Goal: Task Accomplishment & Management: Use online tool/utility

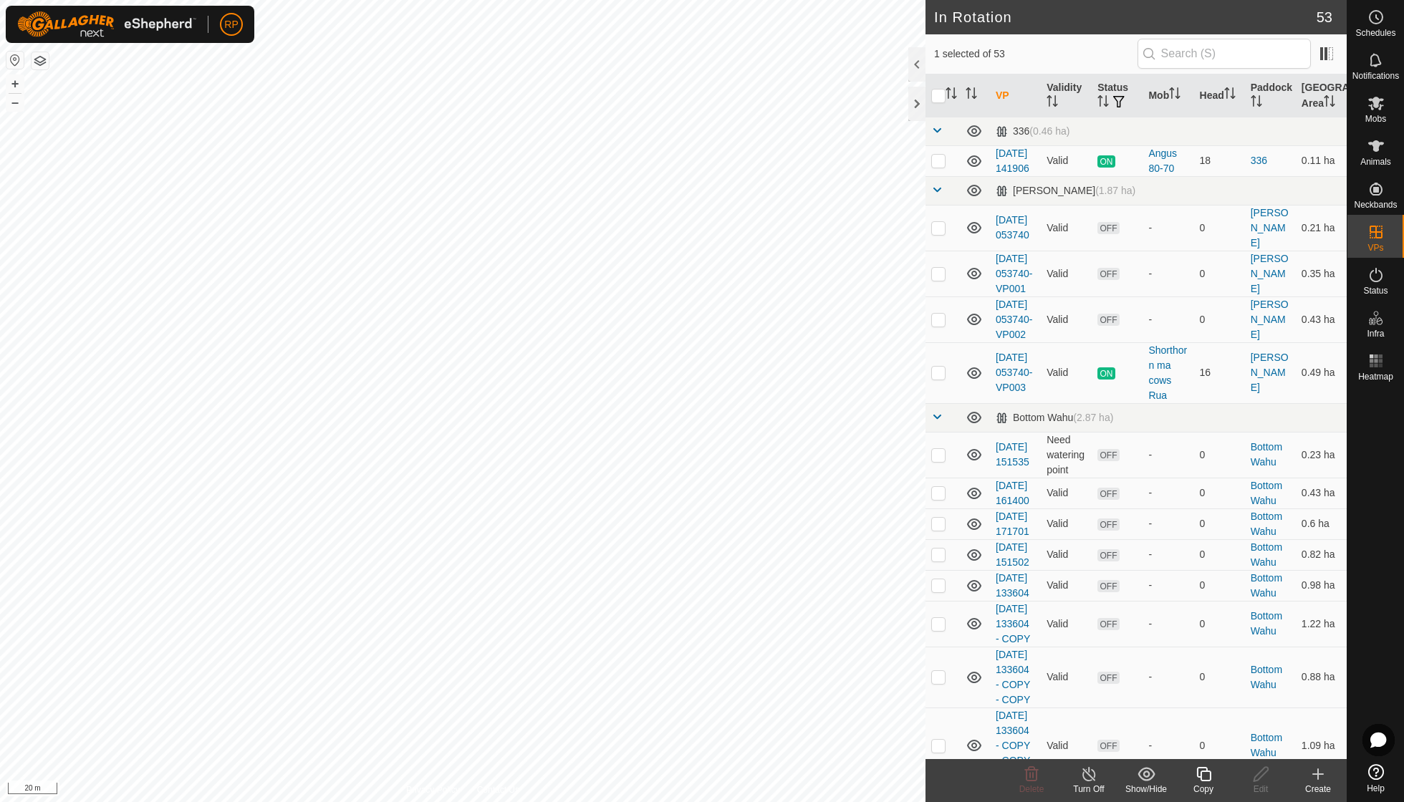
click at [869, 573] on icon at bounding box center [1204, 774] width 18 height 17
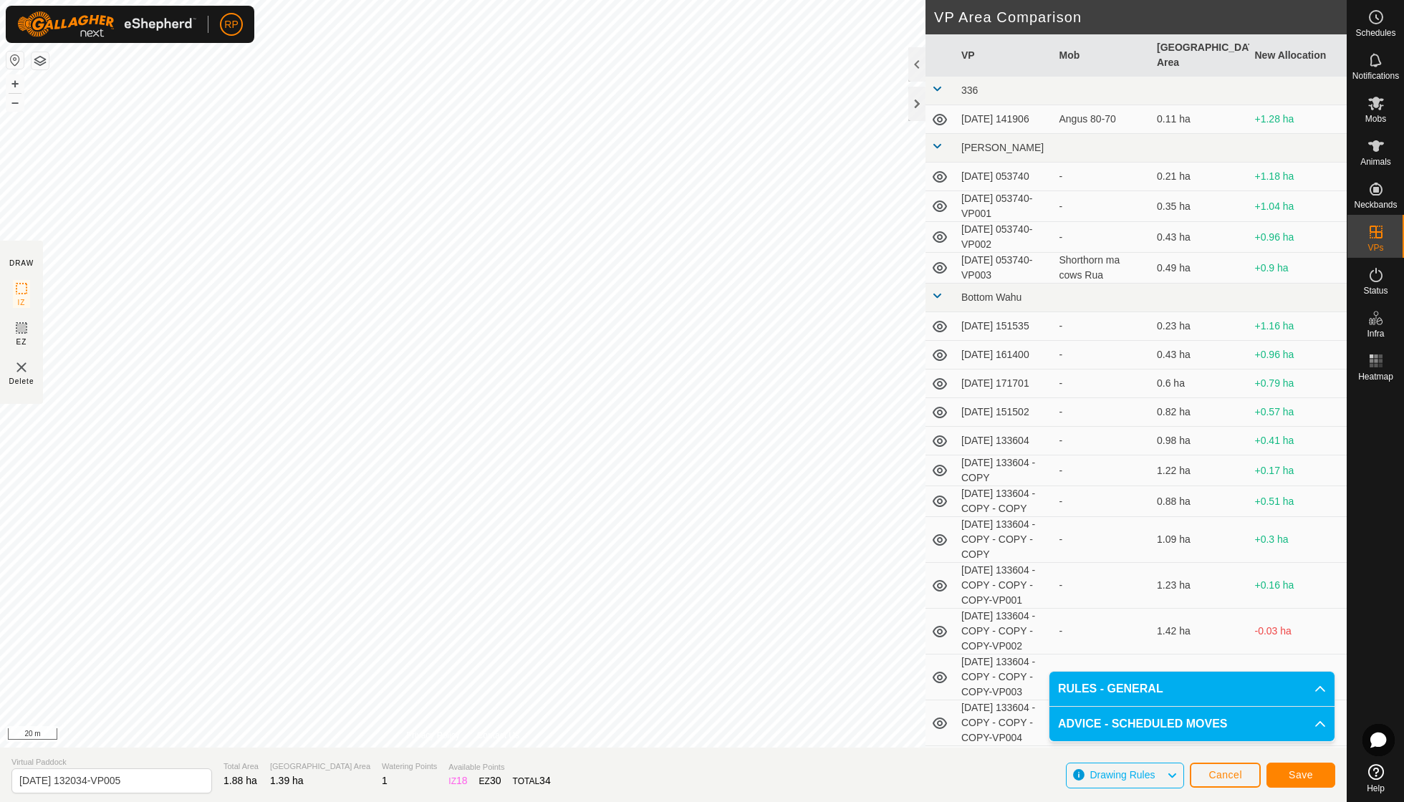
click at [869, 573] on button "Save" at bounding box center [1300, 775] width 69 height 25
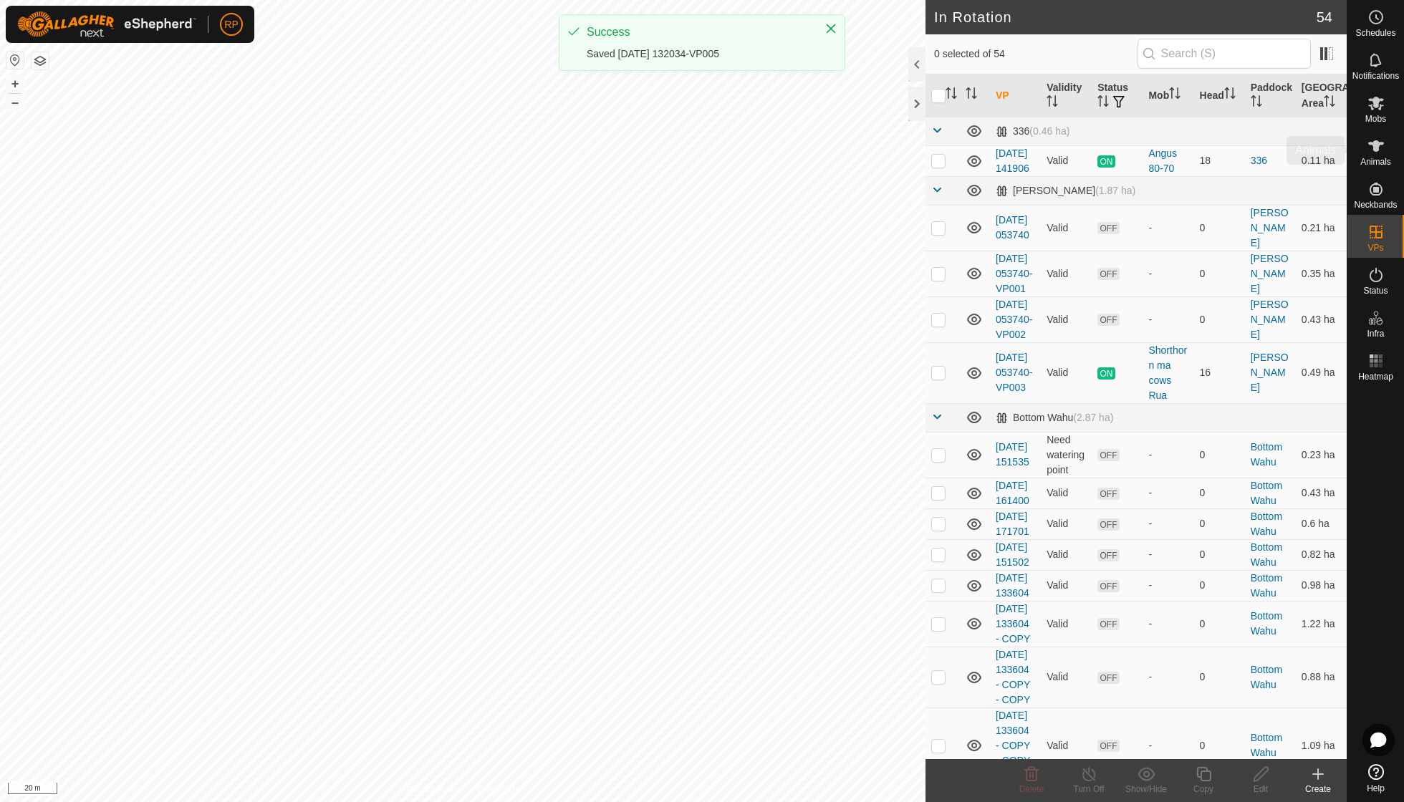
click at [869, 109] on icon at bounding box center [1376, 104] width 16 height 14
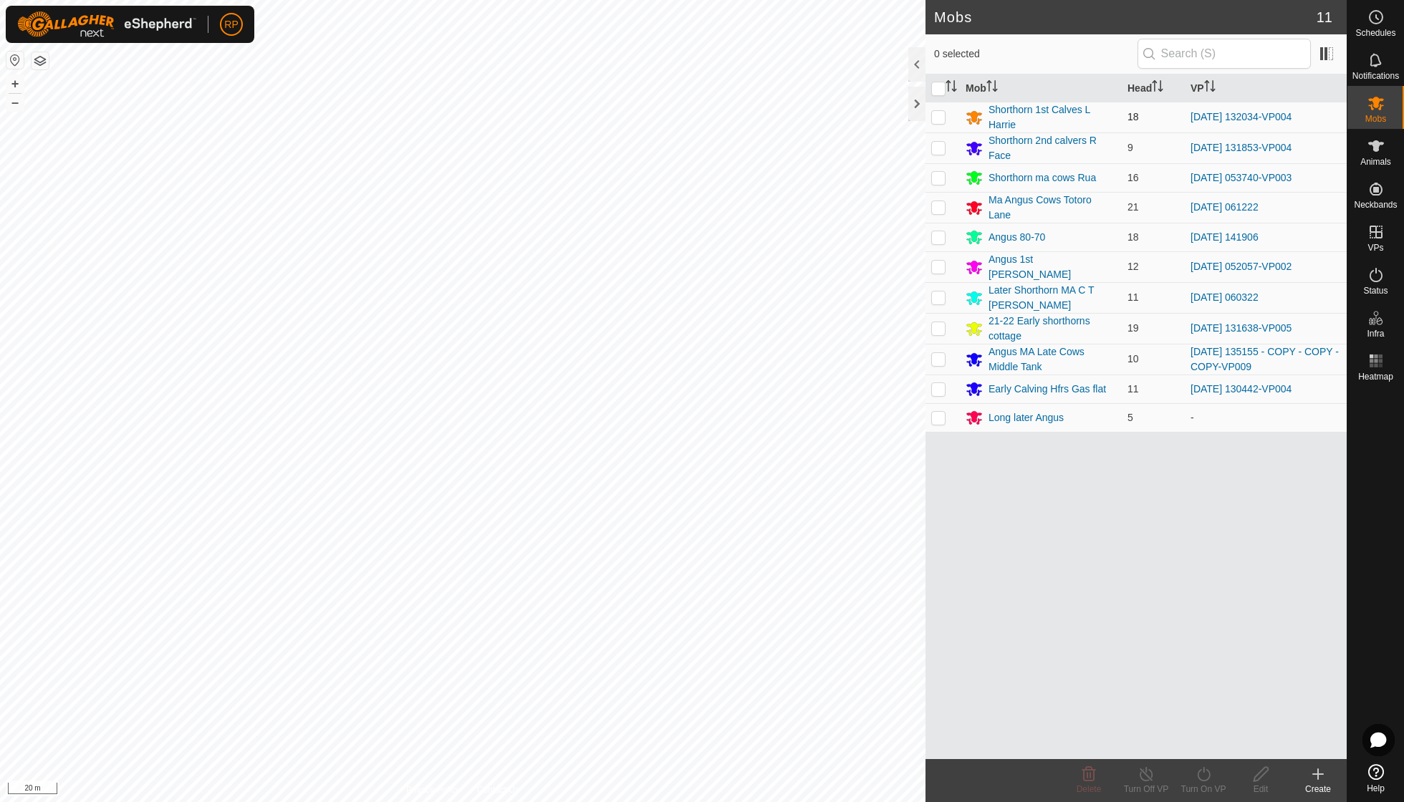
click at [869, 115] on p-checkbox at bounding box center [938, 116] width 14 height 11
checkbox input "true"
click at [869, 573] on div "Turn On VP" at bounding box center [1203, 789] width 57 height 13
click at [869, 573] on link "Now" at bounding box center [1246, 742] width 142 height 29
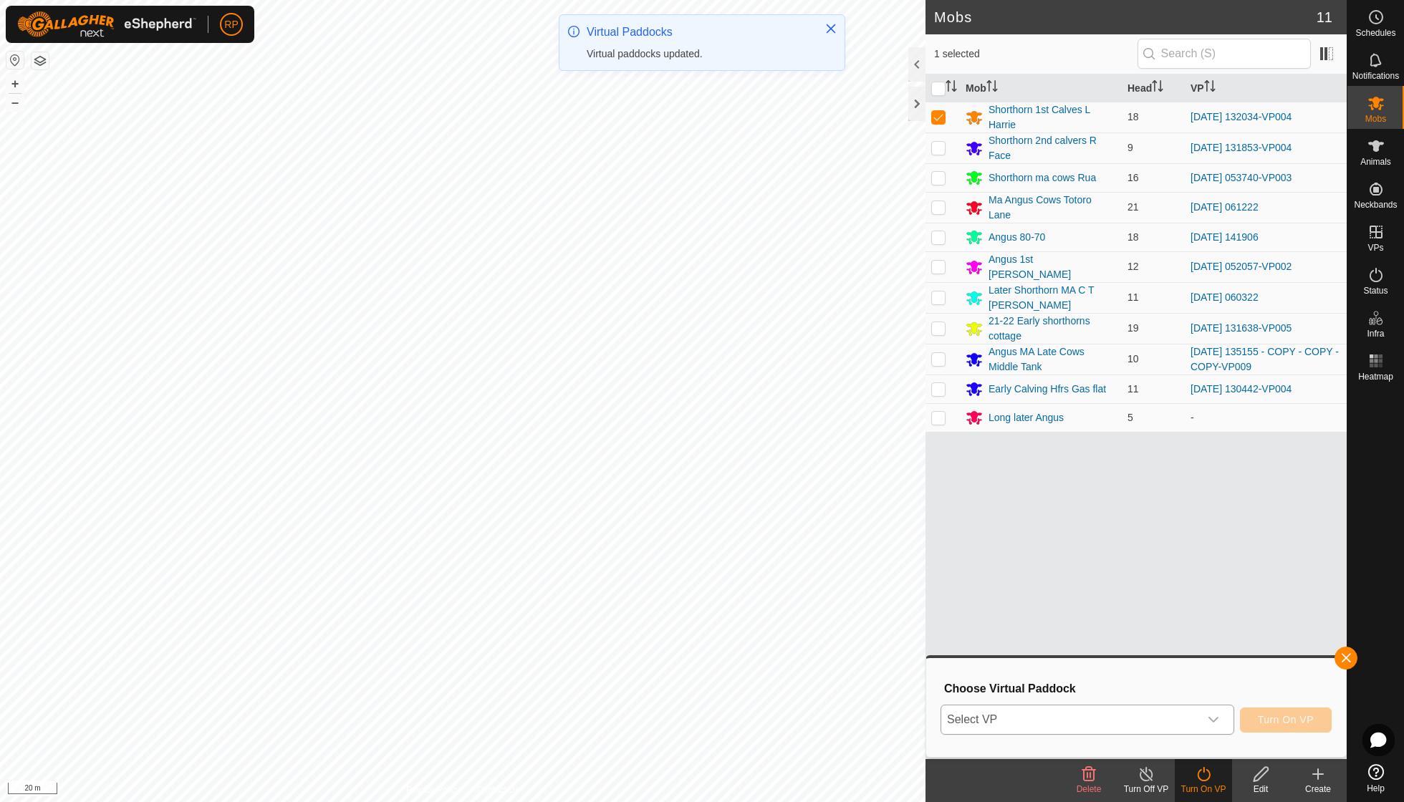
click at [869, 573] on icon "dropdown trigger" at bounding box center [1213, 719] width 11 height 11
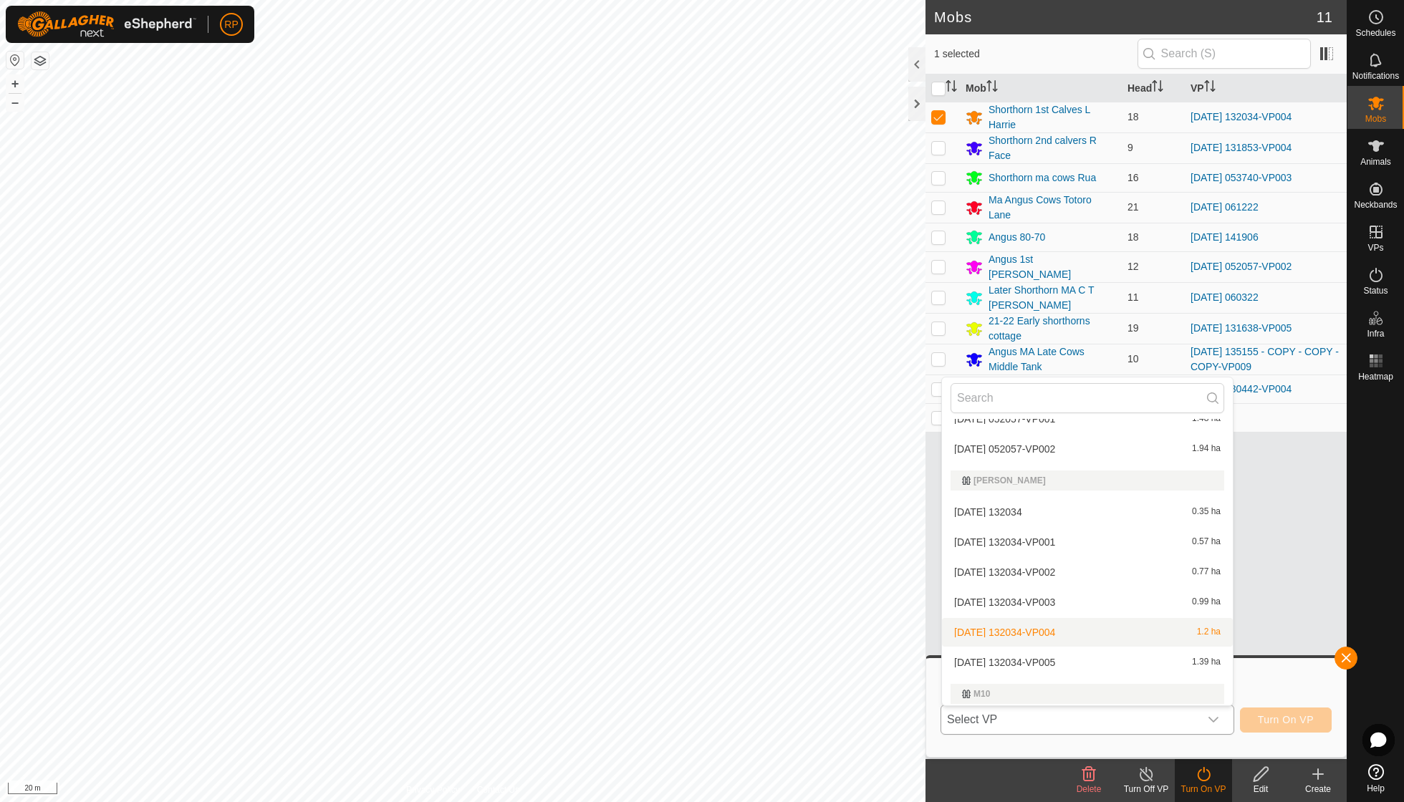
scroll to position [1056, 0]
click at [869, 573] on li "[DATE] 132034-VP005 1.39 ha" at bounding box center [1087, 658] width 291 height 29
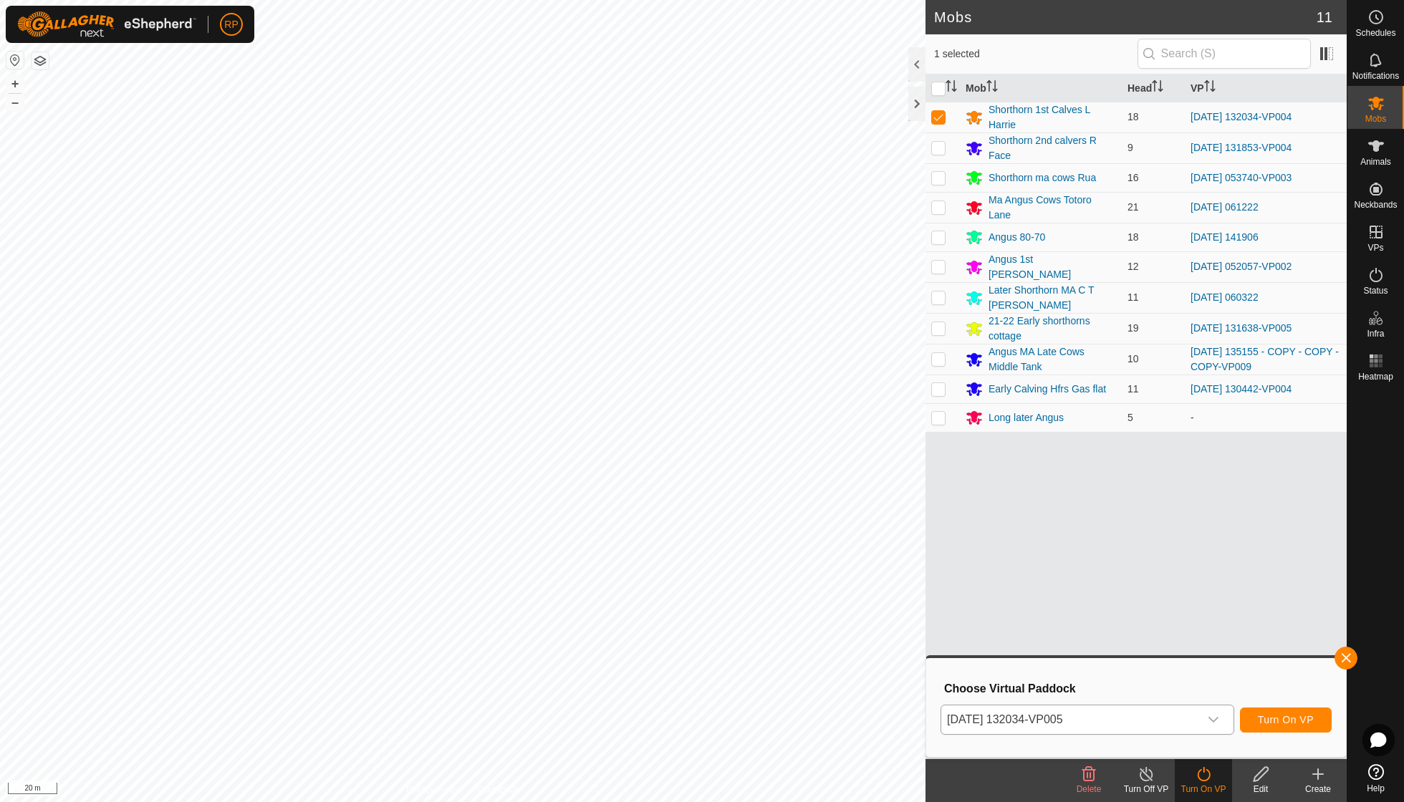
click at [869, 573] on span "Turn On VP" at bounding box center [1286, 719] width 56 height 11
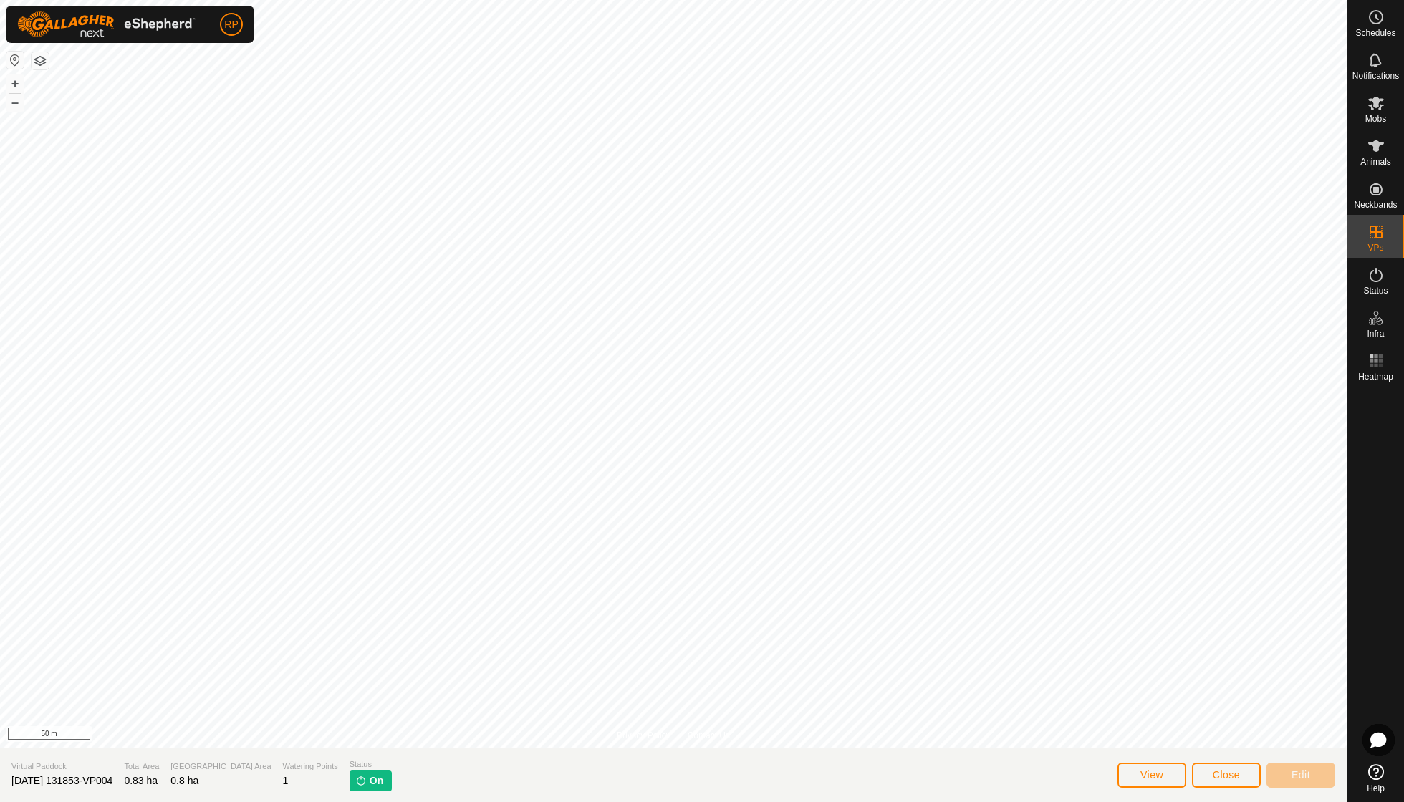
click at [869, 573] on span "Close" at bounding box center [1226, 774] width 27 height 11
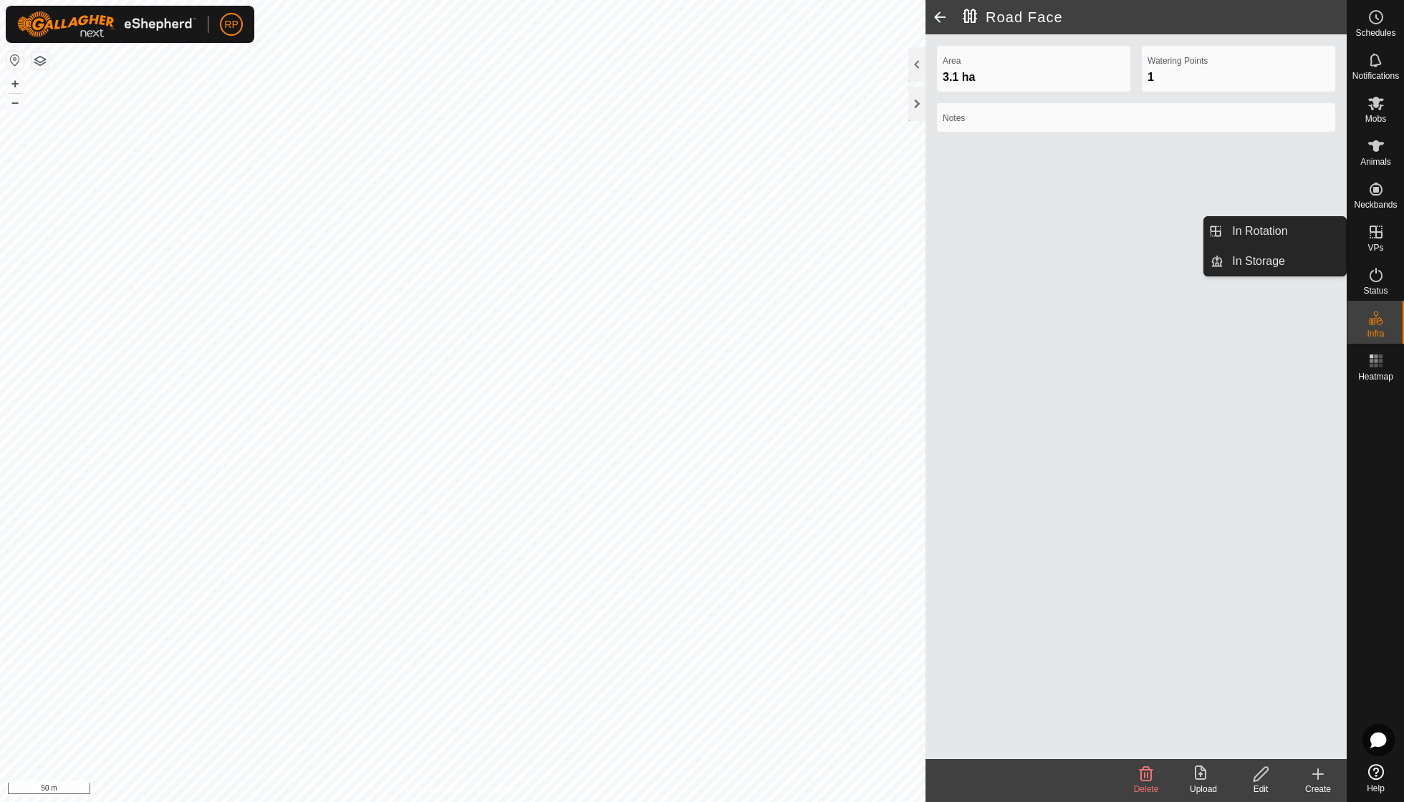
click at [869, 239] on icon at bounding box center [1375, 231] width 17 height 17
click at [869, 228] on link "In Rotation" at bounding box center [1284, 231] width 122 height 29
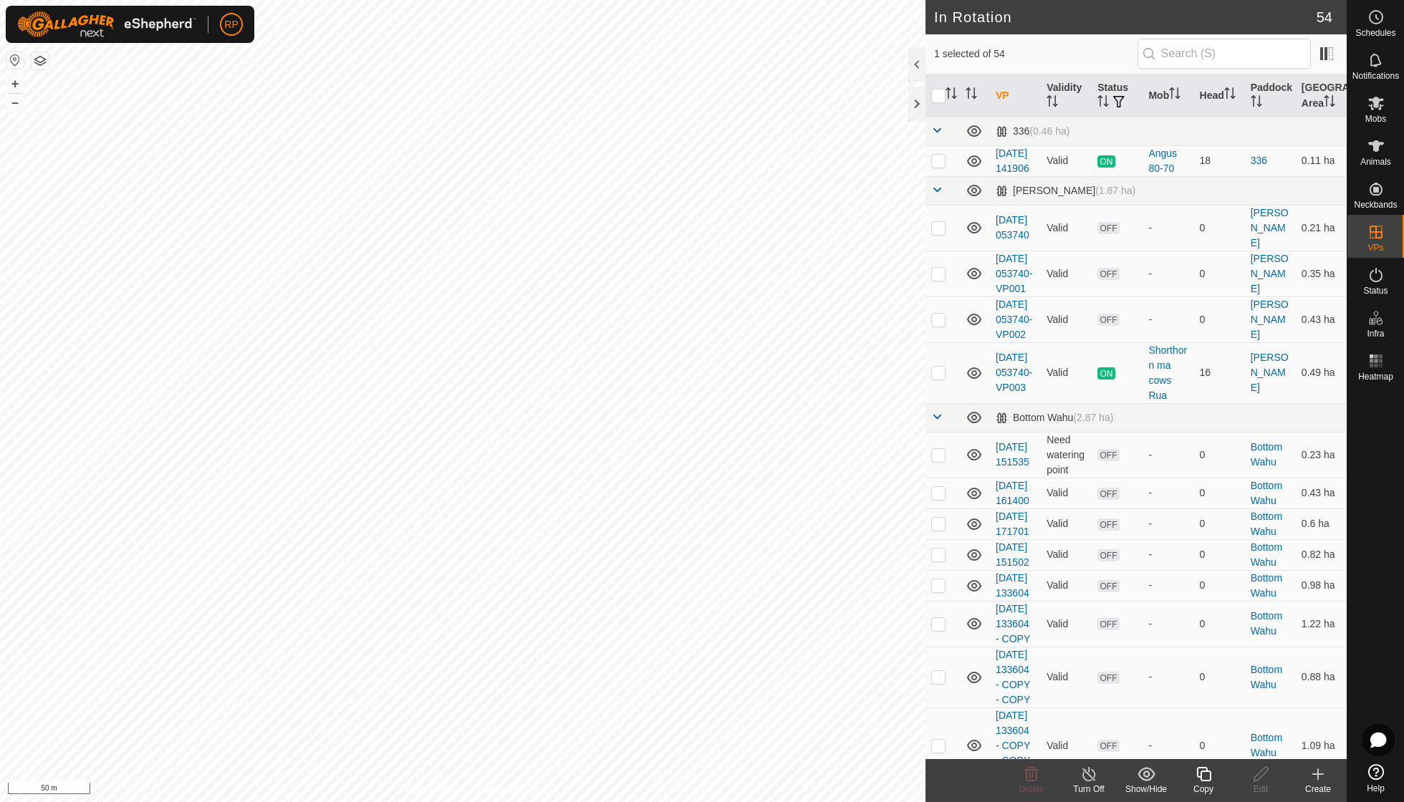
checkbox input "false"
checkbox input "true"
click at [869, 573] on icon at bounding box center [1204, 774] width 18 height 17
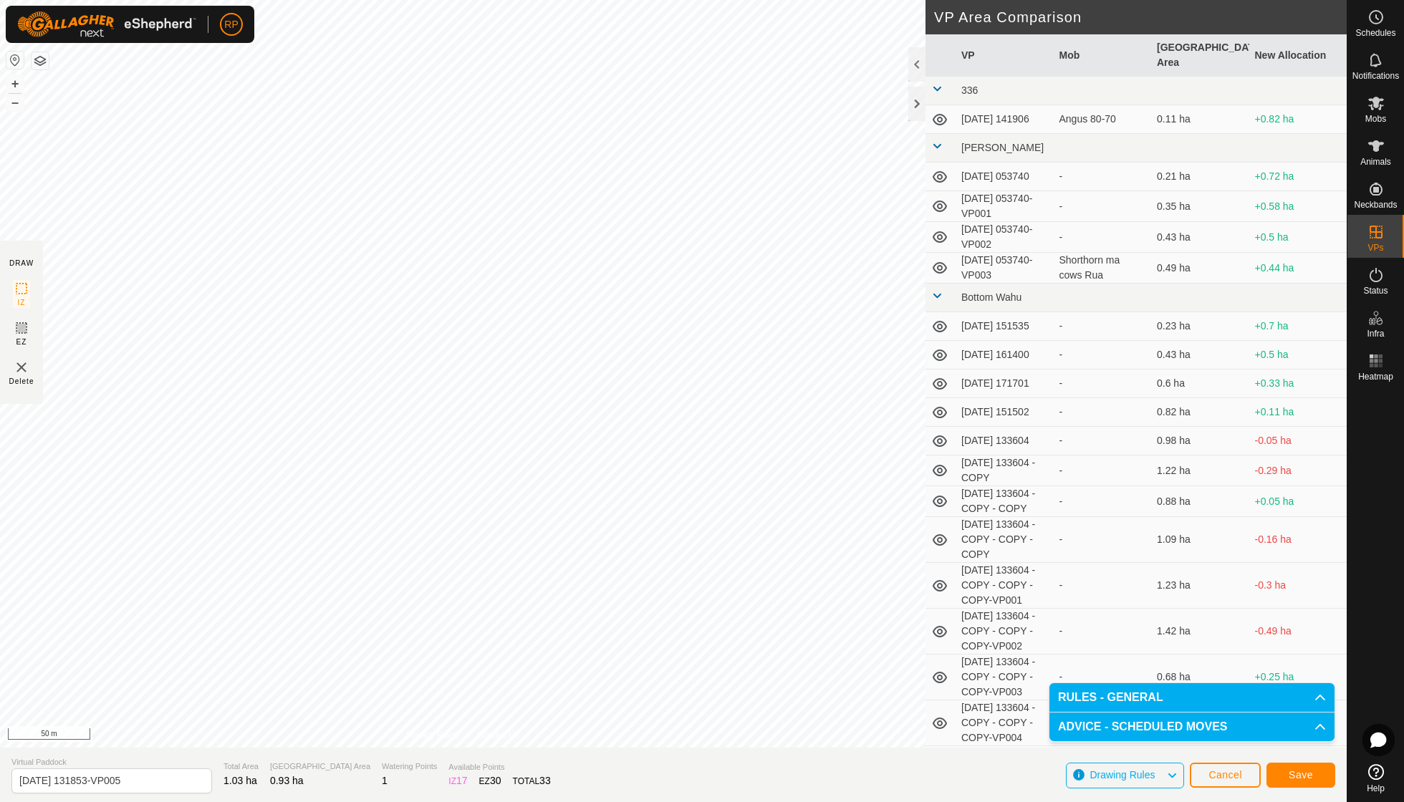
click at [869, 573] on button "Save" at bounding box center [1300, 775] width 69 height 25
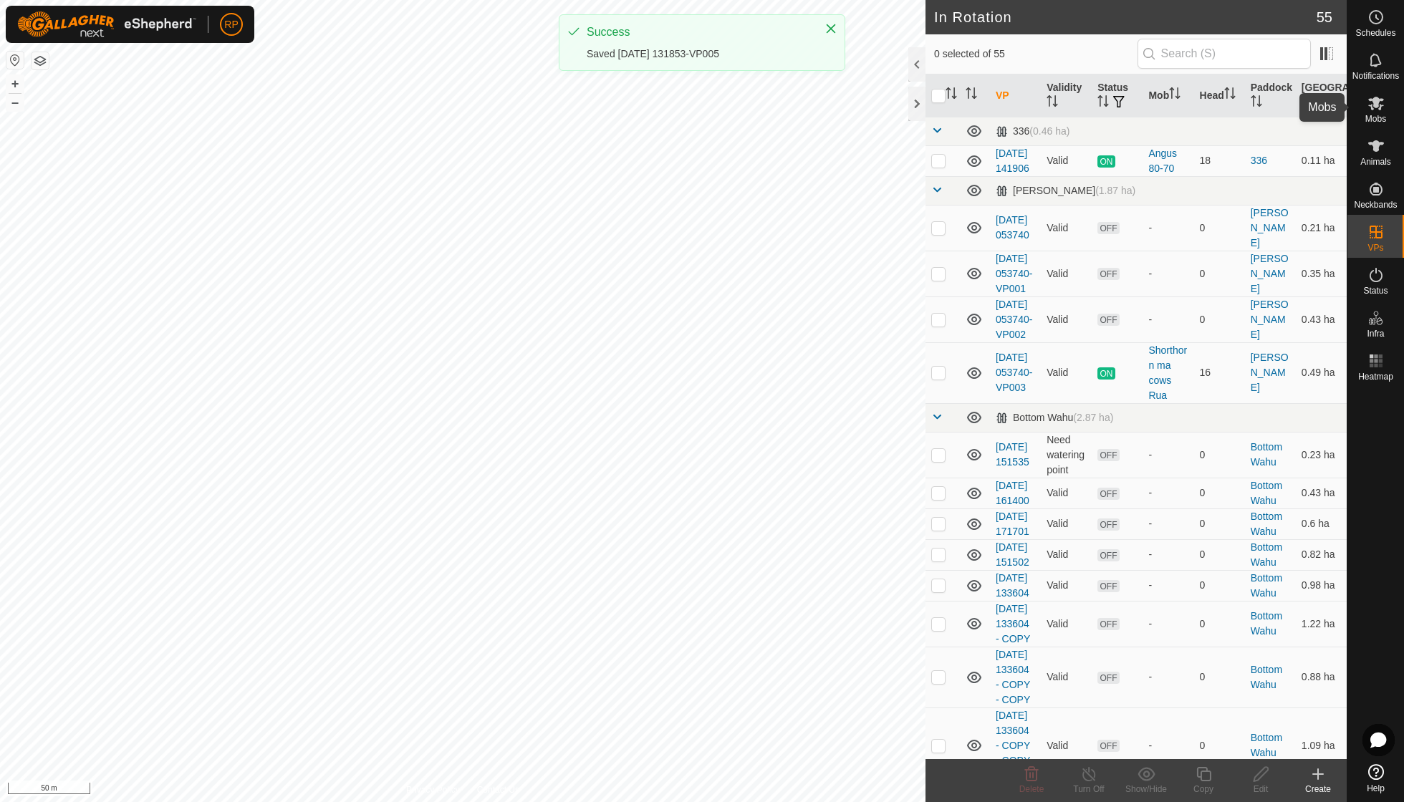
click at [869, 118] on span "Mobs" at bounding box center [1375, 119] width 21 height 9
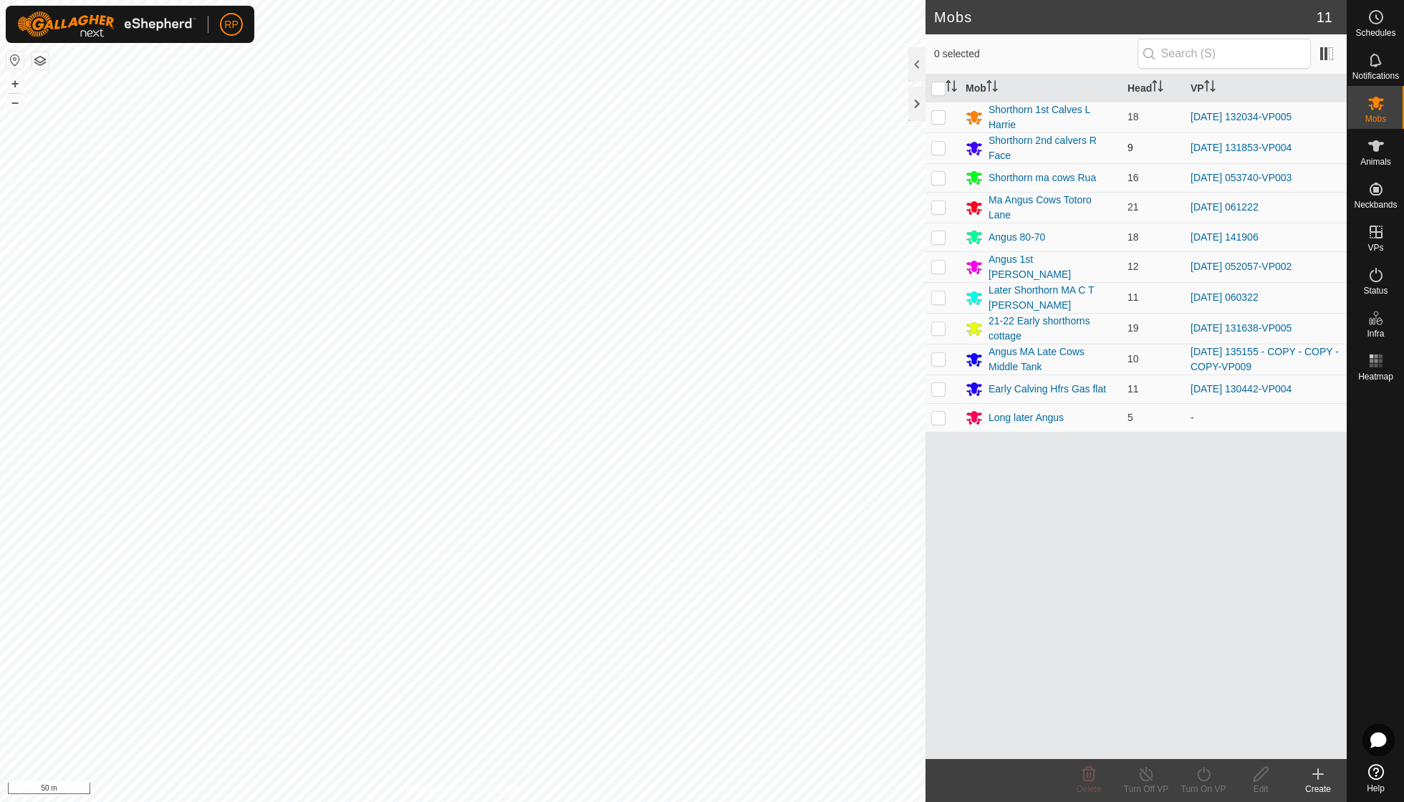
click at [869, 147] on p-checkbox at bounding box center [938, 147] width 14 height 11
checkbox input "true"
click at [869, 573] on icon at bounding box center [1204, 774] width 18 height 17
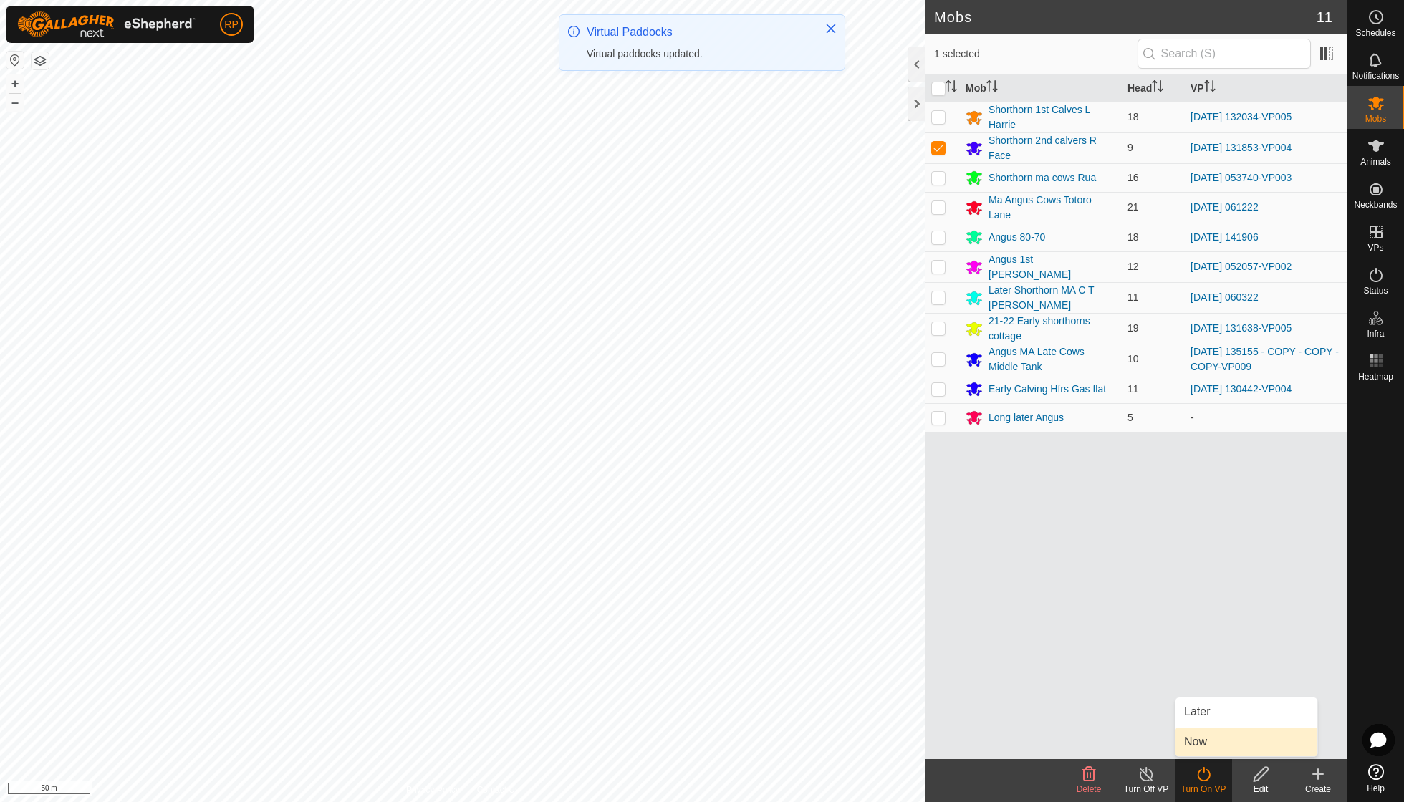
click at [869, 573] on link "Now" at bounding box center [1246, 742] width 142 height 29
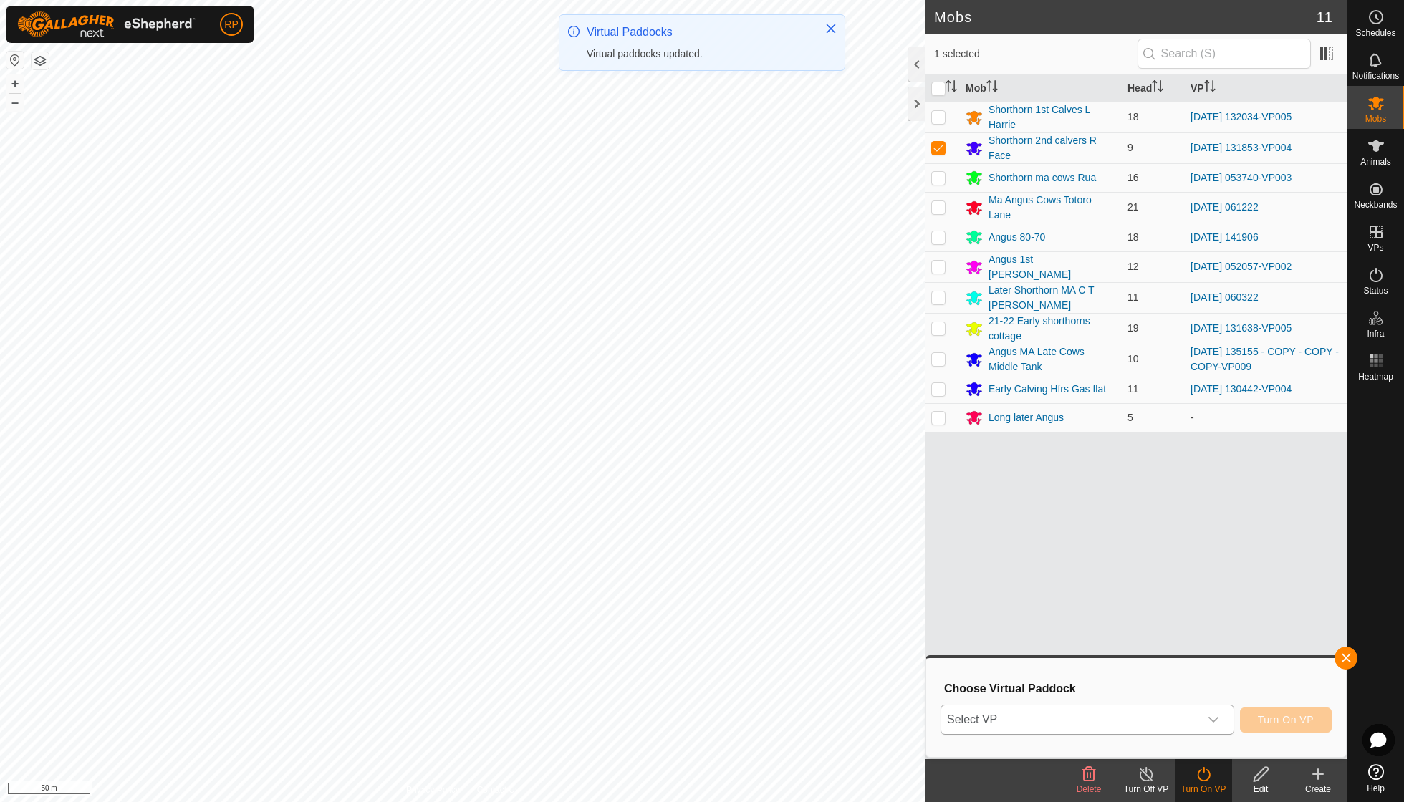
click at [869, 573] on icon "dropdown trigger" at bounding box center [1213, 719] width 11 height 11
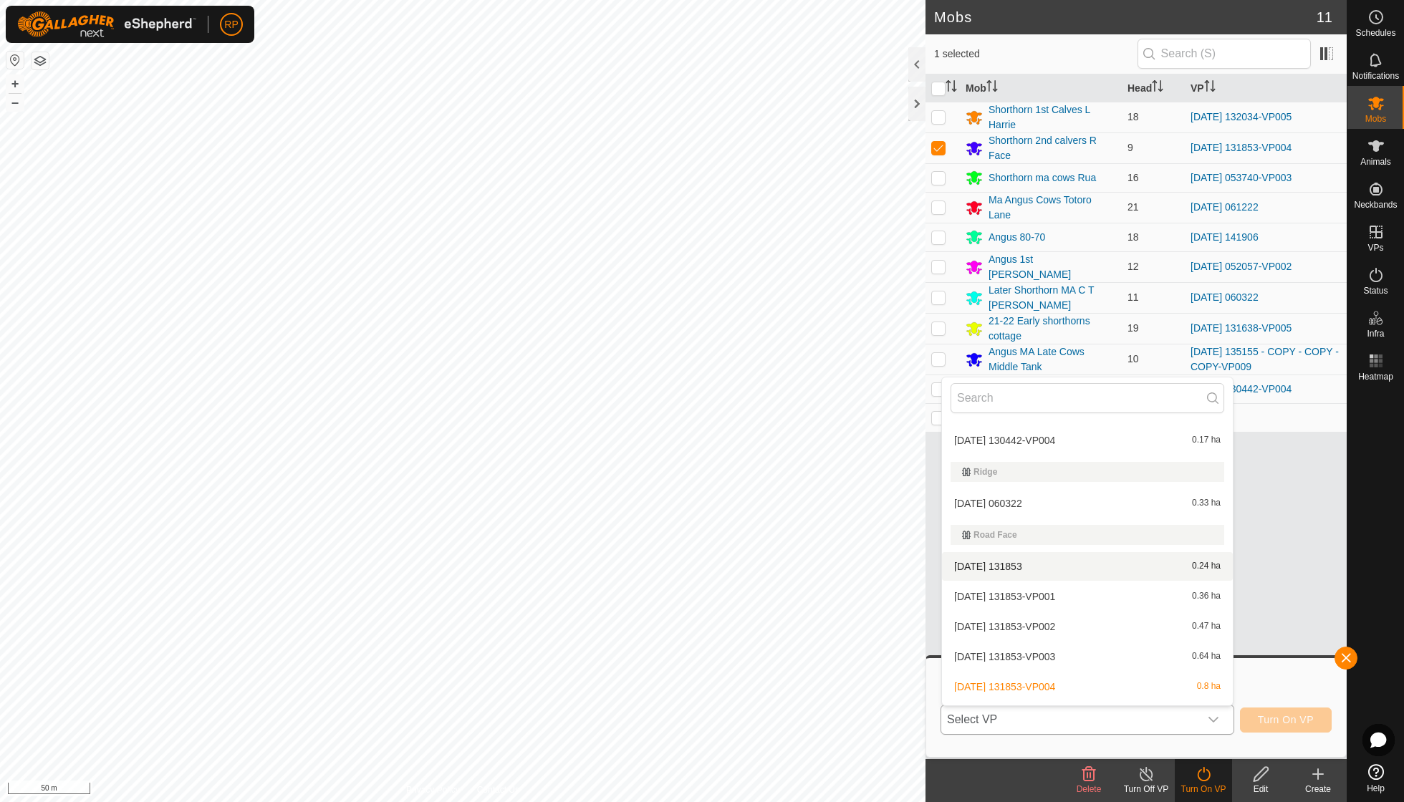
scroll to position [1703, 0]
click at [869, 573] on li "[DATE] 131853-VP005 0.93 ha" at bounding box center [1087, 717] width 291 height 29
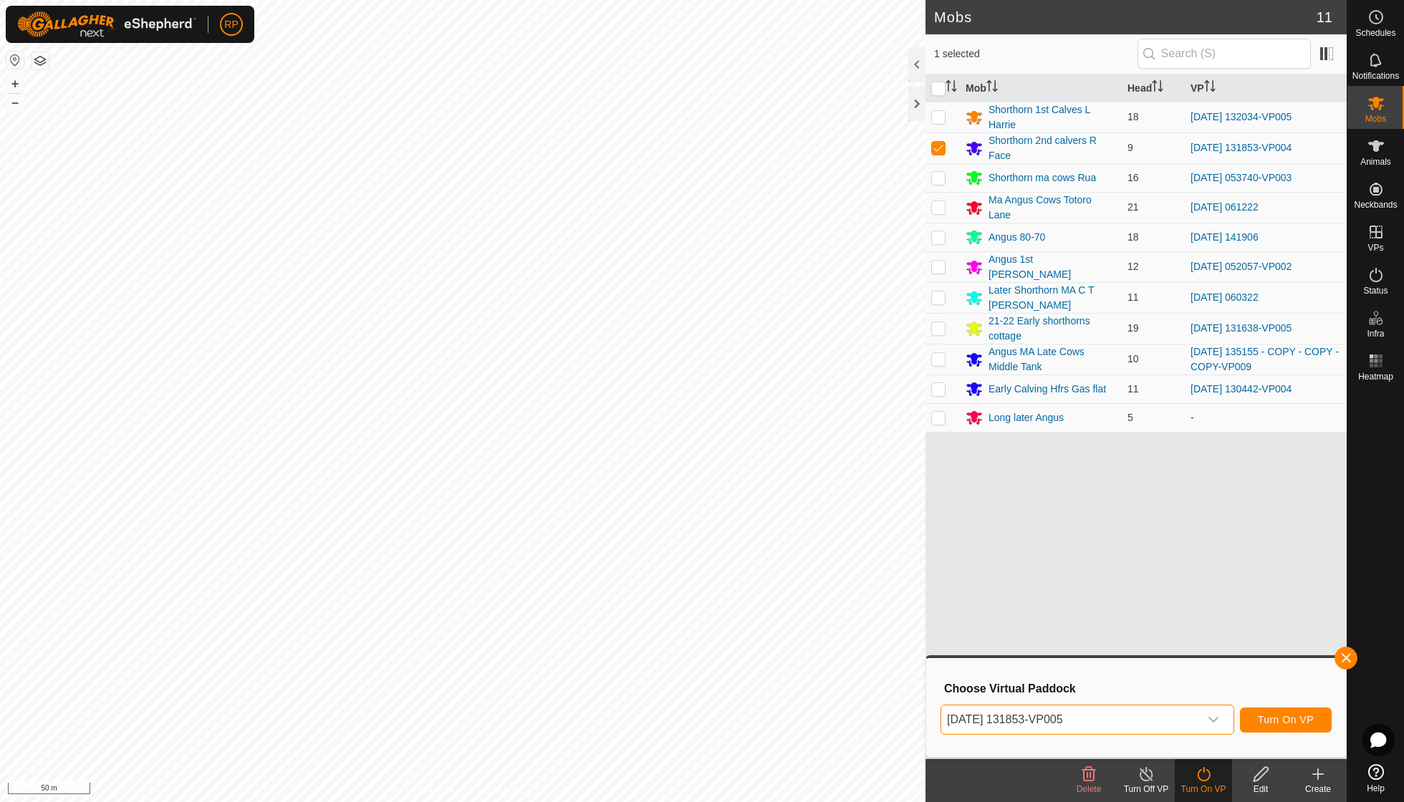
click at [869, 573] on span "Turn On VP" at bounding box center [1286, 719] width 56 height 11
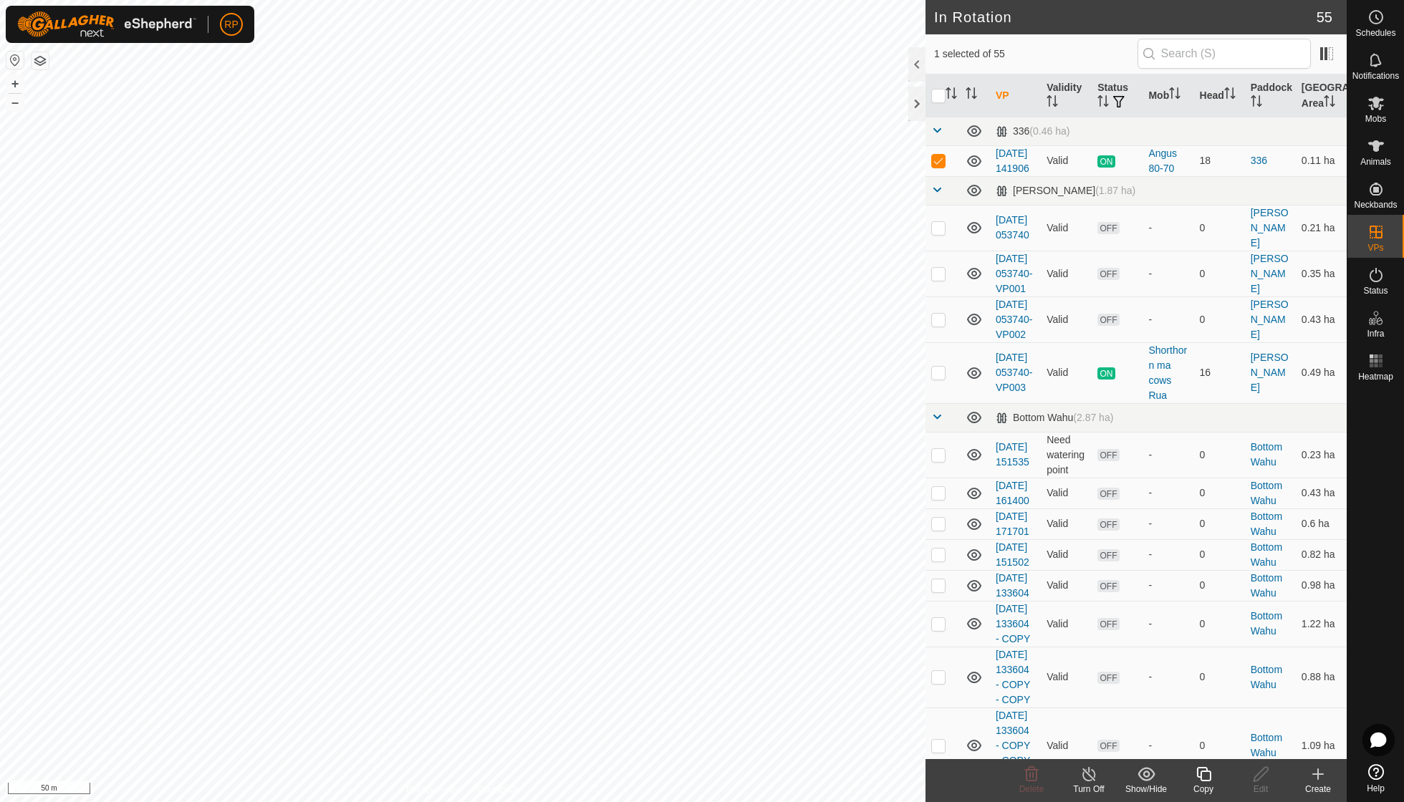
click at [869, 573] on icon at bounding box center [1203, 774] width 14 height 14
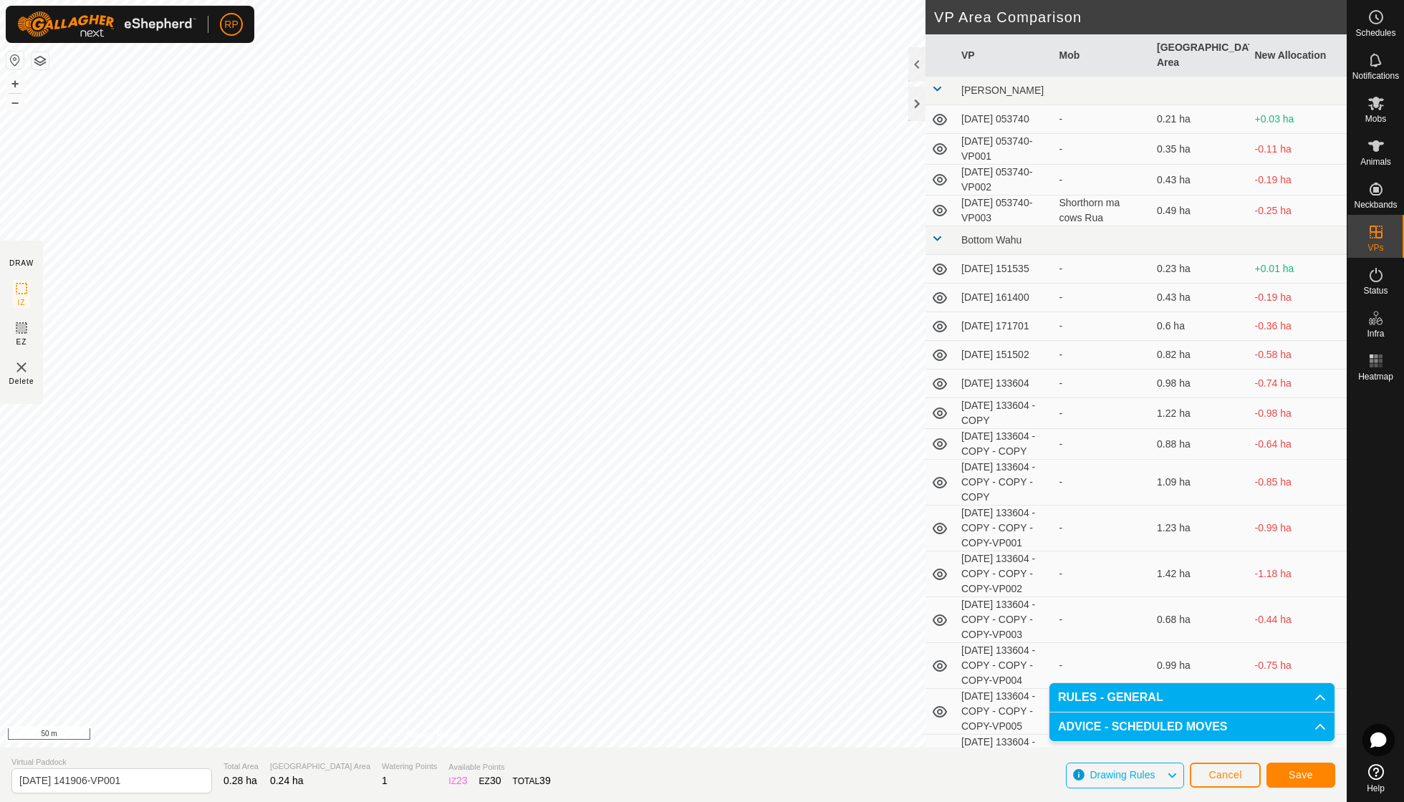
click at [869, 573] on span "Save" at bounding box center [1301, 774] width 24 height 11
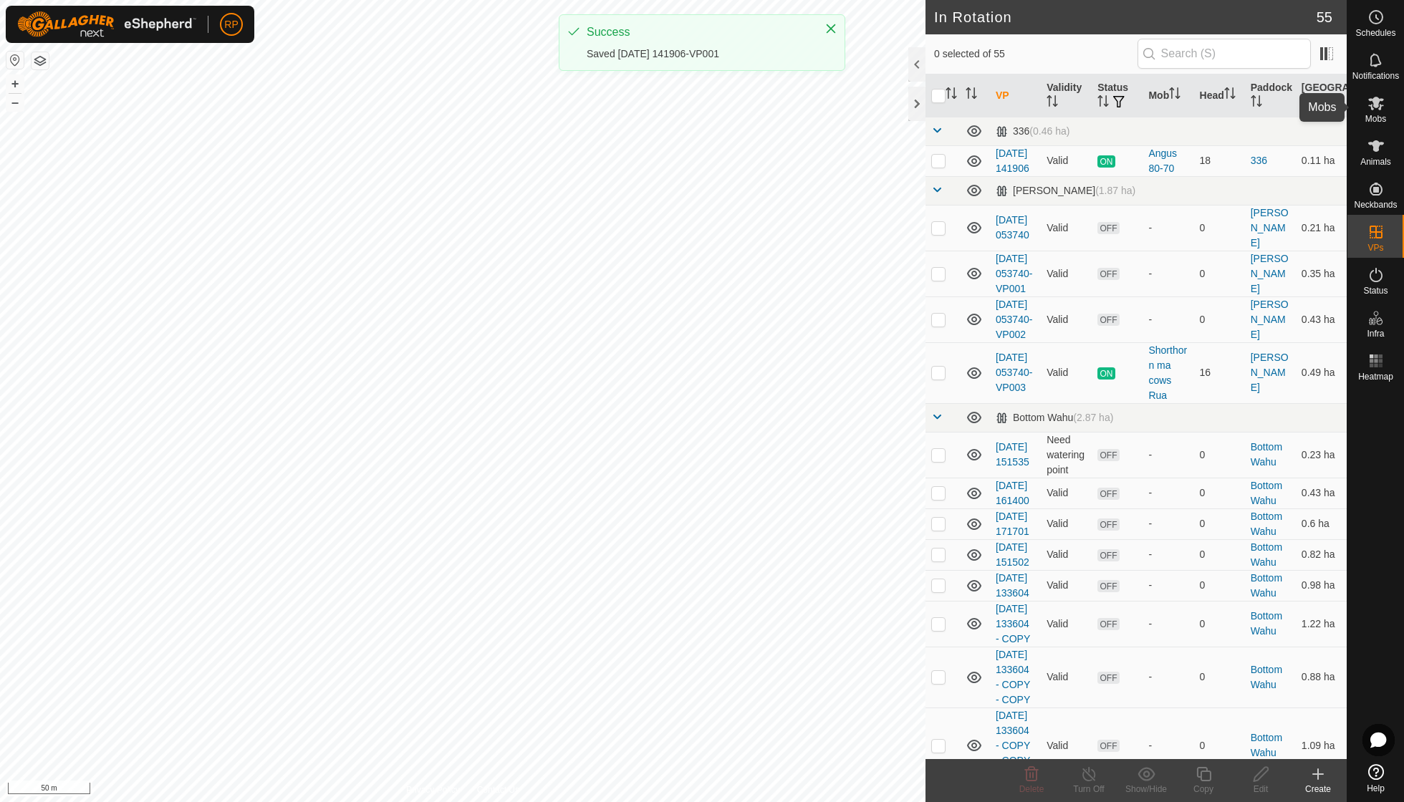
click at [869, 106] on icon at bounding box center [1375, 103] width 17 height 17
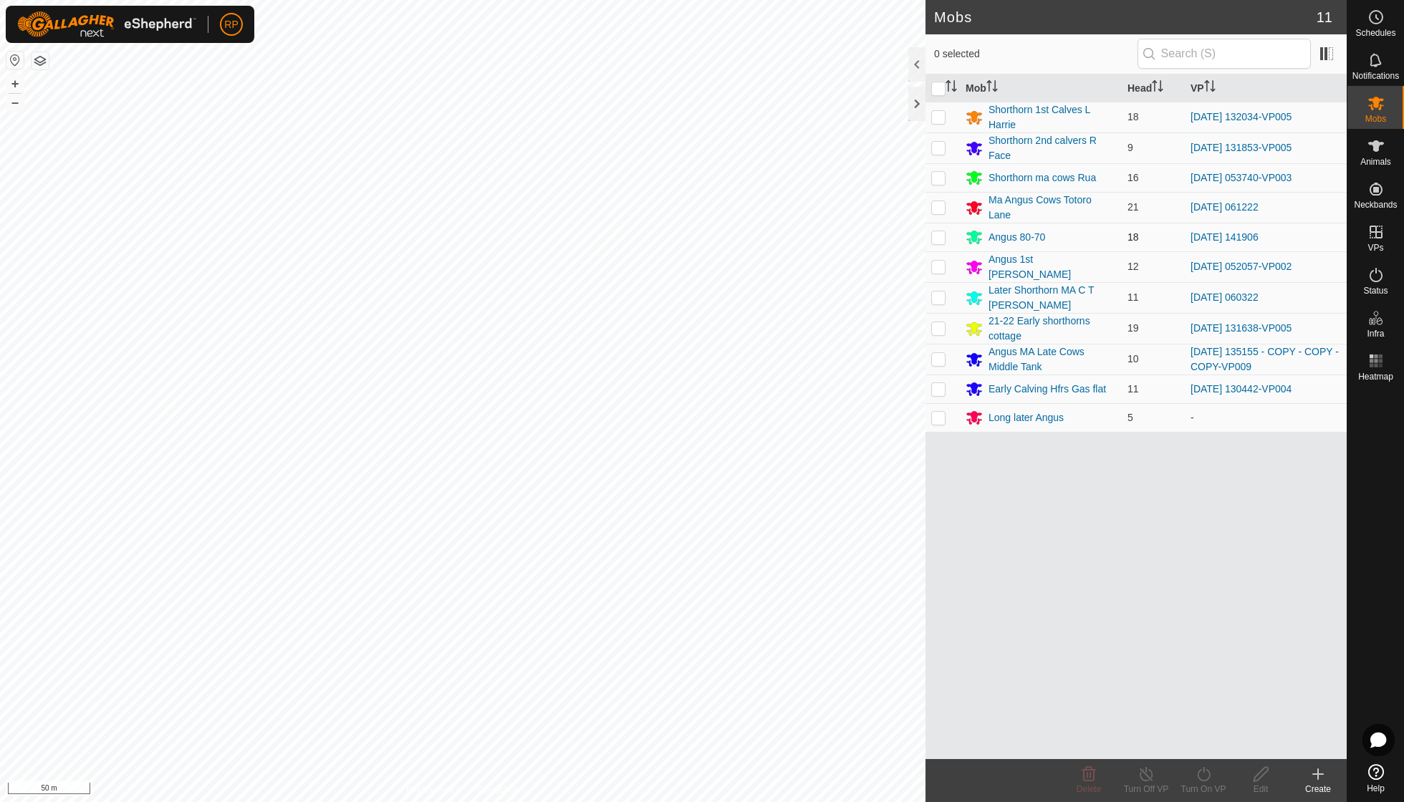
click at [869, 232] on p-checkbox at bounding box center [938, 236] width 14 height 11
checkbox input "true"
click at [869, 573] on icon at bounding box center [1203, 774] width 13 height 14
click at [869, 573] on link "Now" at bounding box center [1246, 742] width 142 height 29
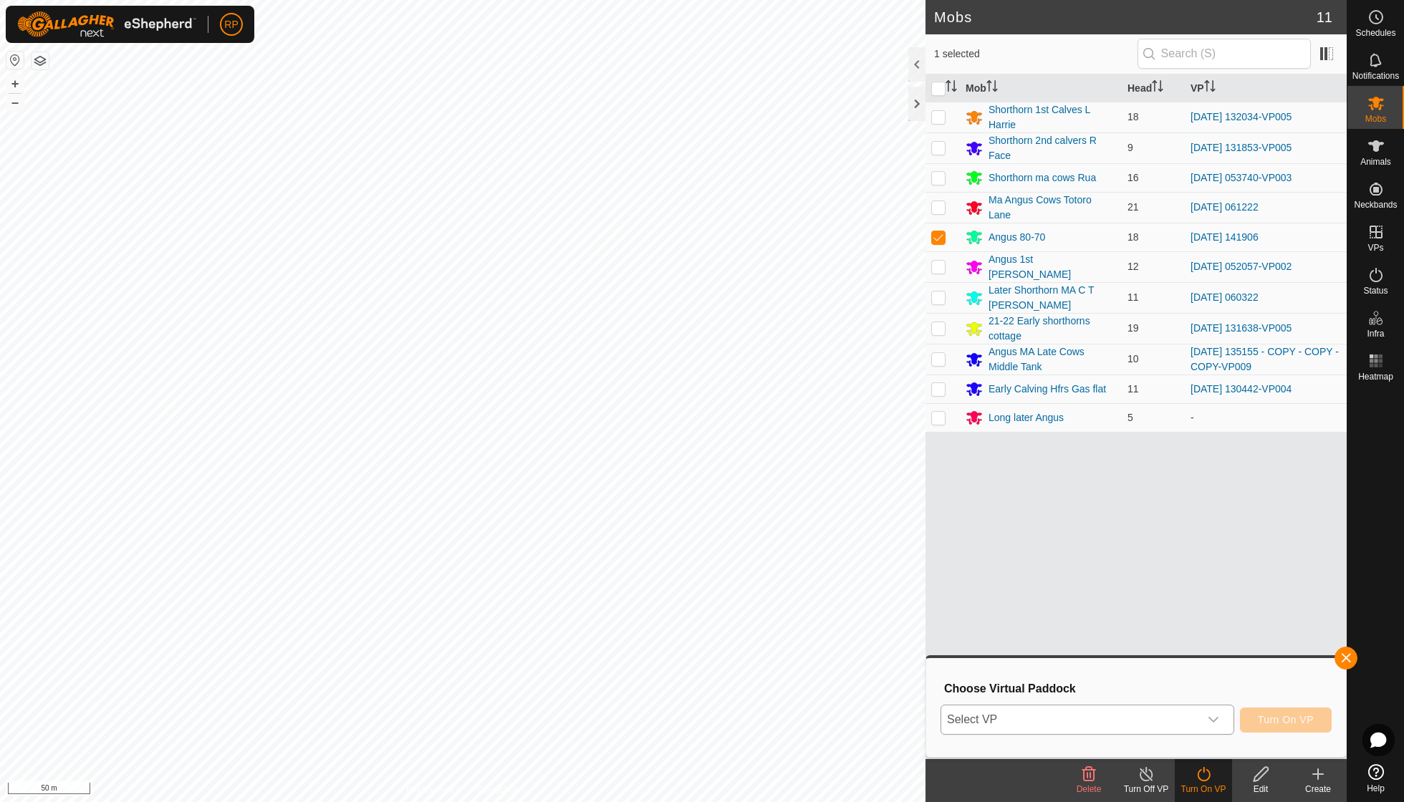
click at [869, 573] on icon "dropdown trigger" at bounding box center [1213, 719] width 11 height 11
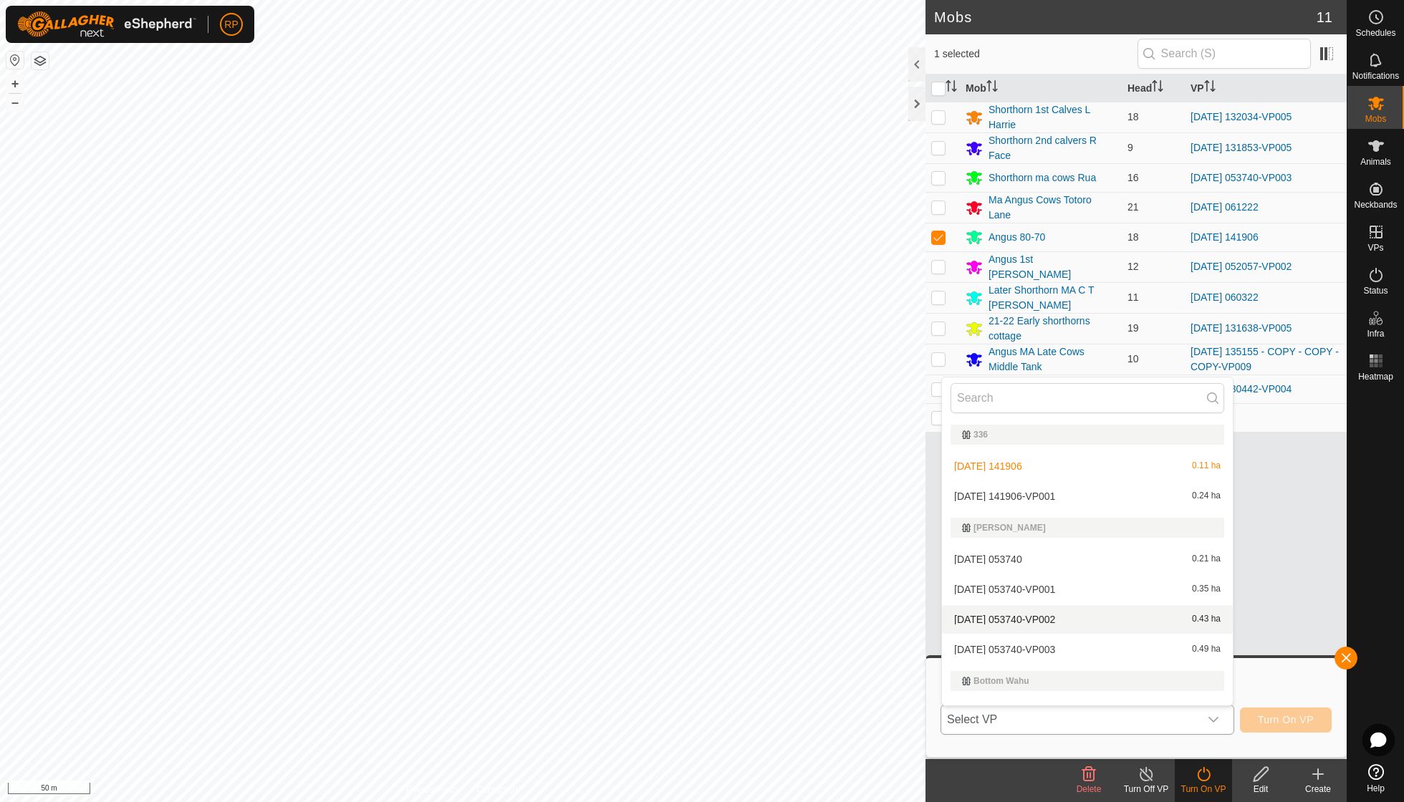
scroll to position [18, 0]
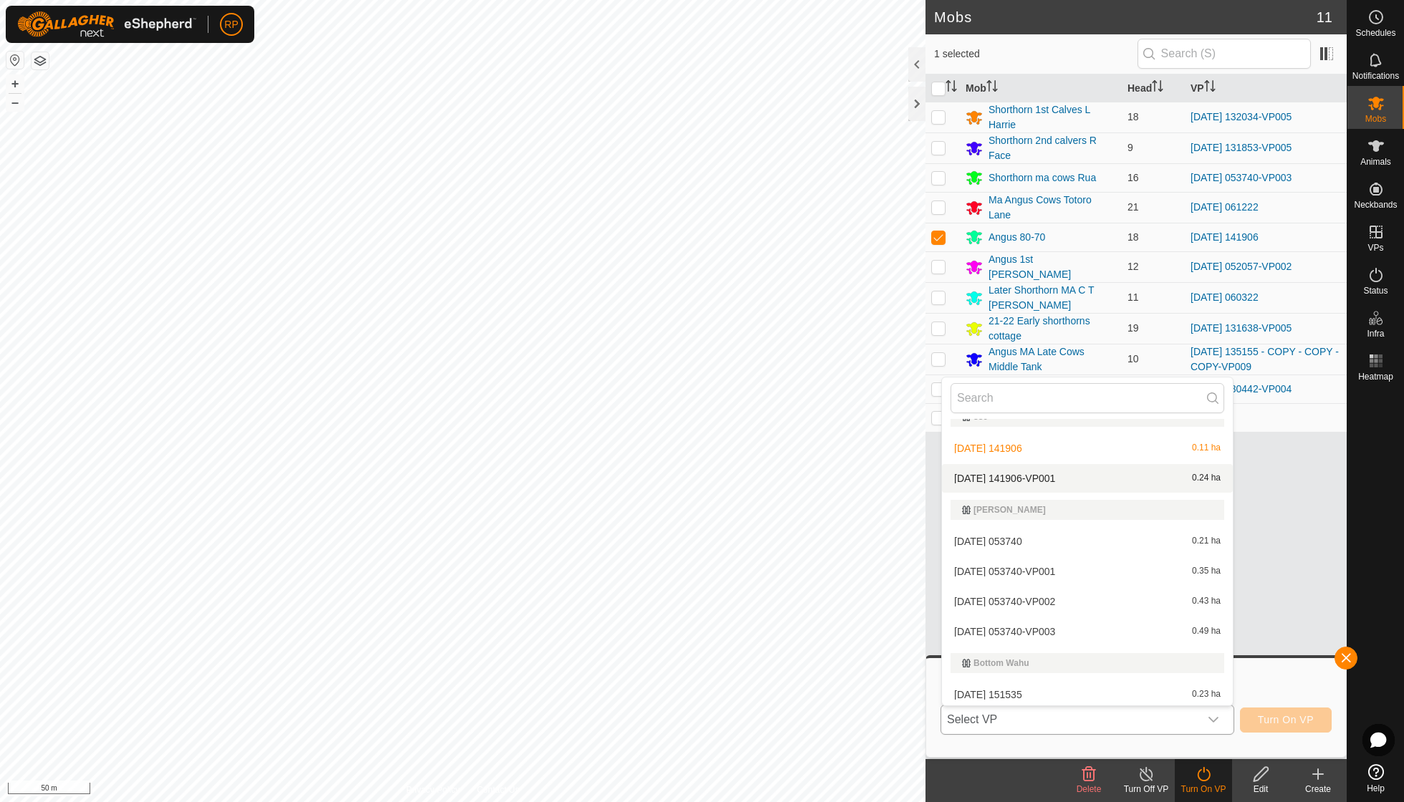
click at [869, 477] on li "[DATE] 141906-VP001 0.24 ha" at bounding box center [1087, 478] width 291 height 29
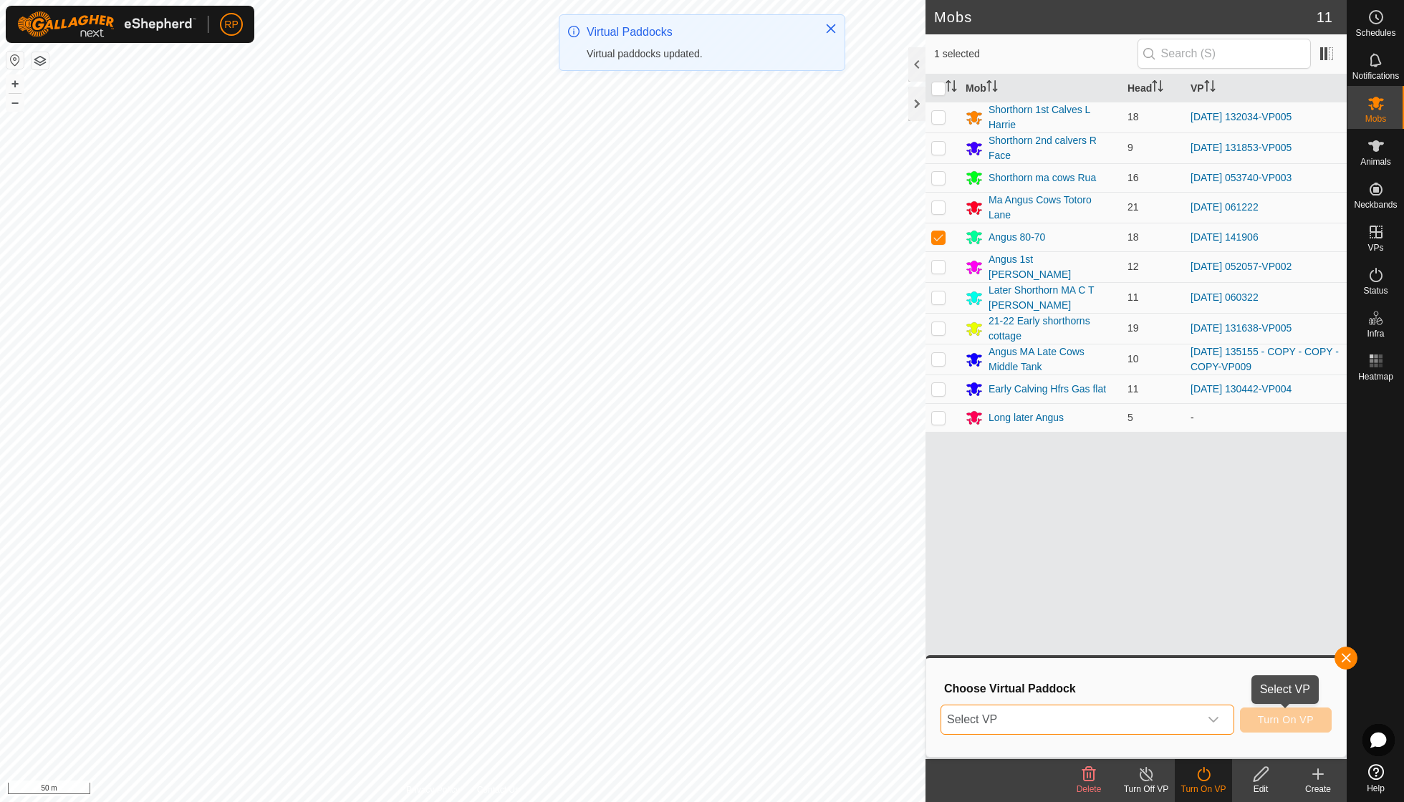
click at [869, 573] on span "Turn On VP" at bounding box center [1286, 719] width 56 height 11
click at [869, 573] on icon "dropdown trigger" at bounding box center [1213, 719] width 11 height 11
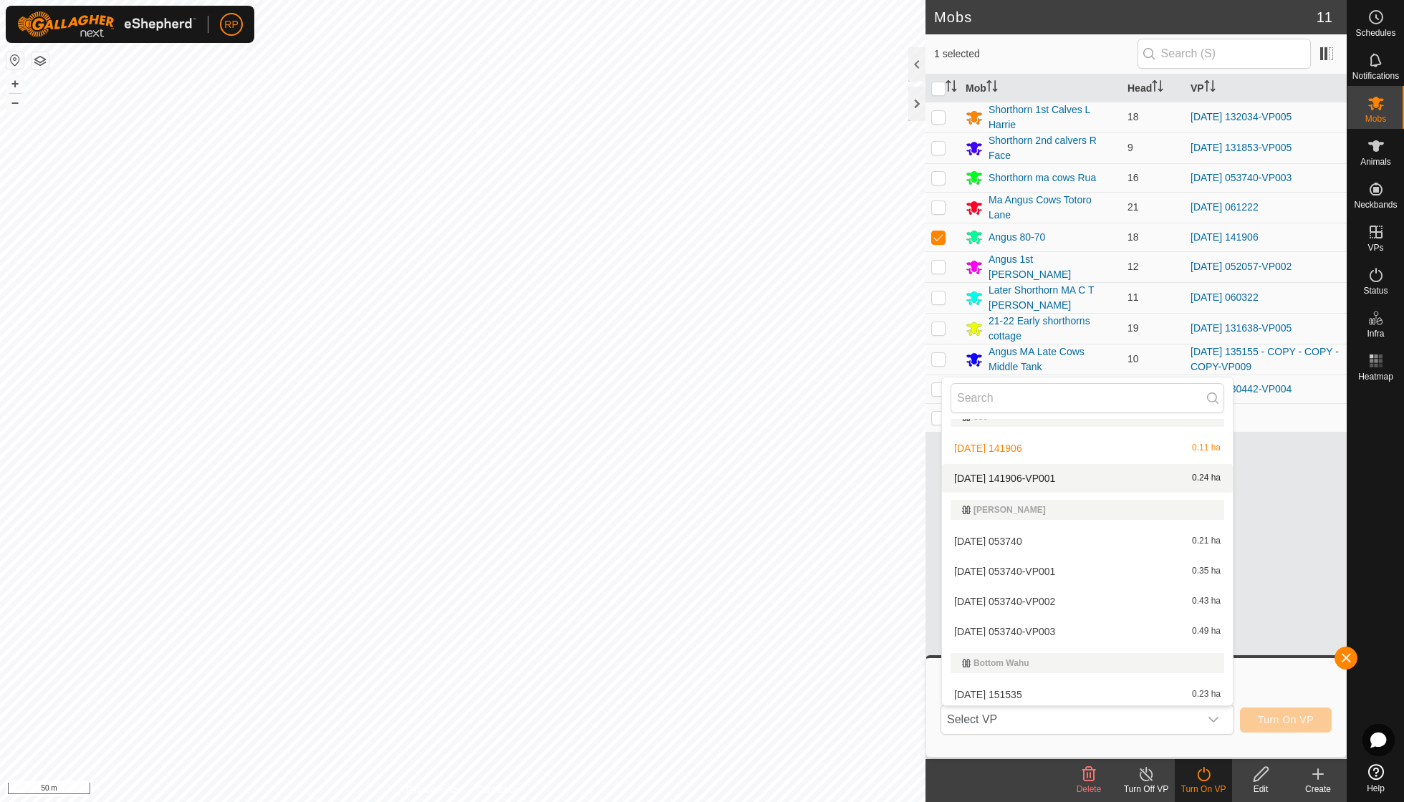
click at [869, 477] on li "[DATE] 141906-VP001 0.24 ha" at bounding box center [1087, 478] width 291 height 29
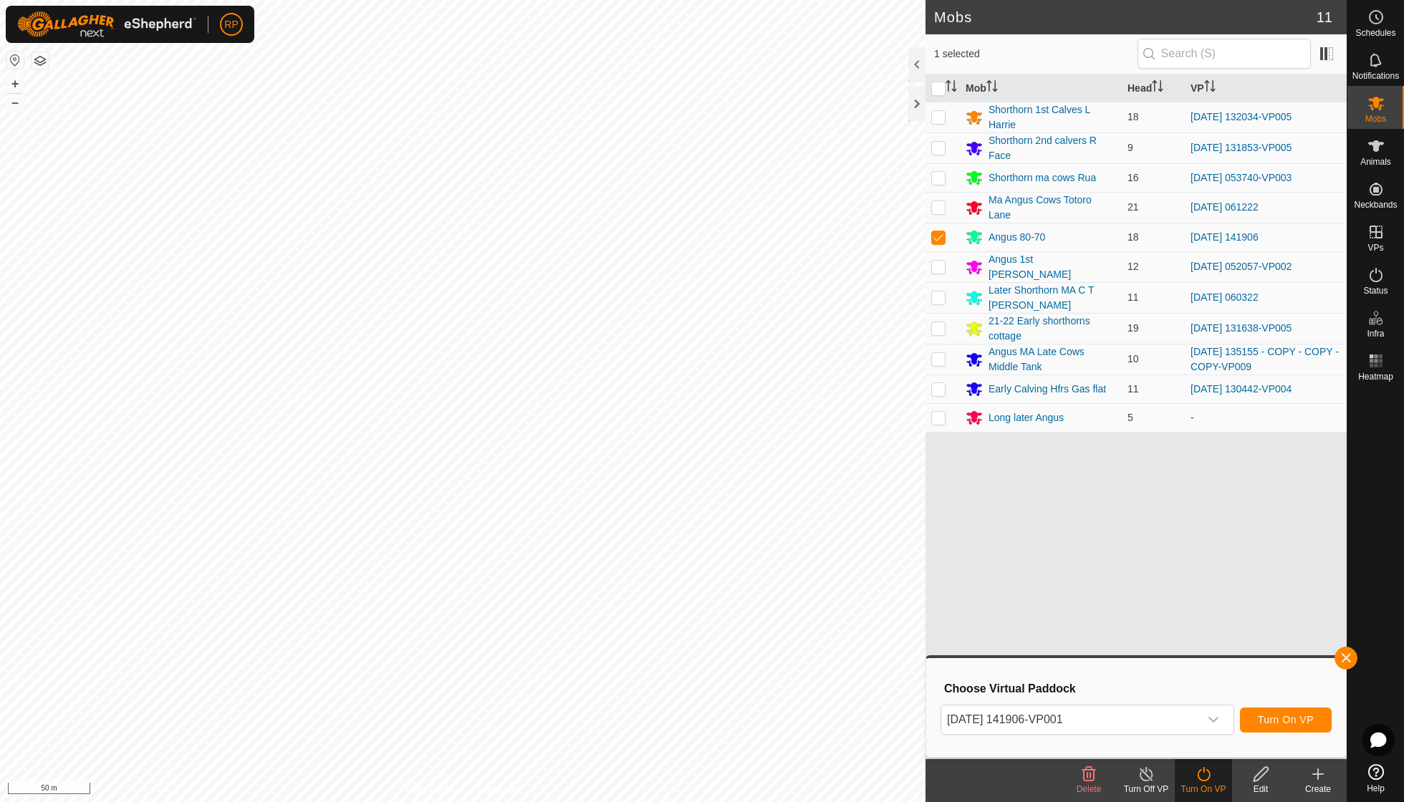
click at [869, 573] on span "Turn On VP" at bounding box center [1286, 719] width 56 height 11
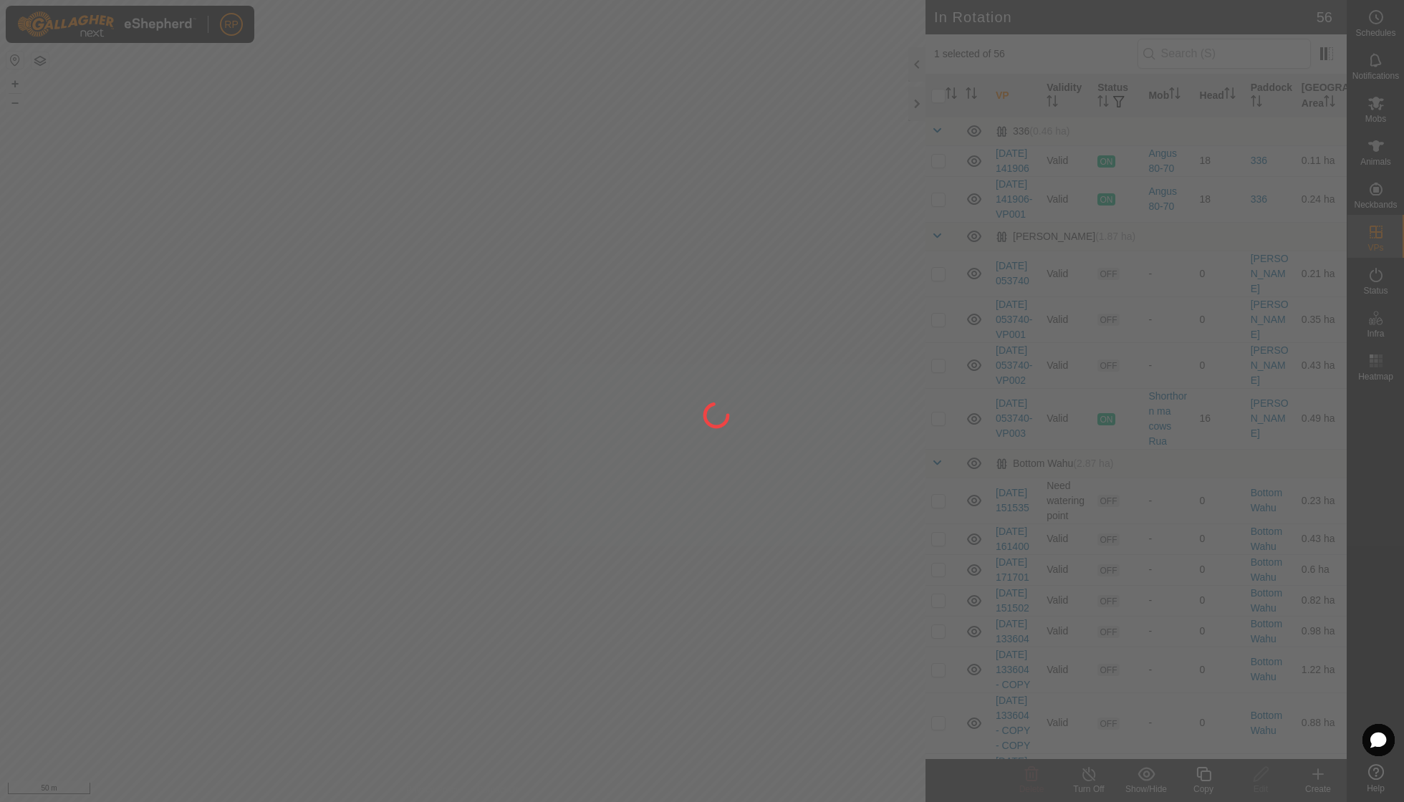
click at [226, 382] on div at bounding box center [702, 401] width 1404 height 802
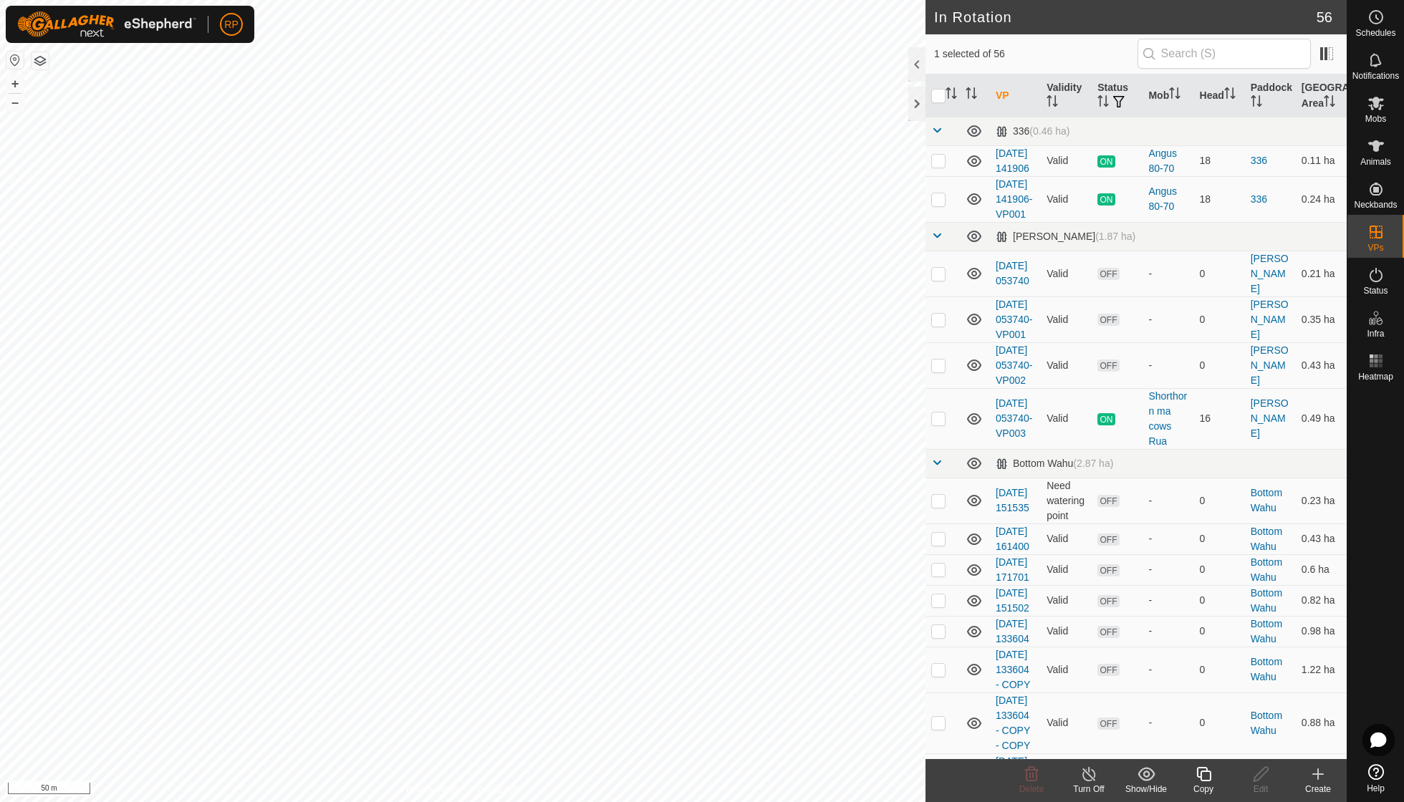
click at [869, 573] on icon at bounding box center [1204, 774] width 18 height 17
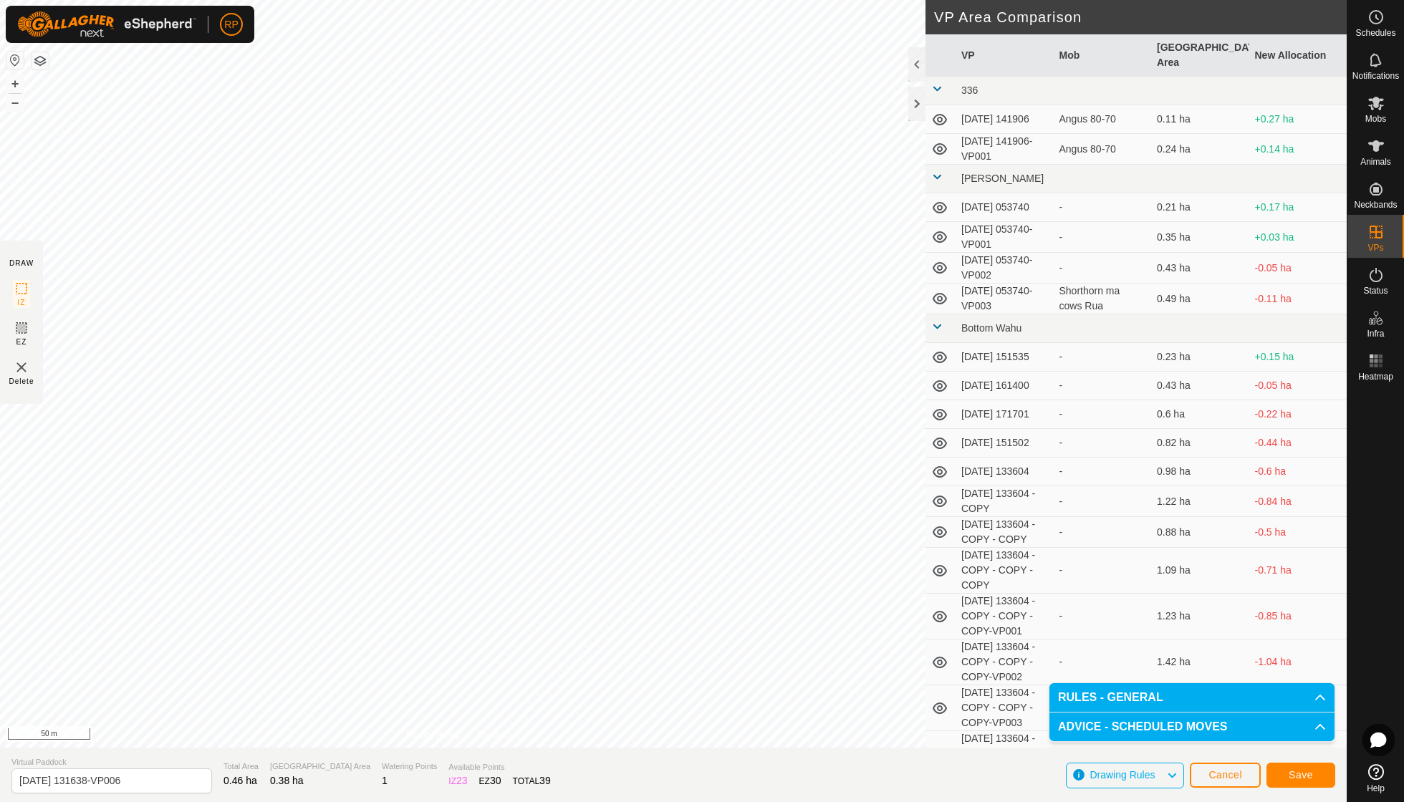
click at [869, 573] on span "Save" at bounding box center [1301, 774] width 24 height 11
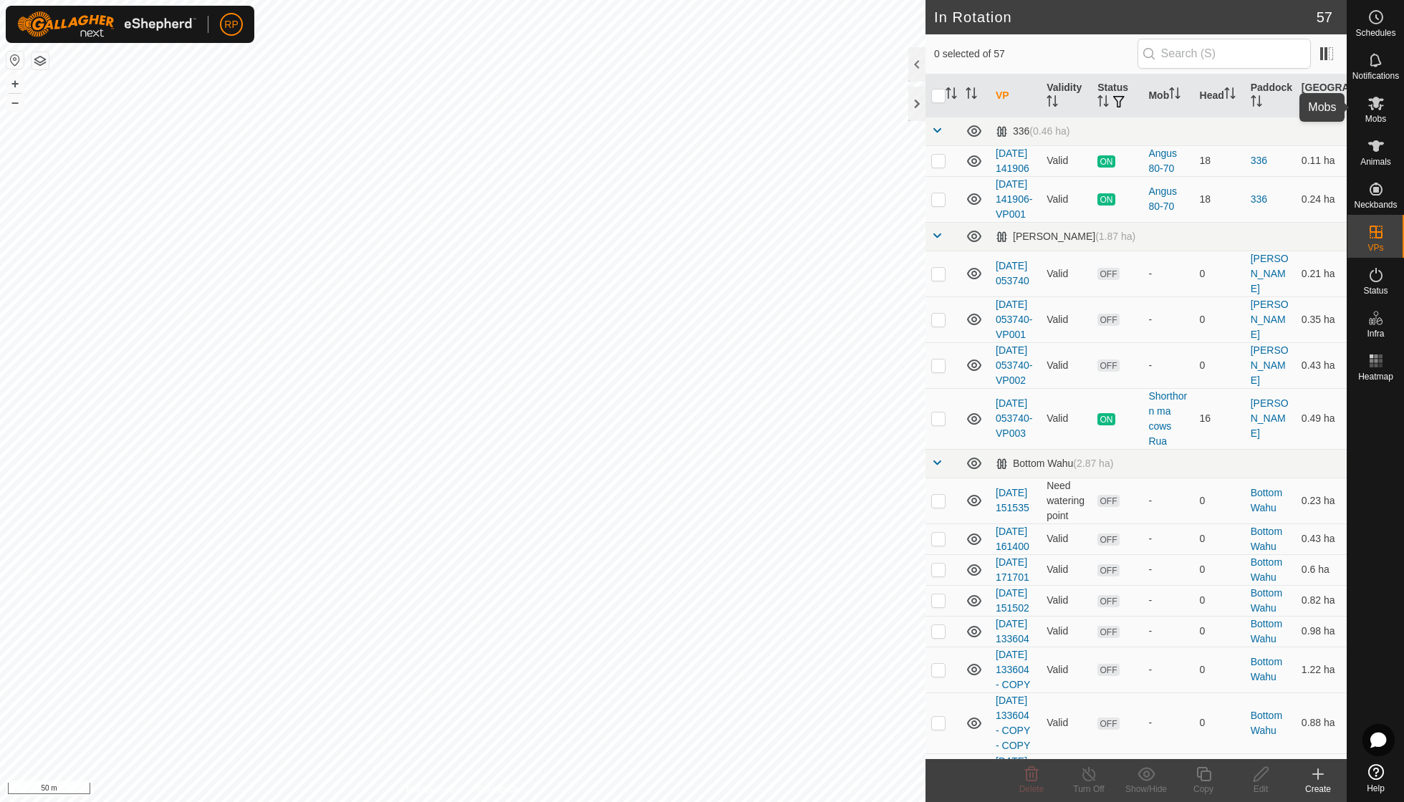
click at [869, 105] on icon at bounding box center [1376, 104] width 16 height 14
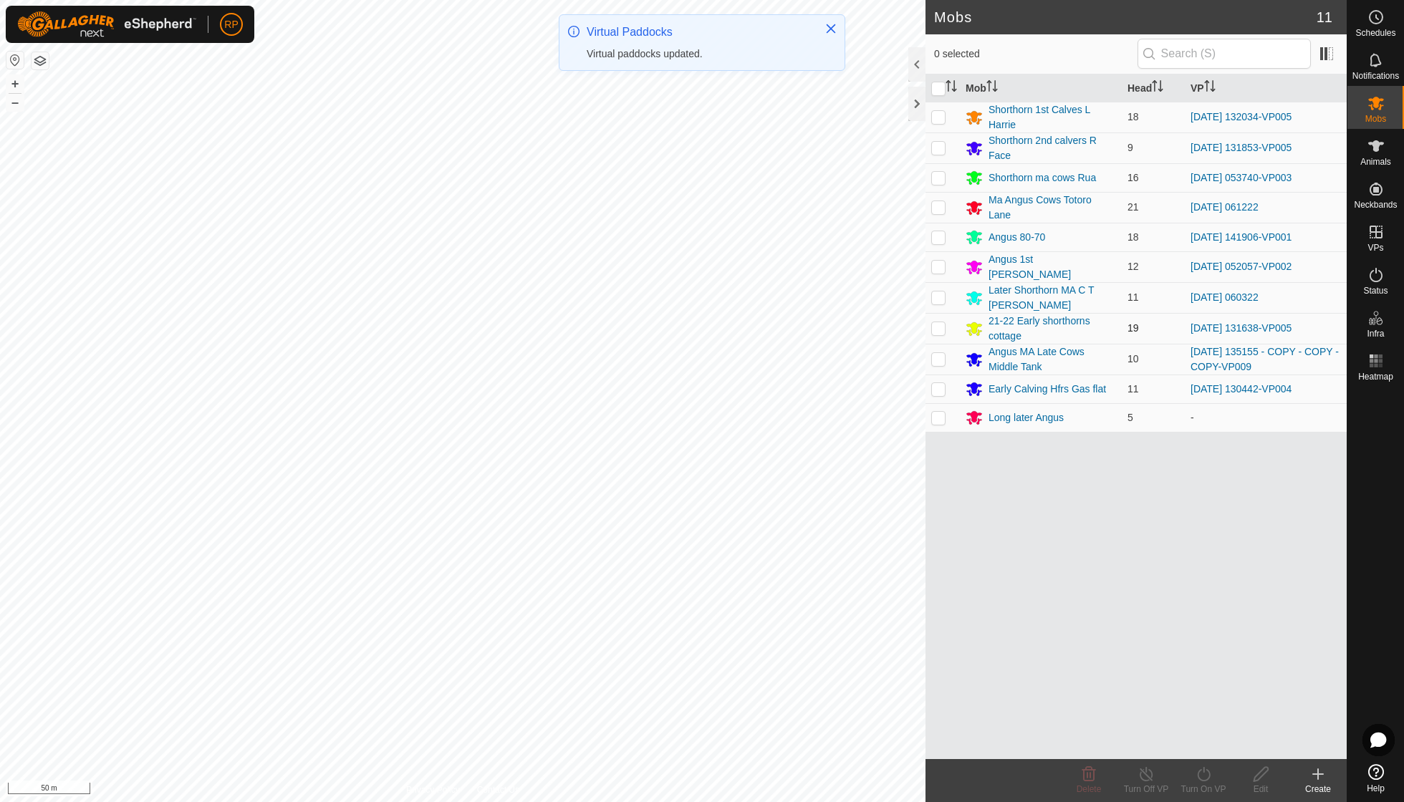
click at [869, 322] on p-checkbox at bounding box center [938, 327] width 14 height 11
checkbox input "true"
click at [869, 573] on icon at bounding box center [1204, 774] width 18 height 17
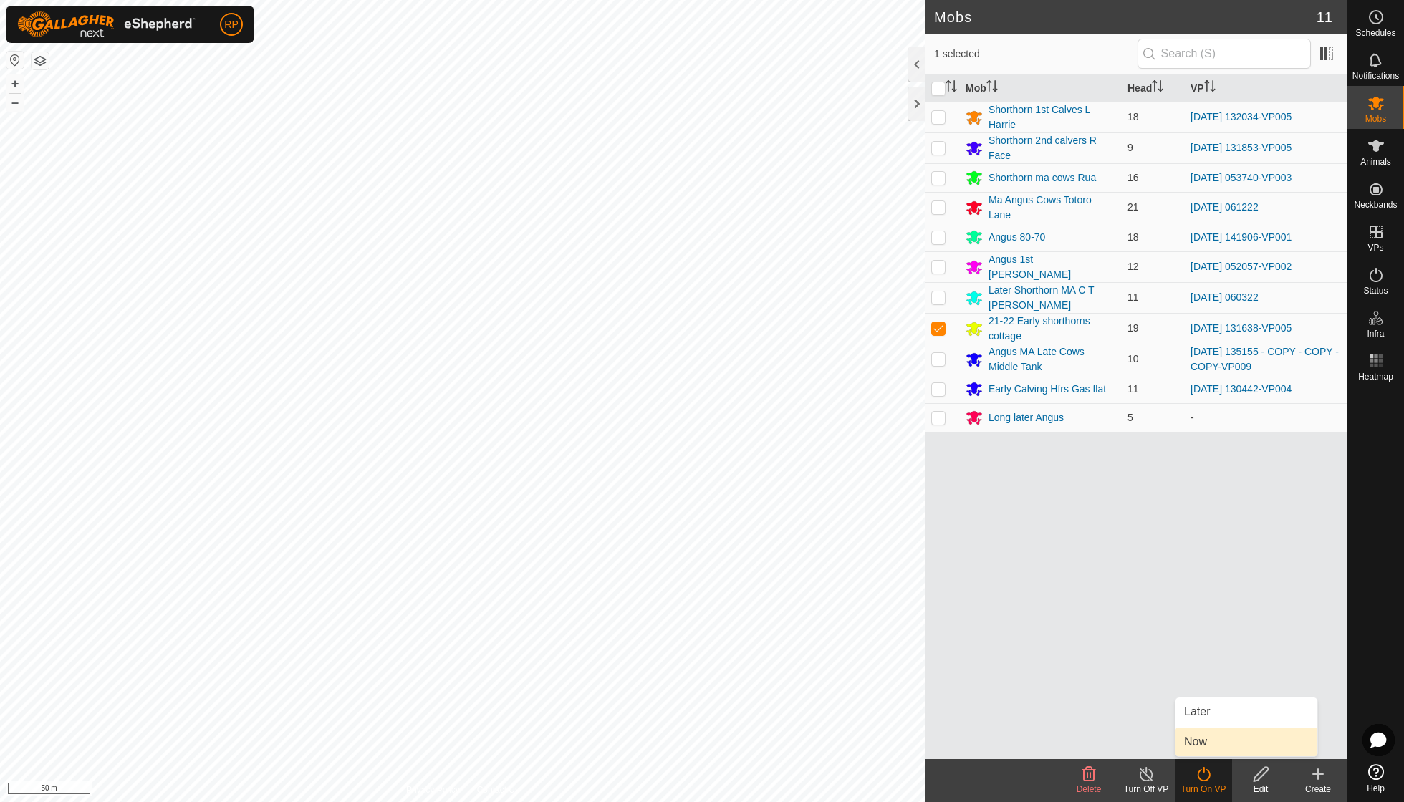
click at [869, 573] on link "Now" at bounding box center [1246, 742] width 142 height 29
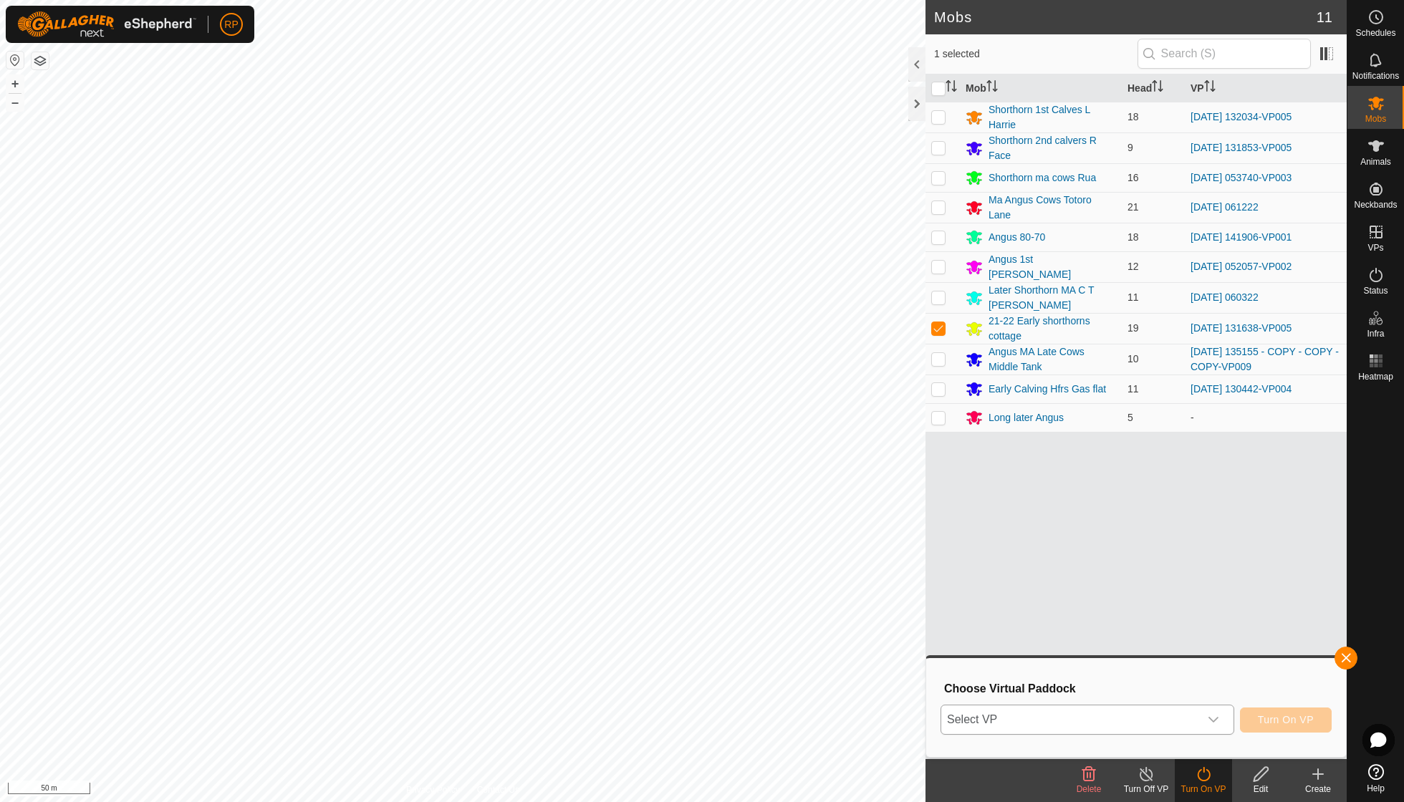
click at [869, 573] on div "dropdown trigger" at bounding box center [1213, 720] width 29 height 29
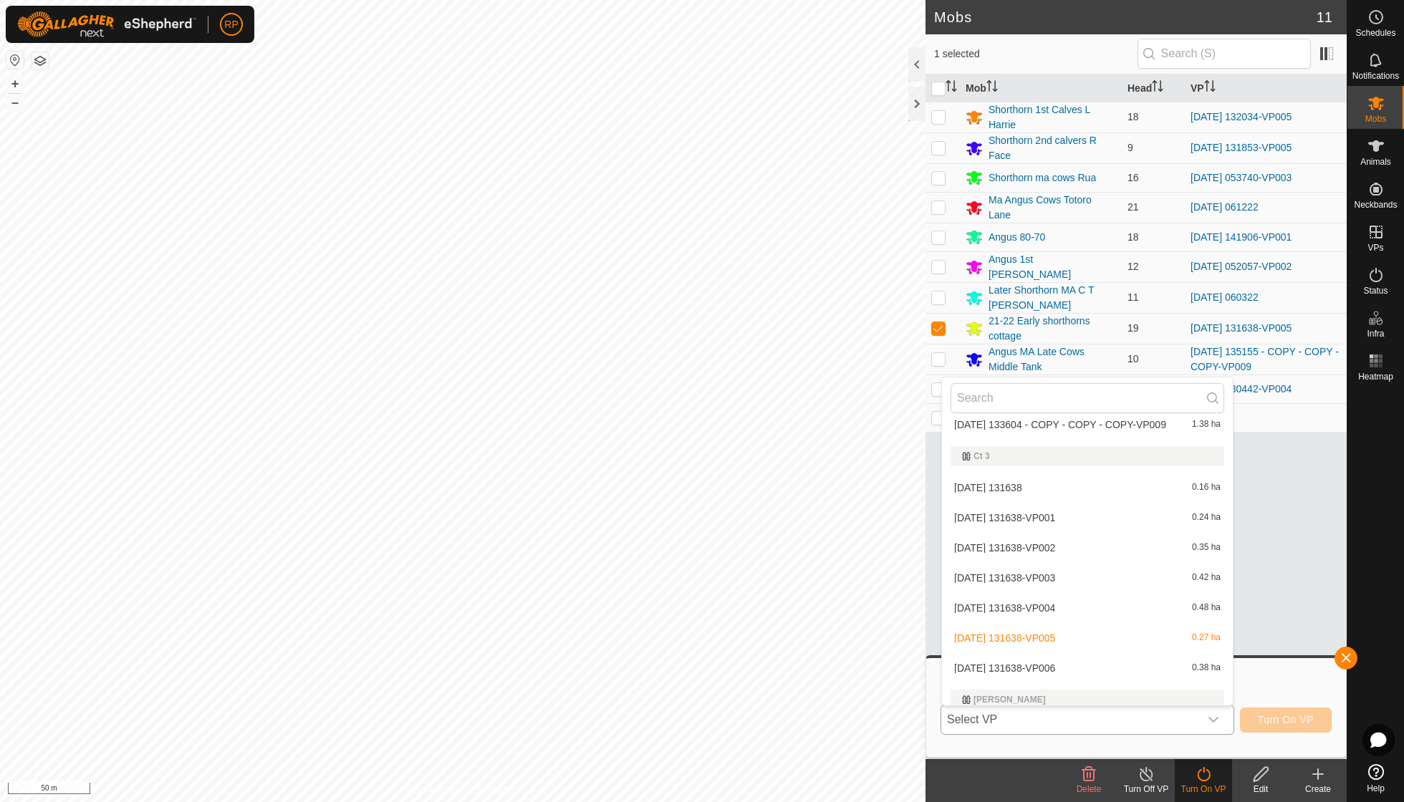
scroll to position [771, 0]
click at [869, 573] on li "[DATE] 131638-VP006 0.38 ha" at bounding box center [1087, 667] width 291 height 29
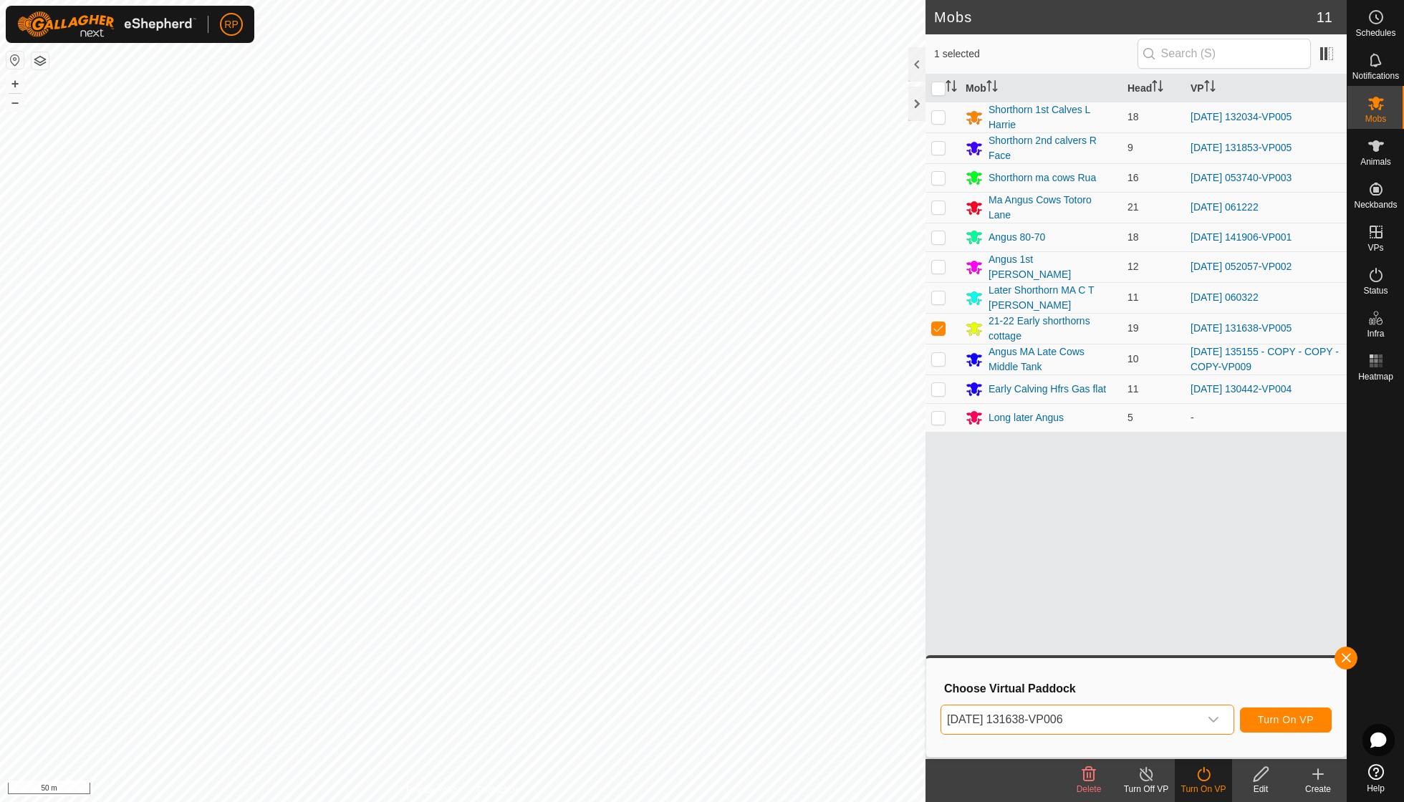
click at [869, 573] on span "Turn On VP" at bounding box center [1286, 719] width 56 height 11
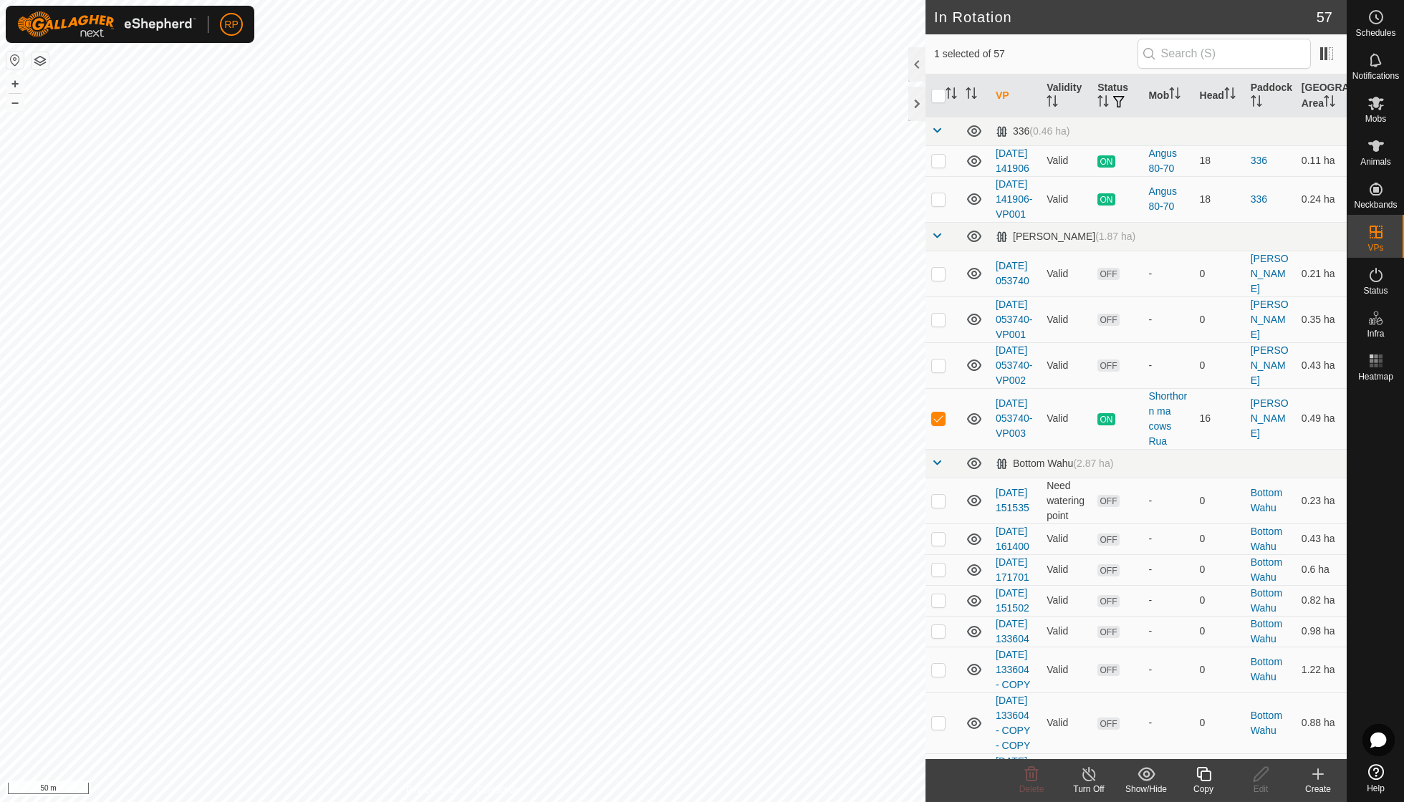
click at [869, 573] on icon at bounding box center [1204, 774] width 18 height 17
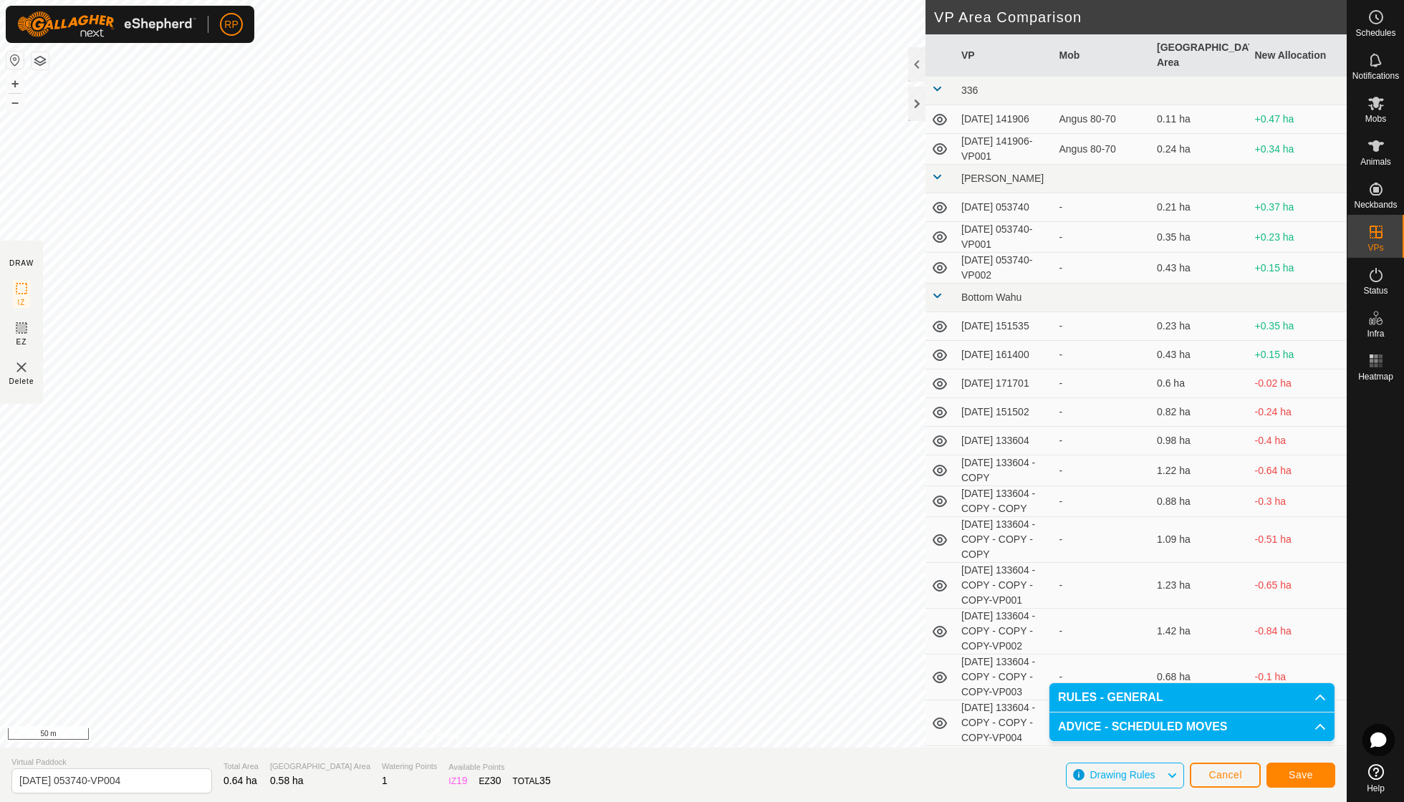
click at [869, 573] on span "Save" at bounding box center [1301, 774] width 24 height 11
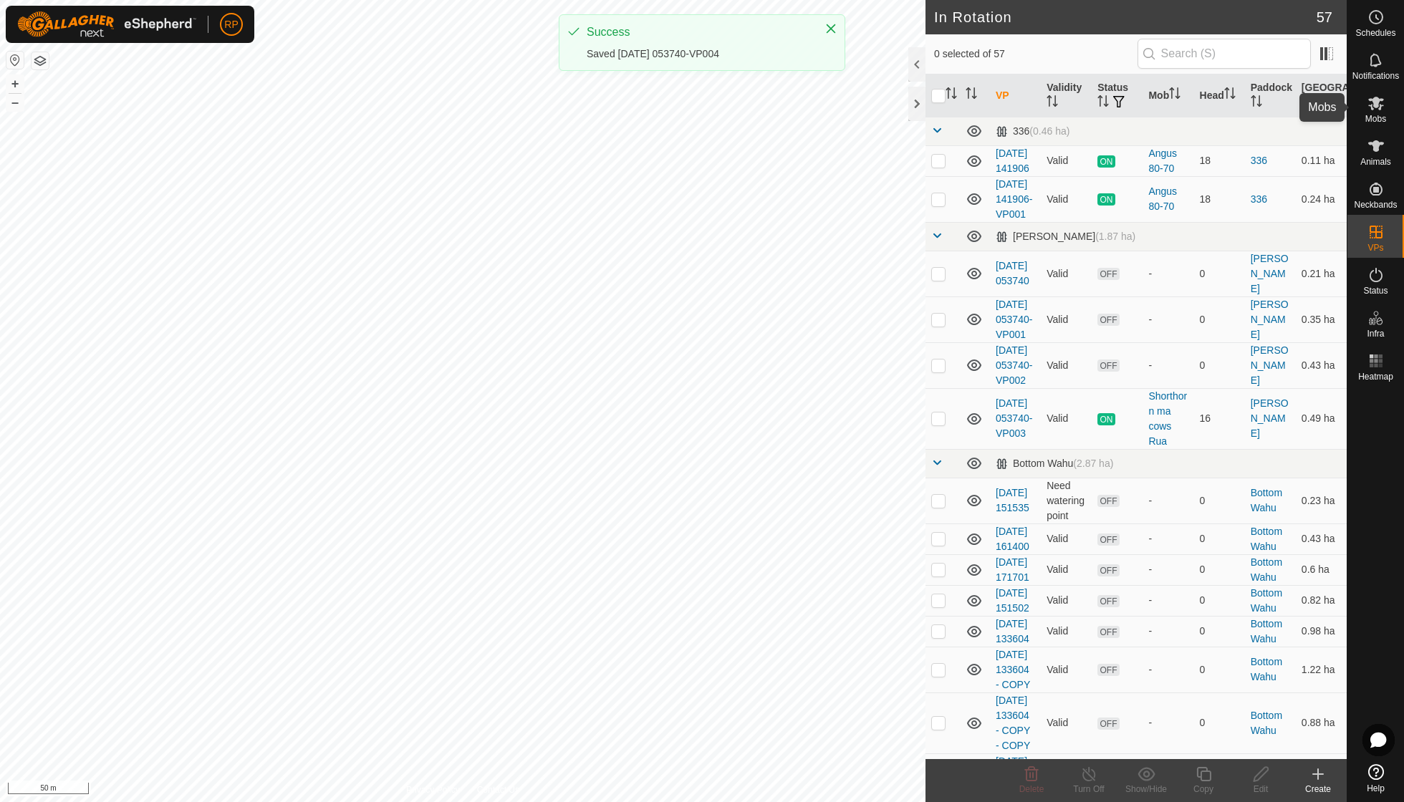
click at [869, 107] on icon at bounding box center [1376, 104] width 16 height 14
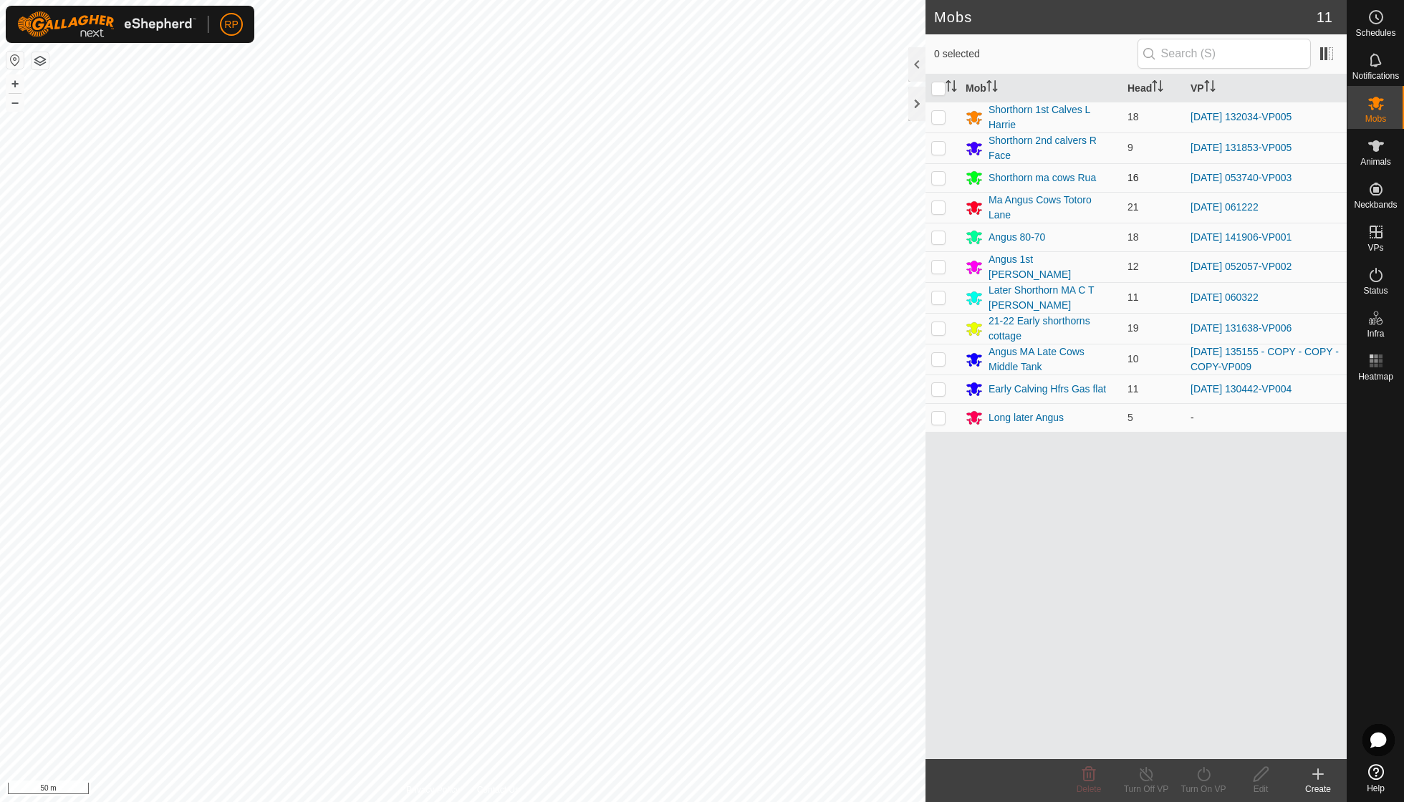
click at [869, 176] on p-checkbox at bounding box center [938, 177] width 14 height 11
checkbox input "true"
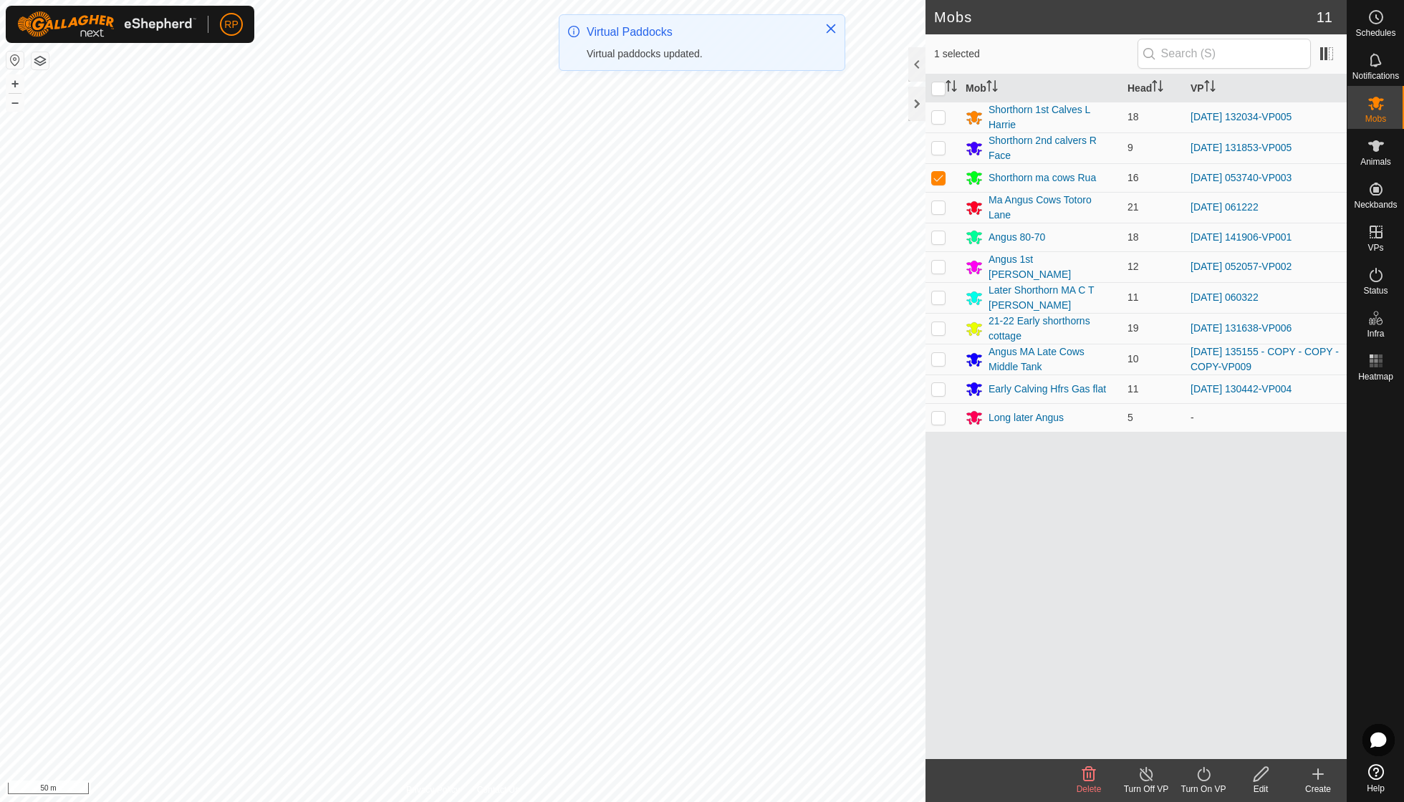
click at [869, 573] on icon at bounding box center [1204, 774] width 18 height 17
click at [869, 573] on link "Now" at bounding box center [1246, 742] width 142 height 29
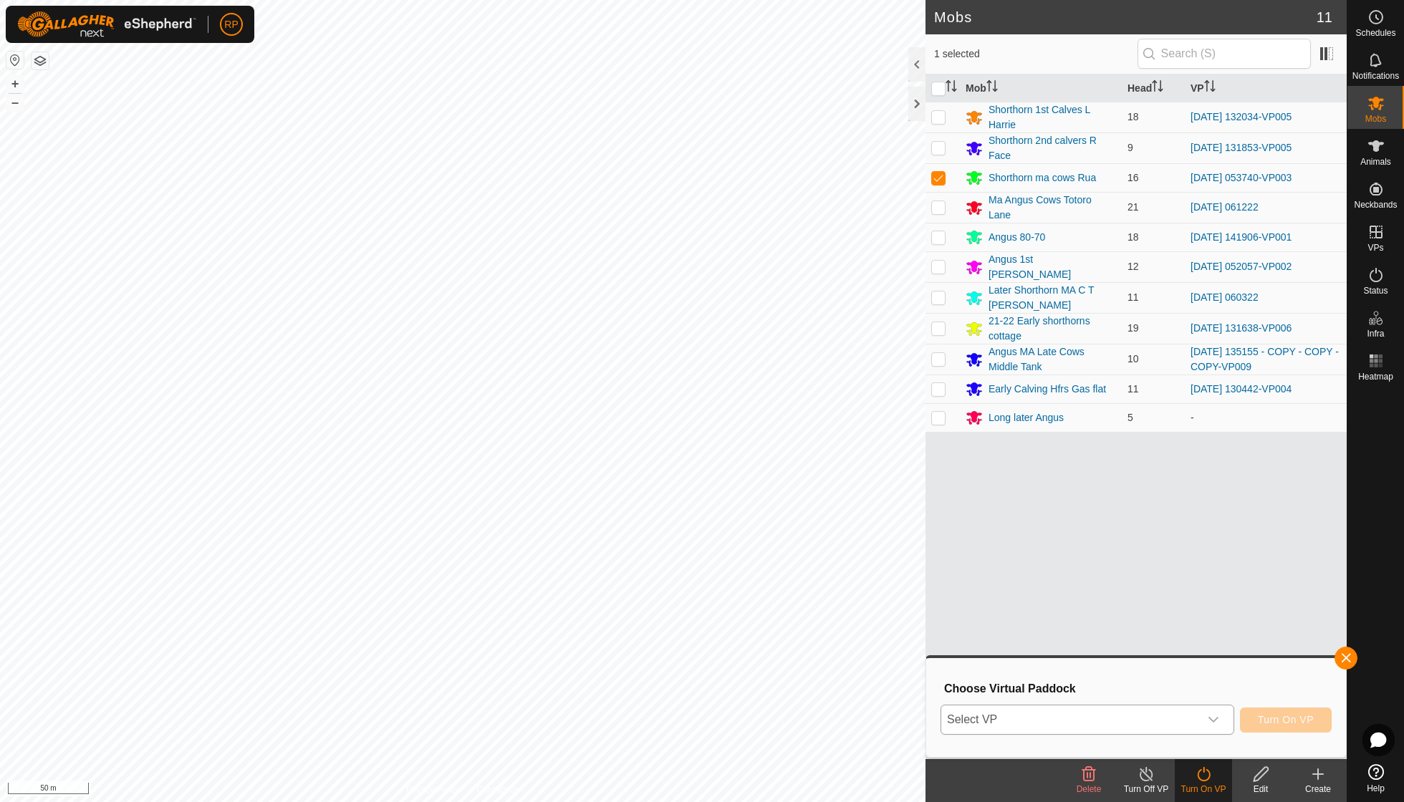
click at [869, 573] on icon "dropdown trigger" at bounding box center [1213, 719] width 11 height 11
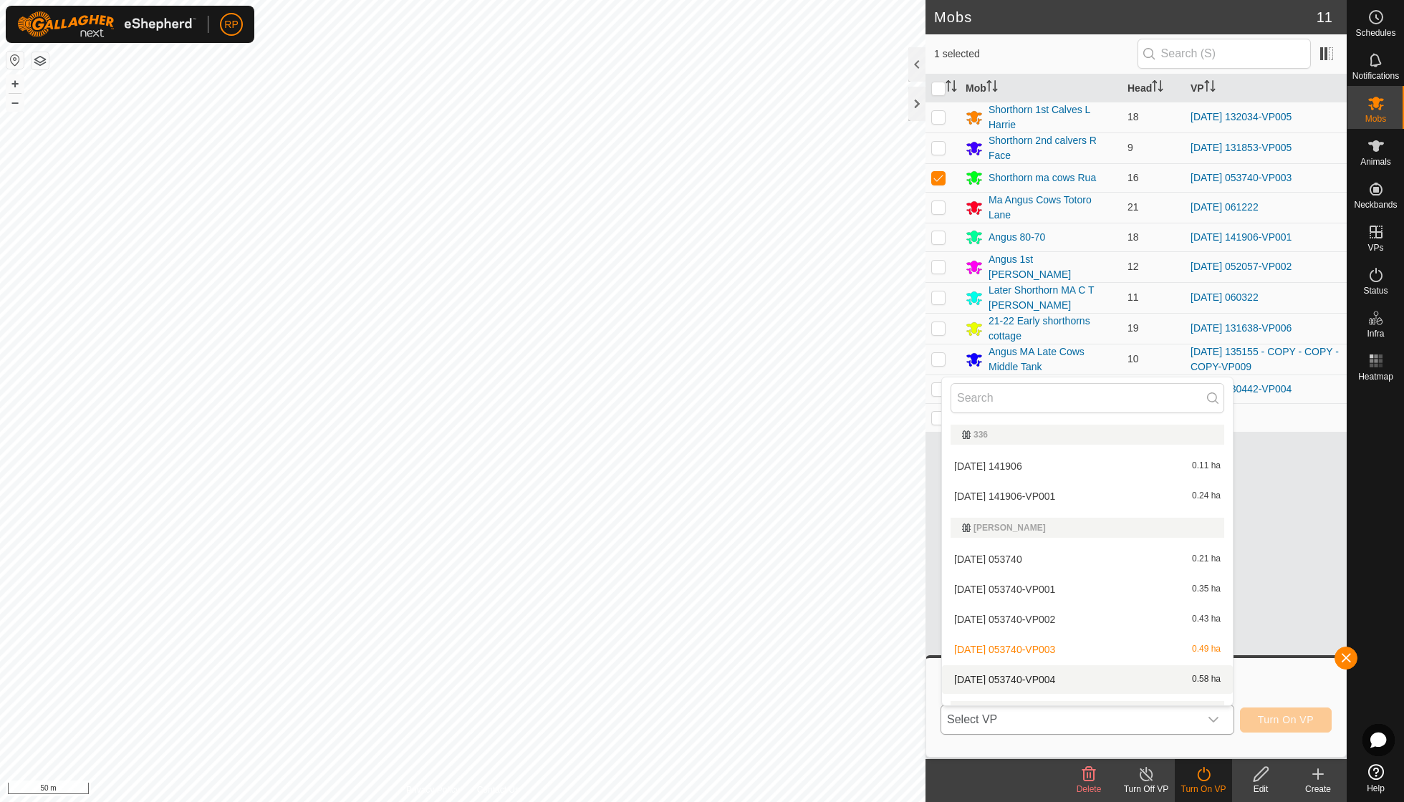
click at [869, 573] on li "[DATE] 053740-VP004 0.58 ha" at bounding box center [1087, 679] width 291 height 29
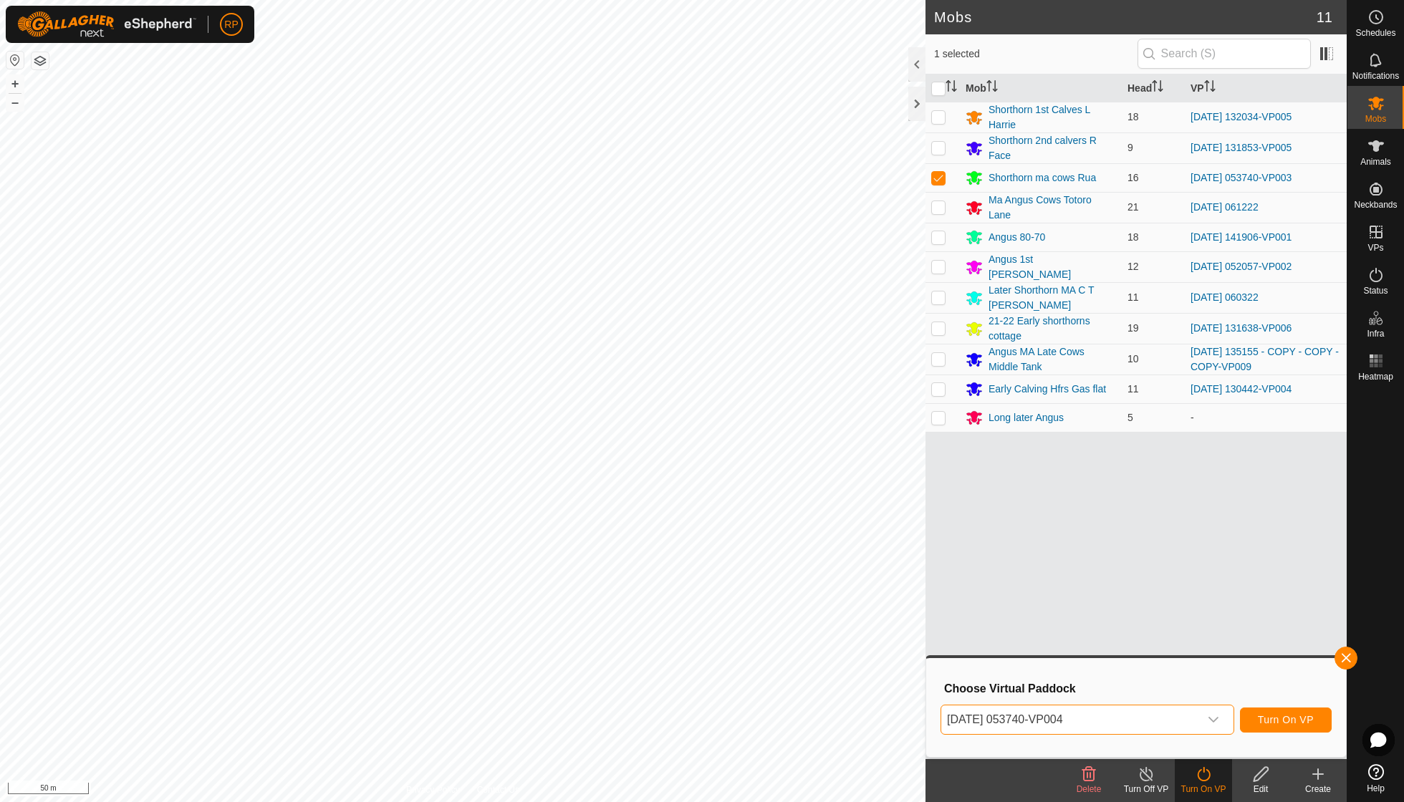
click at [869, 573] on span "Turn On VP" at bounding box center [1286, 719] width 56 height 11
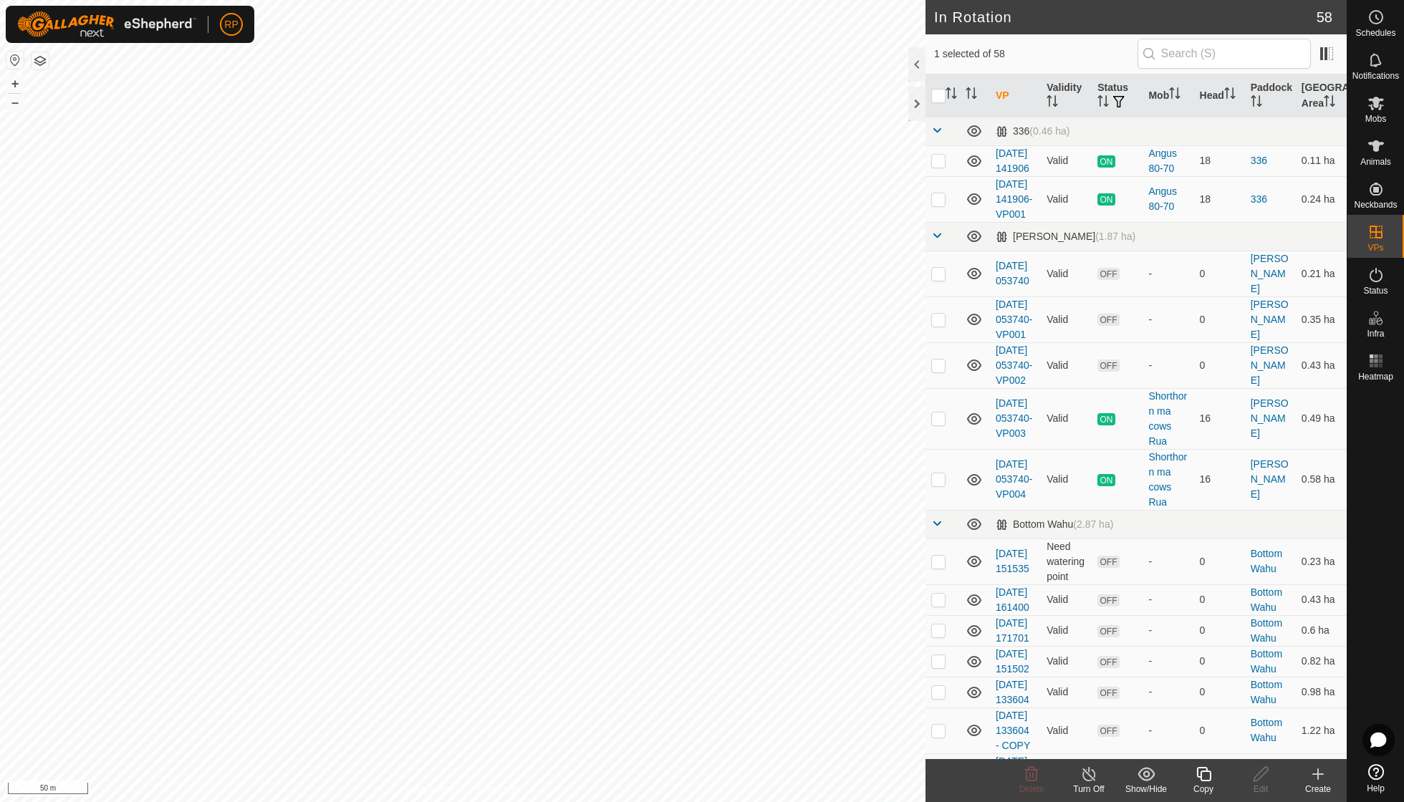
click at [869, 573] on icon at bounding box center [1204, 774] width 18 height 17
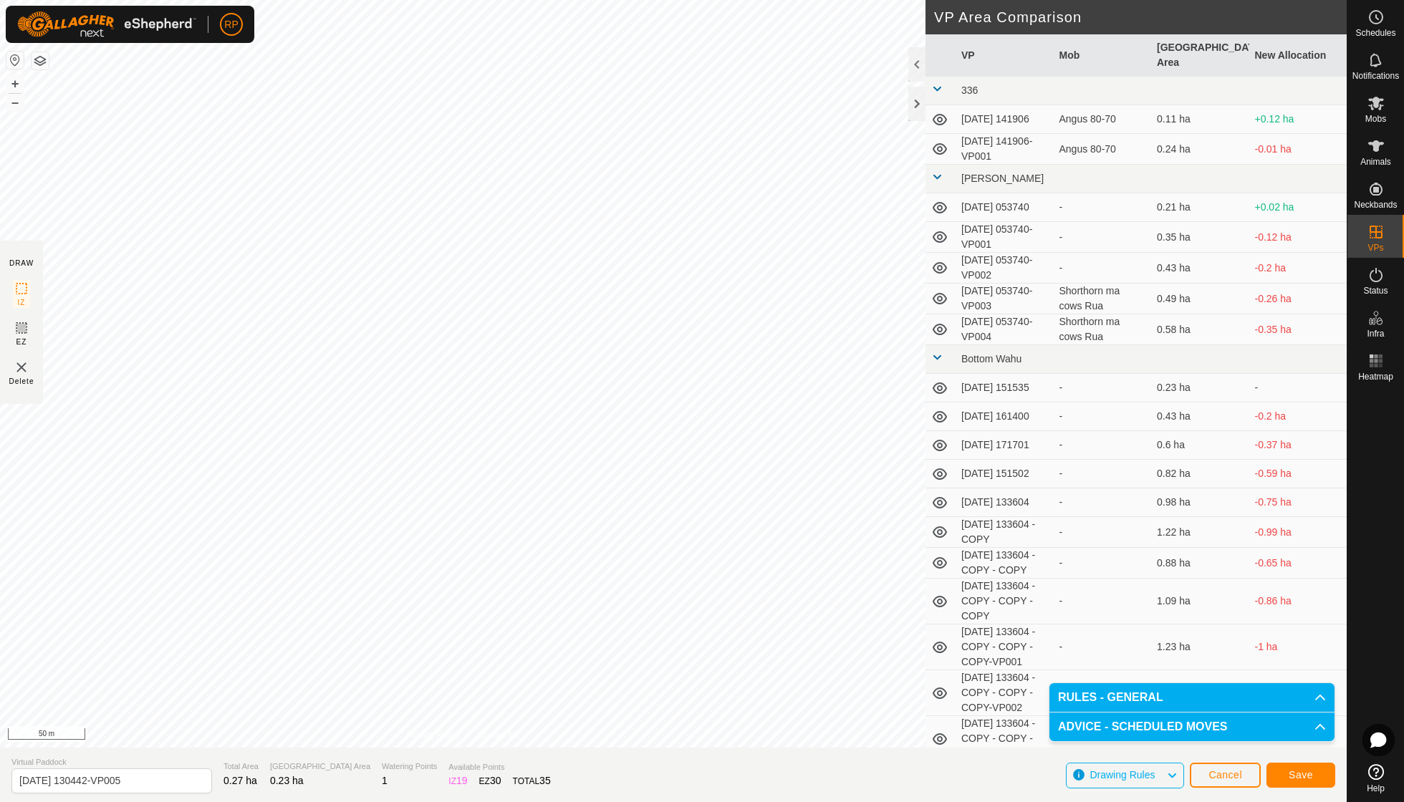
click at [869, 573] on span "Save" at bounding box center [1301, 774] width 24 height 11
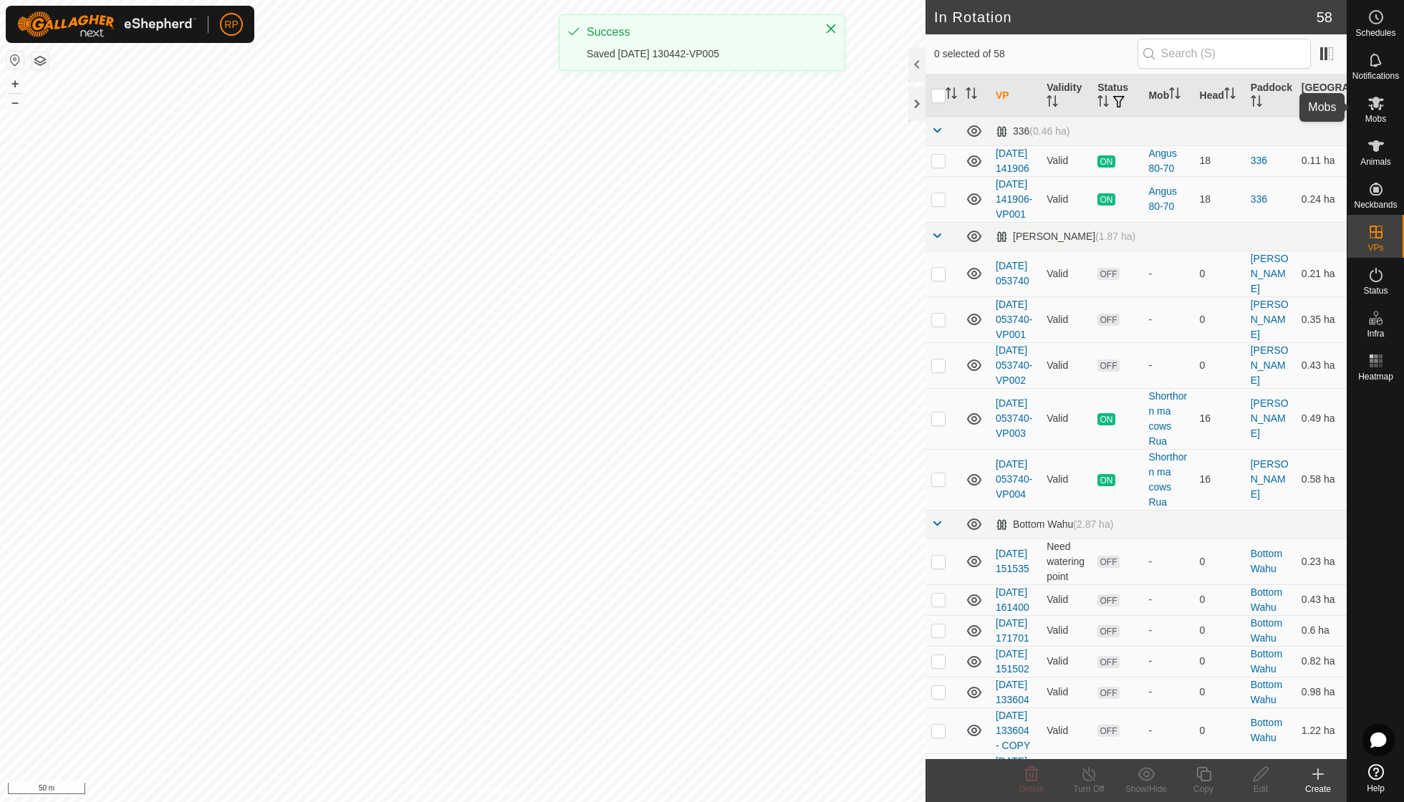
click at [869, 112] on es-mob-svg-icon at bounding box center [1376, 103] width 26 height 23
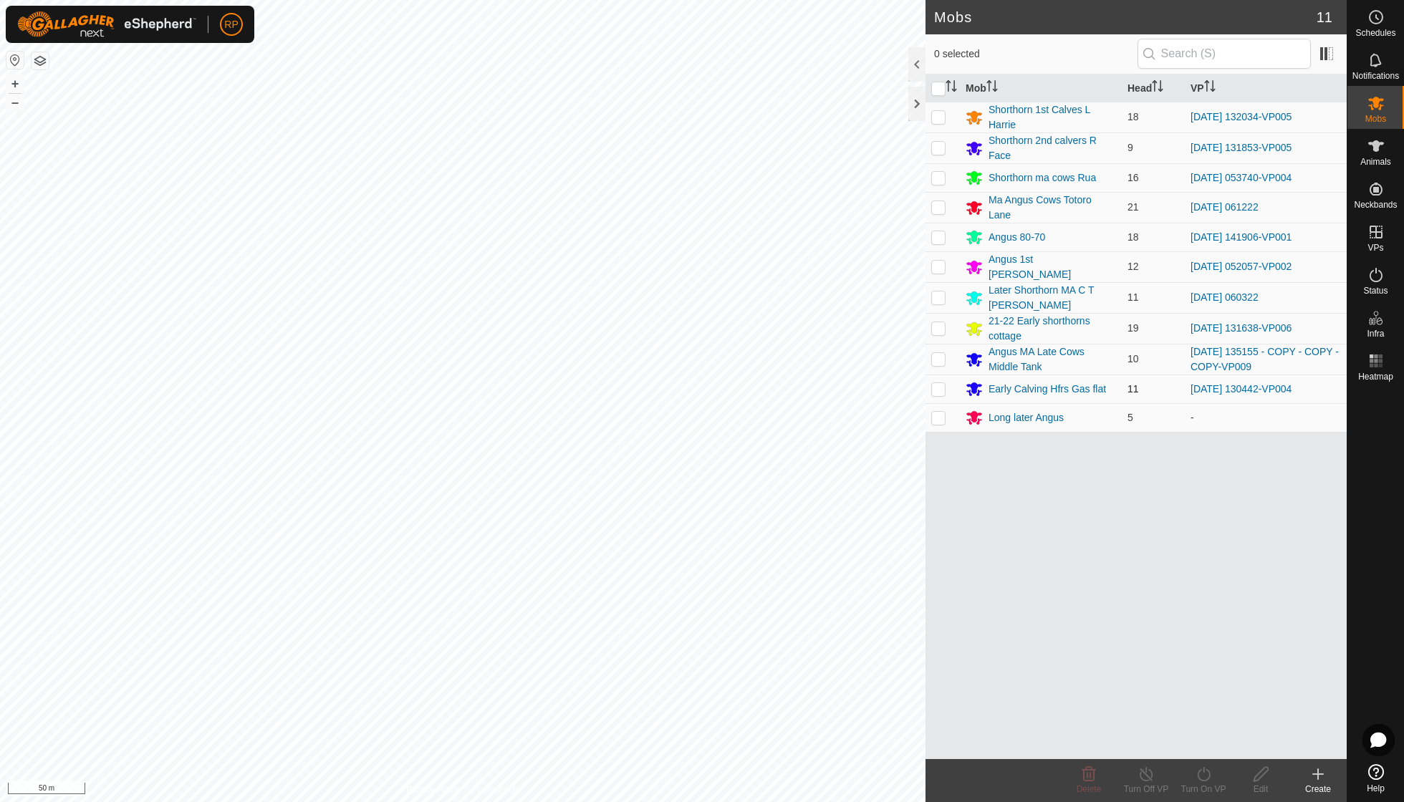
click at [869, 383] on p-checkbox at bounding box center [938, 388] width 14 height 11
checkbox input "true"
click at [869, 573] on icon at bounding box center [1204, 774] width 18 height 17
click at [869, 573] on link "Now" at bounding box center [1246, 742] width 142 height 29
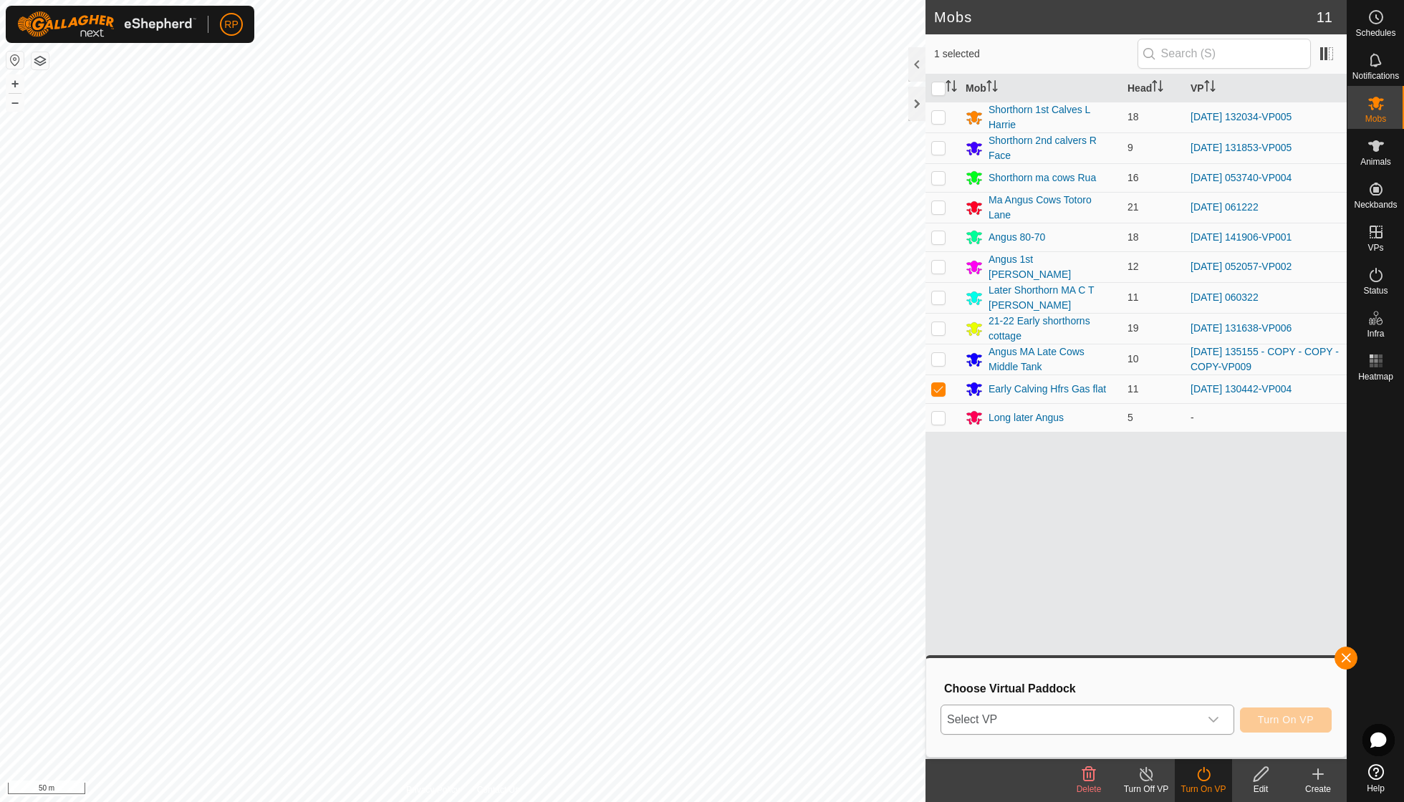
click at [869, 573] on icon "dropdown trigger" at bounding box center [1213, 719] width 11 height 11
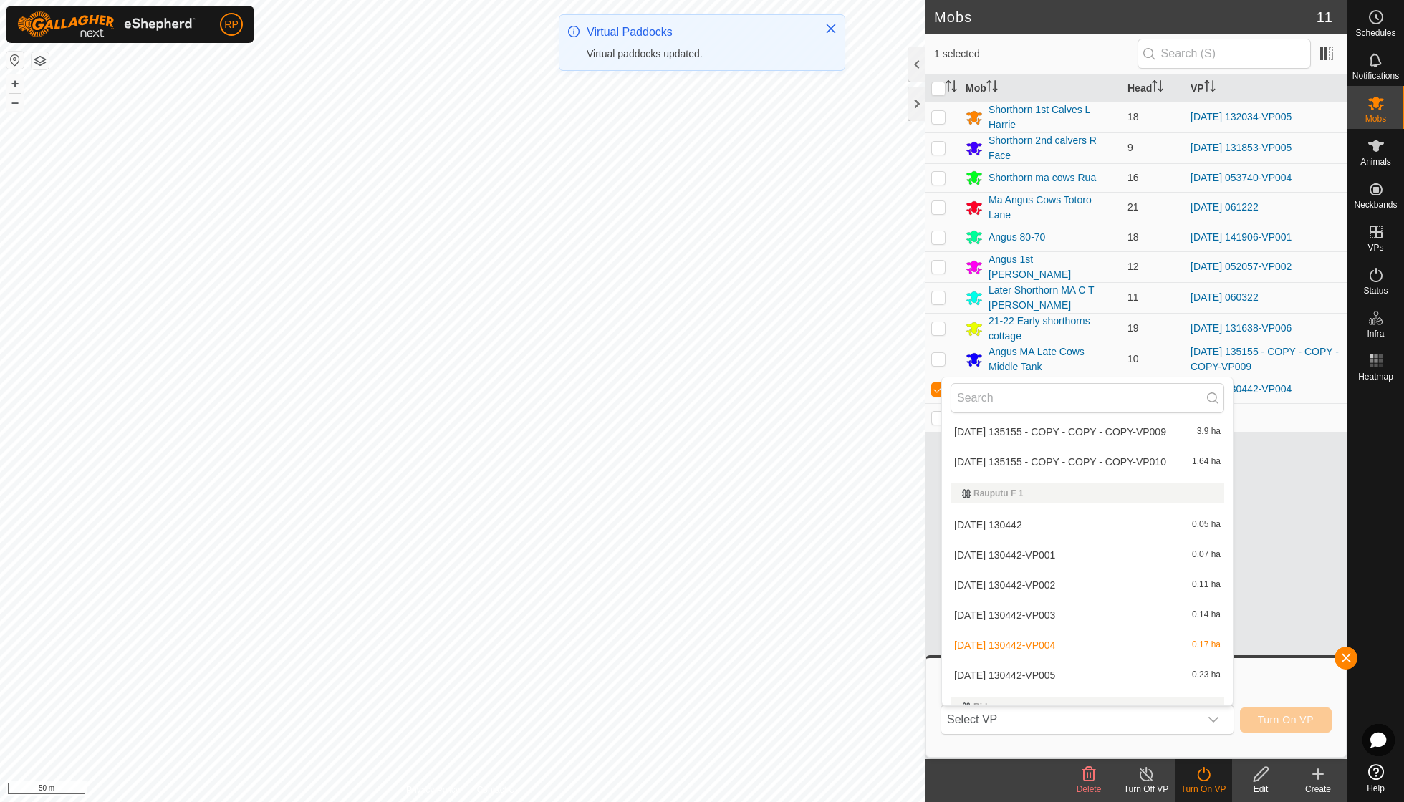
scroll to position [1613, 0]
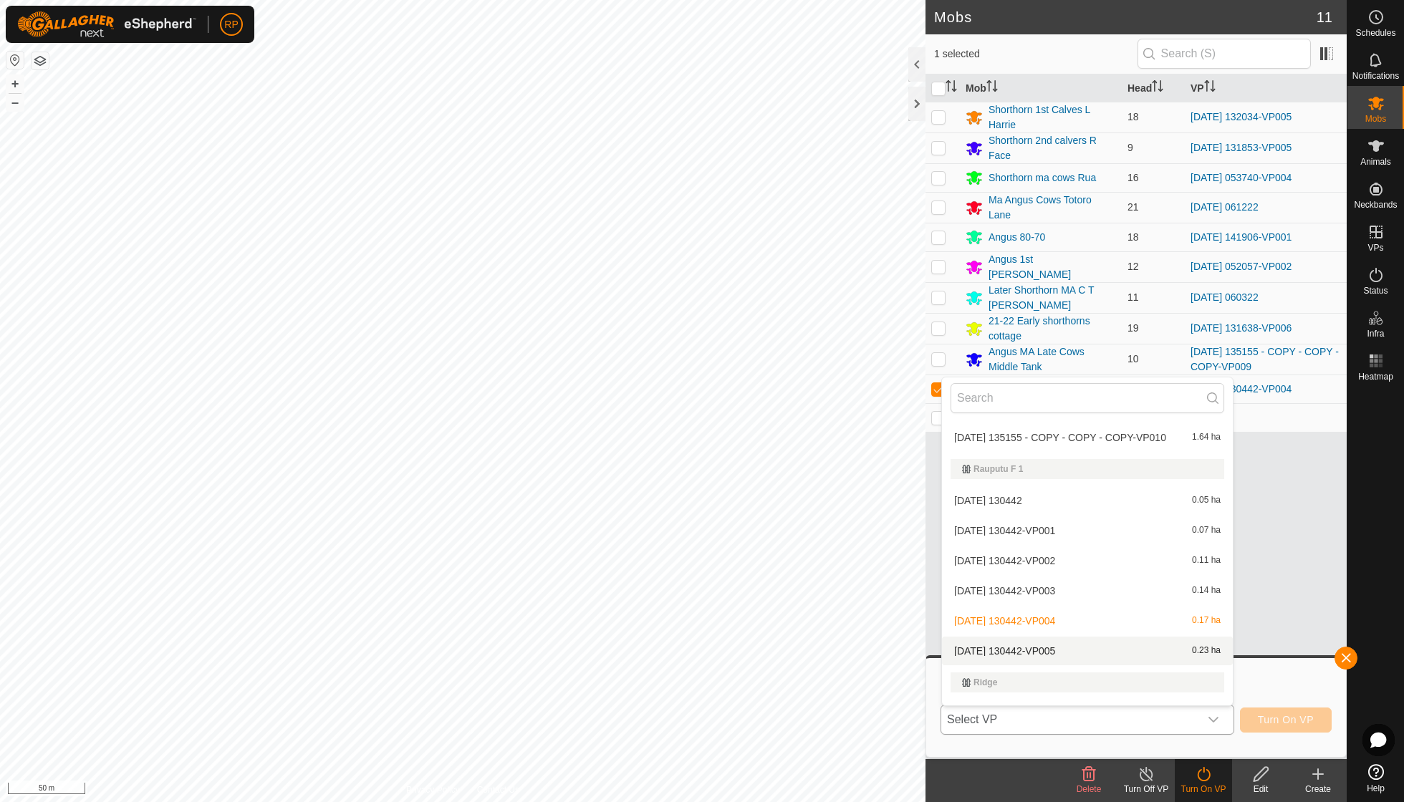
click at [869, 573] on li "[DATE] 130442-VP005 0.23 ha" at bounding box center [1087, 651] width 291 height 29
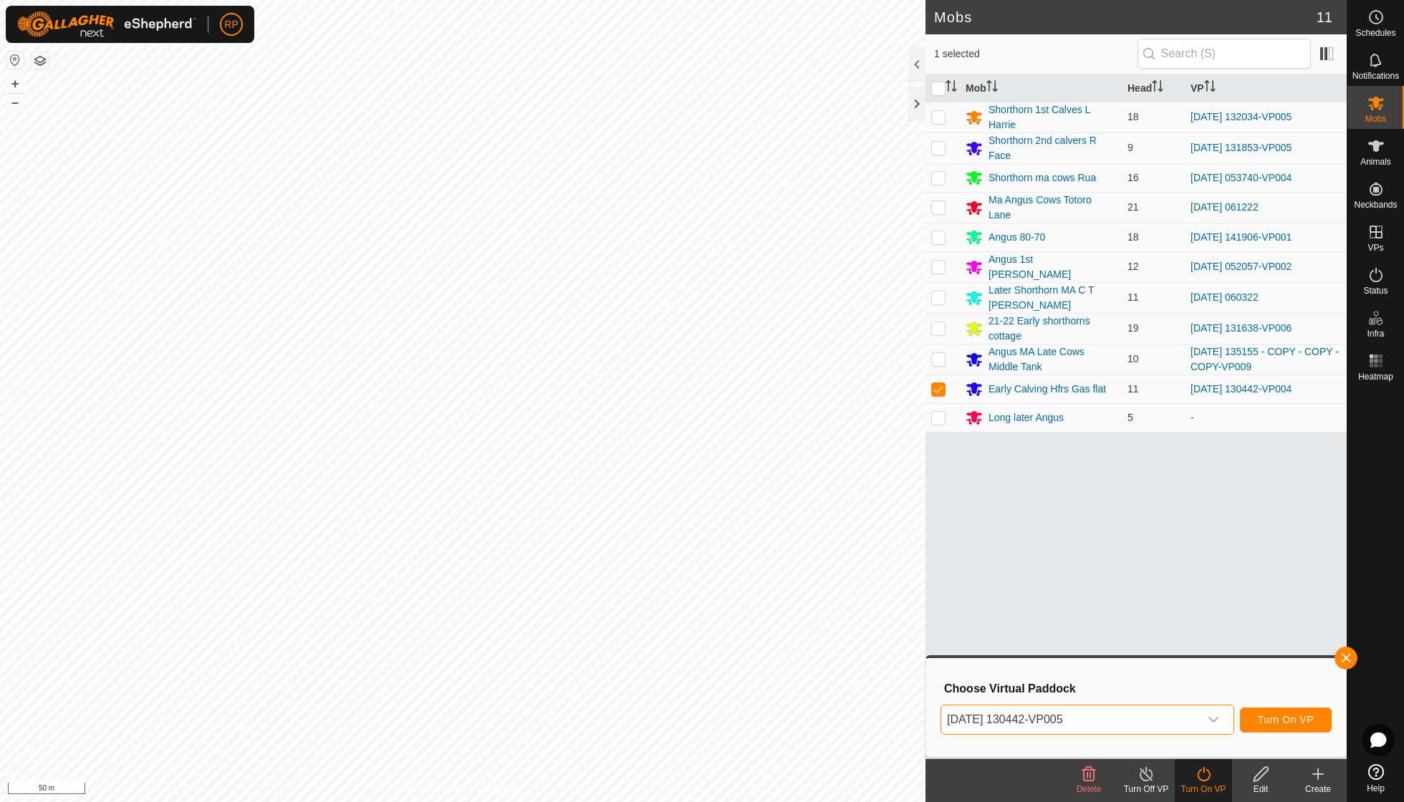
click at [869, 573] on span "Turn On VP" at bounding box center [1286, 719] width 56 height 11
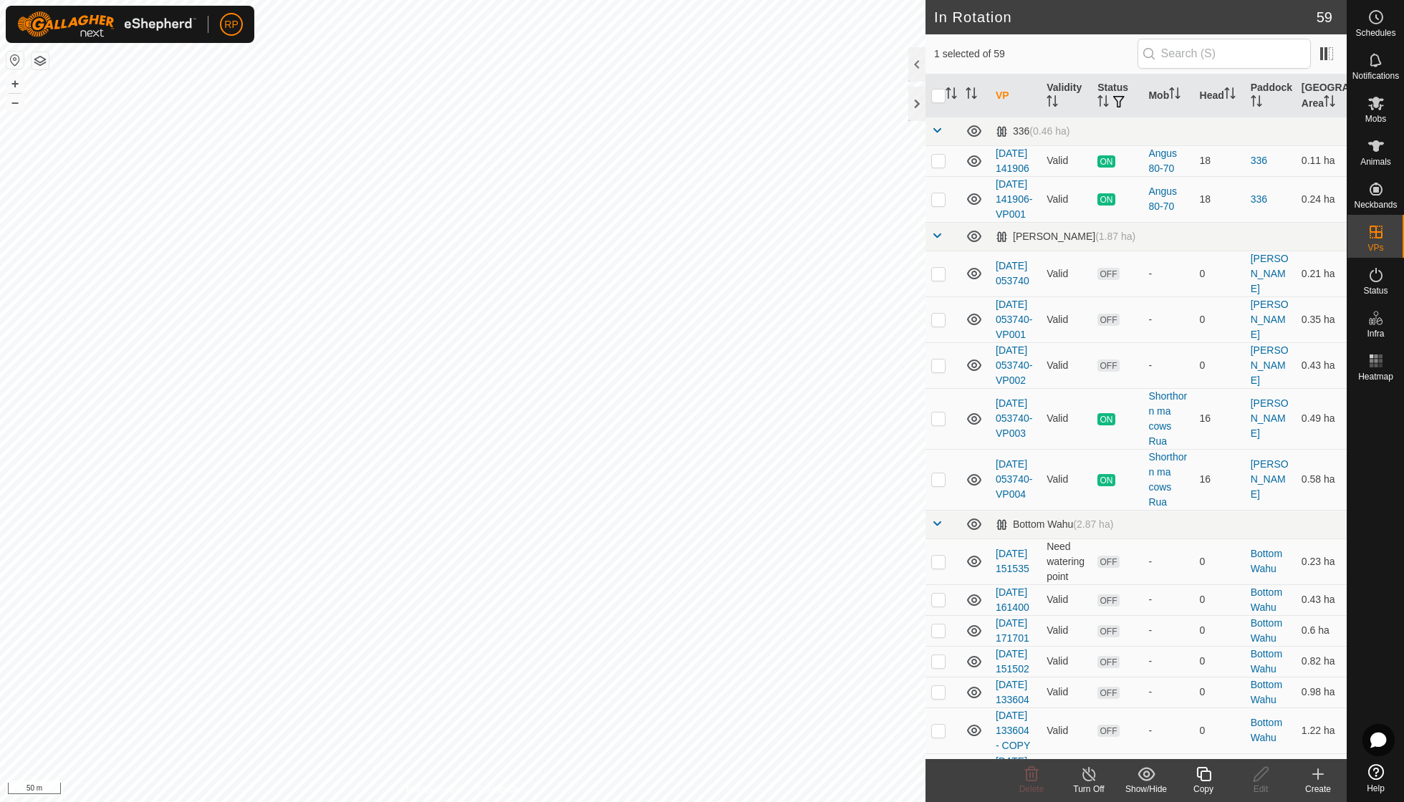
click at [869, 573] on icon at bounding box center [1204, 774] width 18 height 17
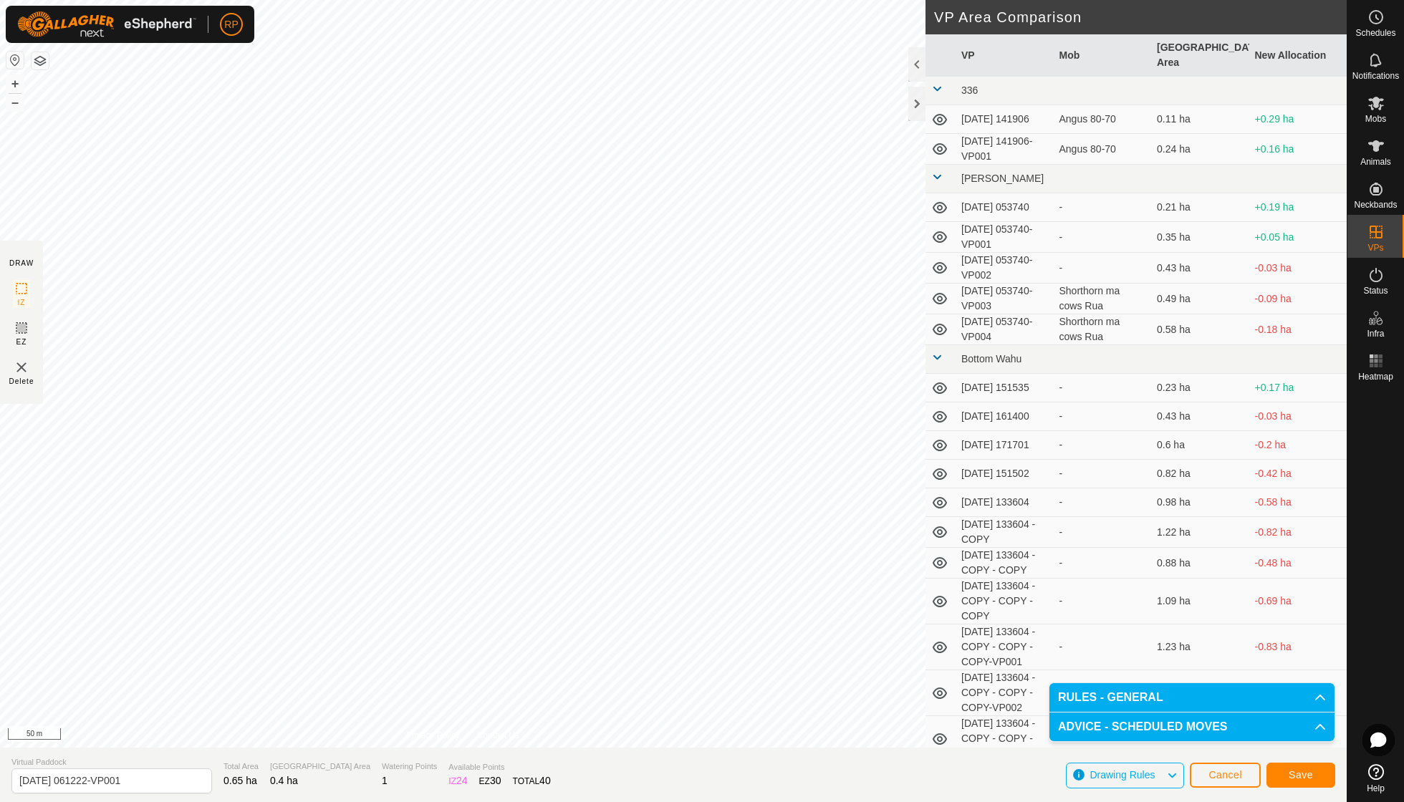
click at [869, 573] on span "Save" at bounding box center [1301, 774] width 24 height 11
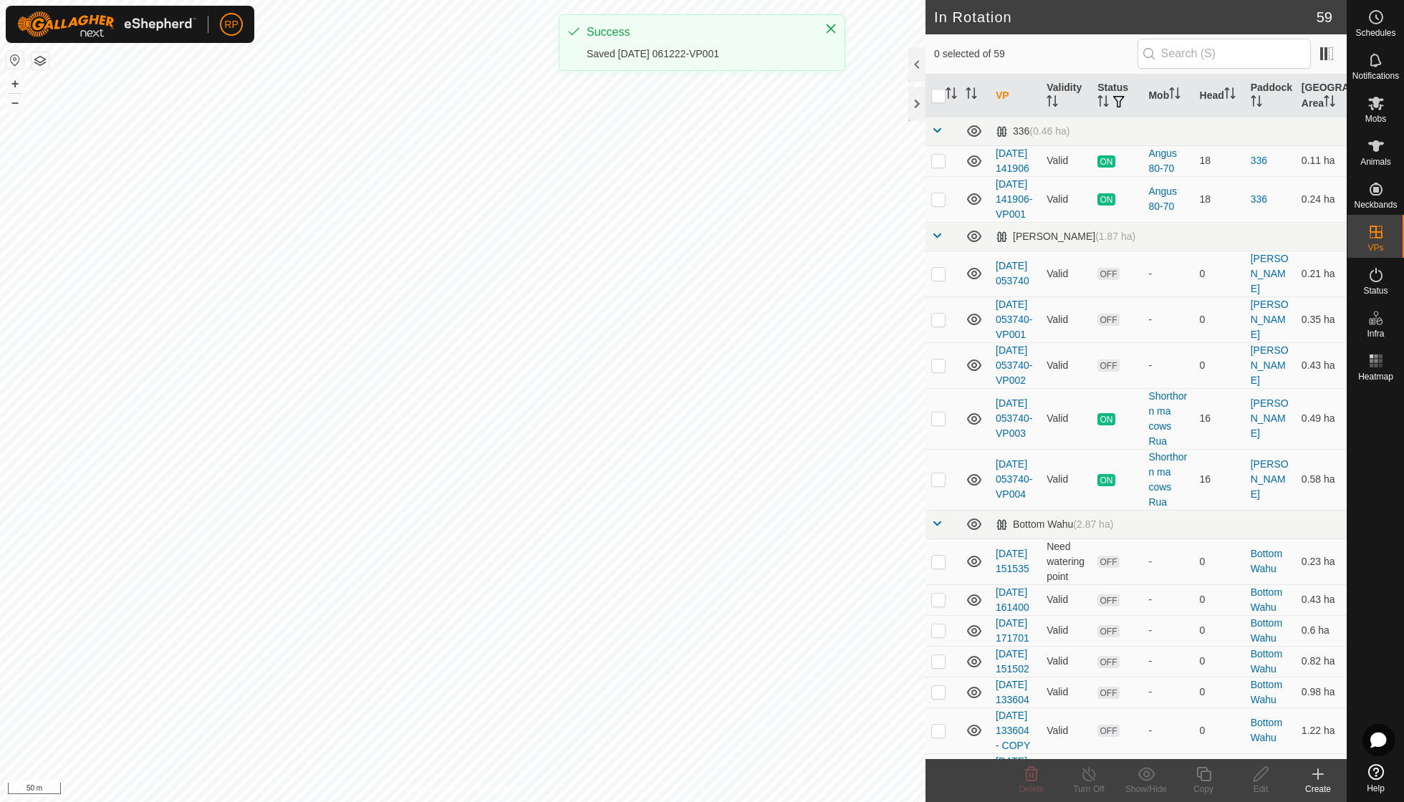
click at [869, 110] on icon at bounding box center [1375, 103] width 17 height 17
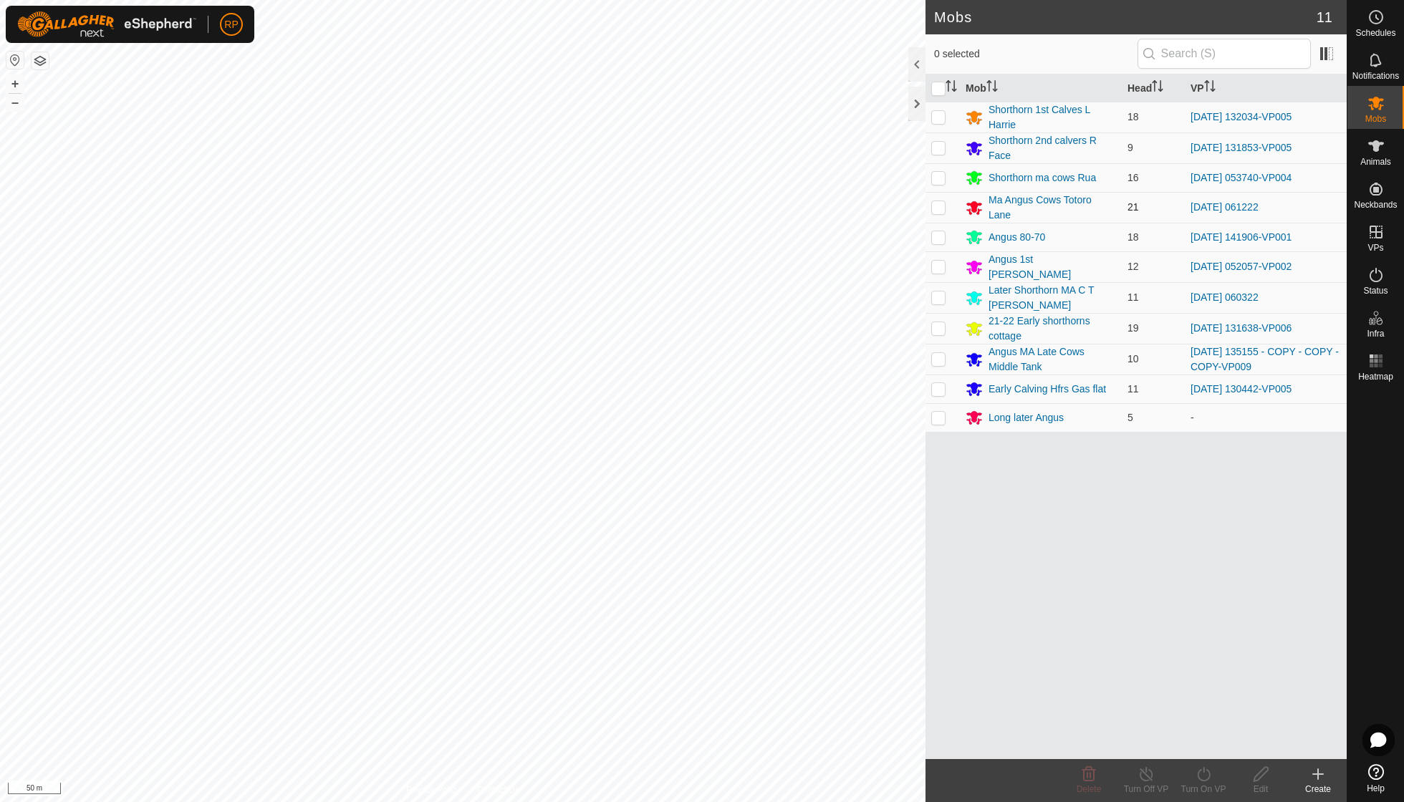
click at [869, 201] on p-checkbox at bounding box center [938, 206] width 14 height 11
checkbox input "true"
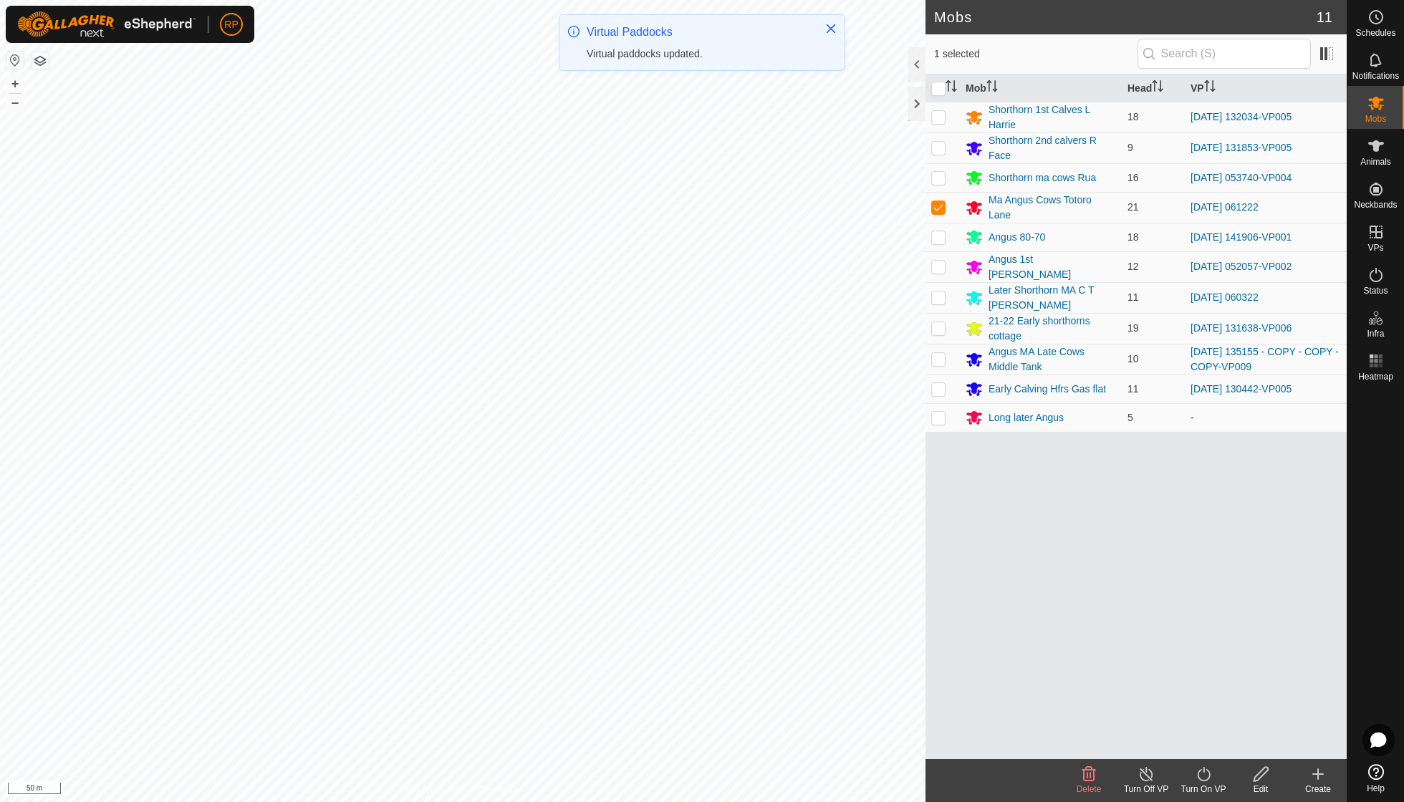
click at [869, 573] on icon at bounding box center [1203, 774] width 13 height 14
click at [869, 573] on link "Now" at bounding box center [1246, 742] width 142 height 29
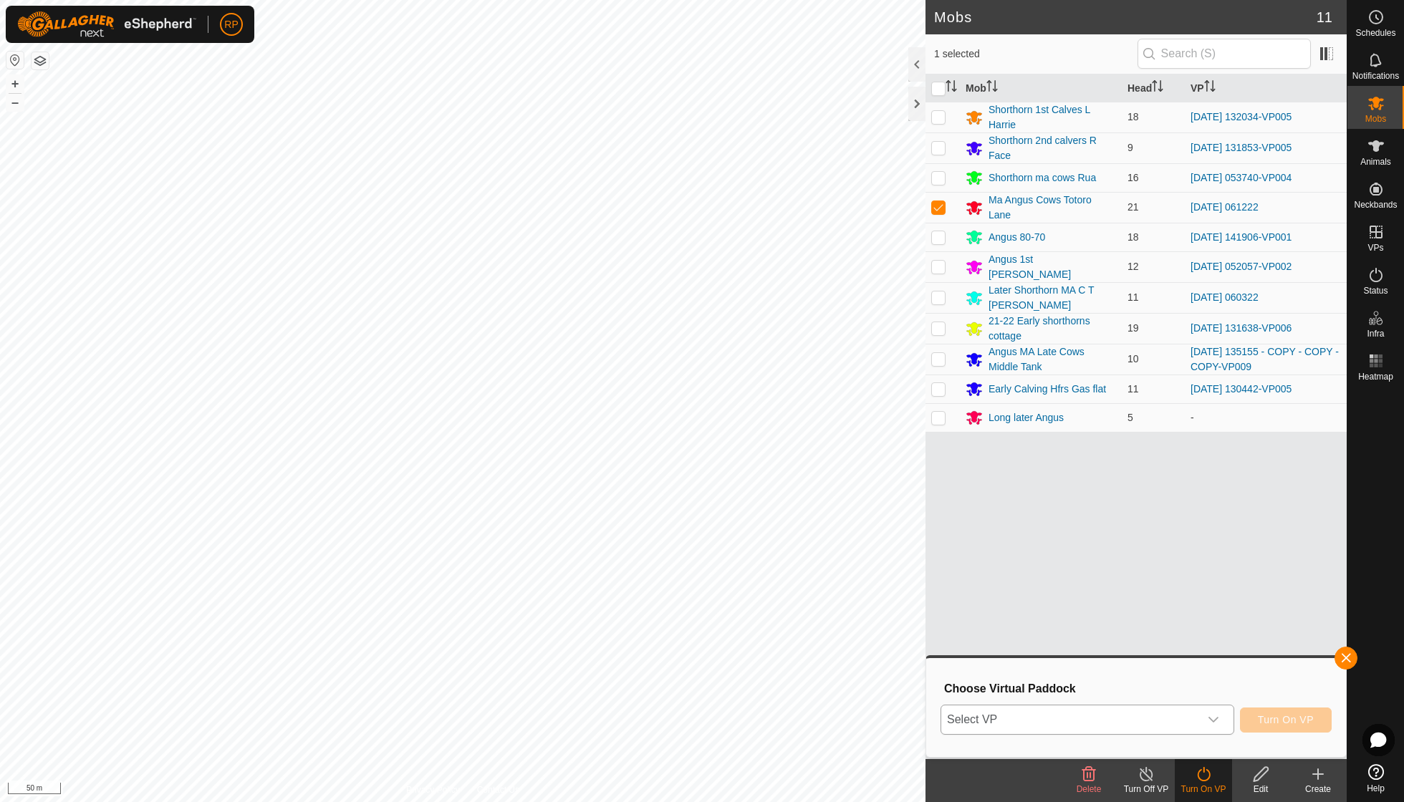
click at [869, 573] on icon "dropdown trigger" at bounding box center [1213, 719] width 11 height 11
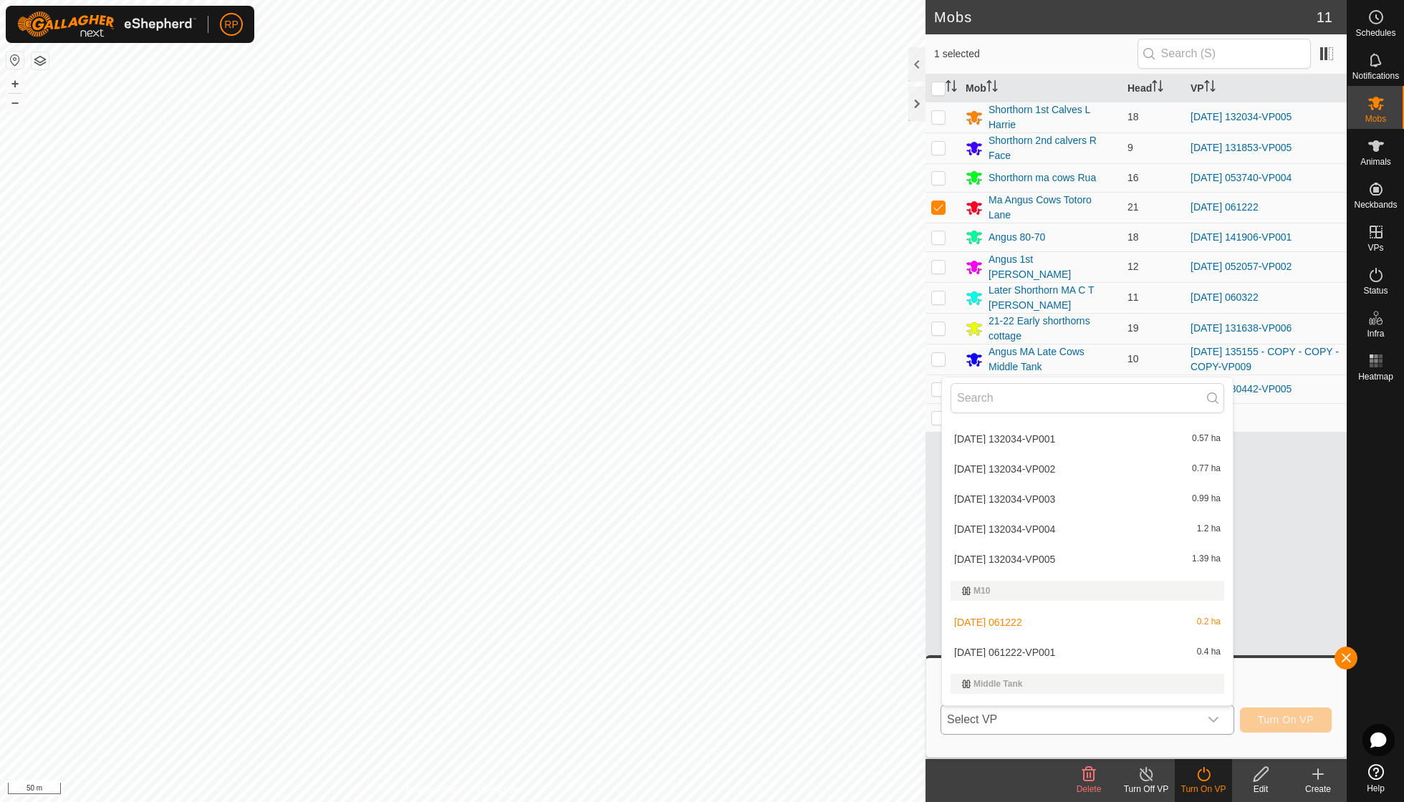
scroll to position [1246, 0]
click at [869, 573] on li "[DATE] 061222-VP001 0.4 ha" at bounding box center [1087, 651] width 291 height 29
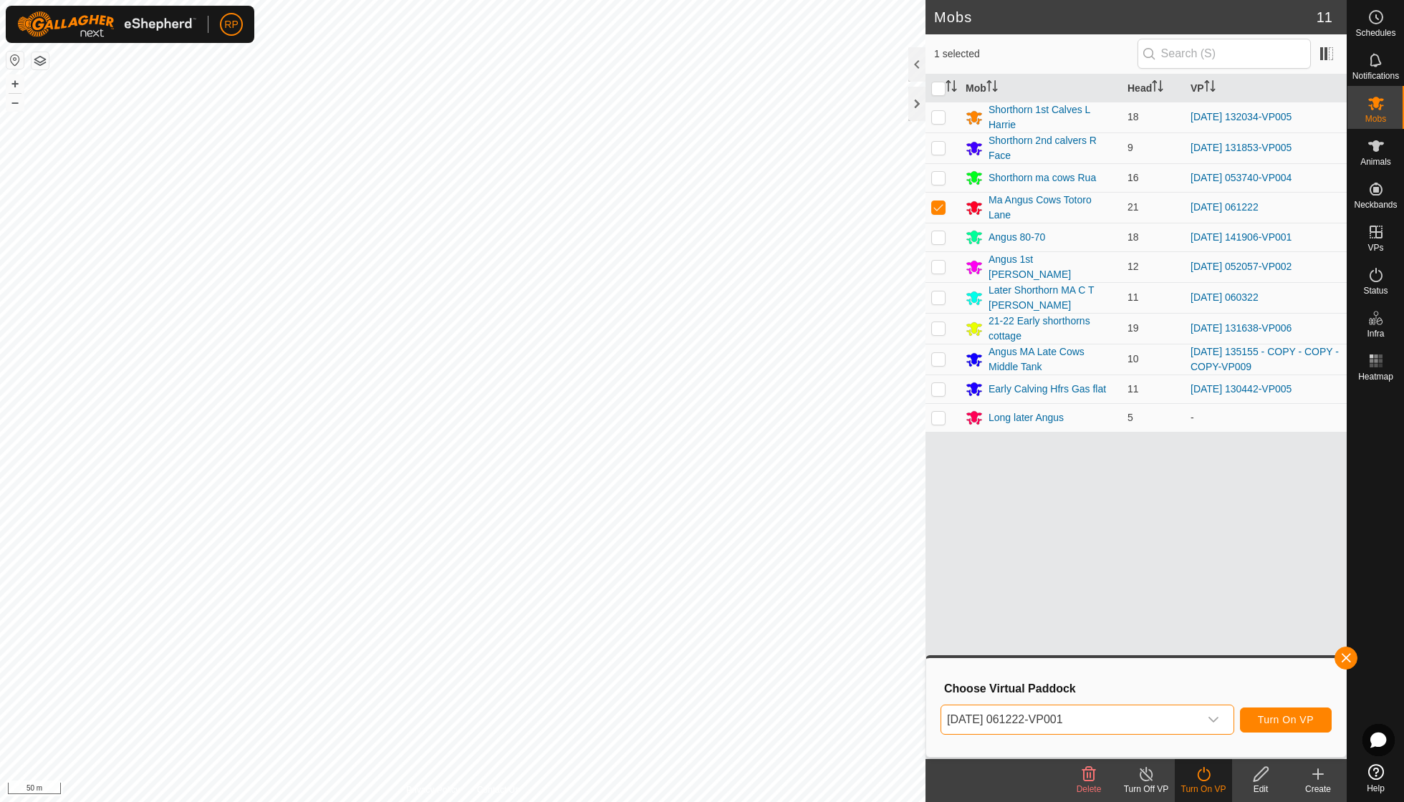
click at [869, 573] on span "Turn On VP" at bounding box center [1286, 719] width 56 height 11
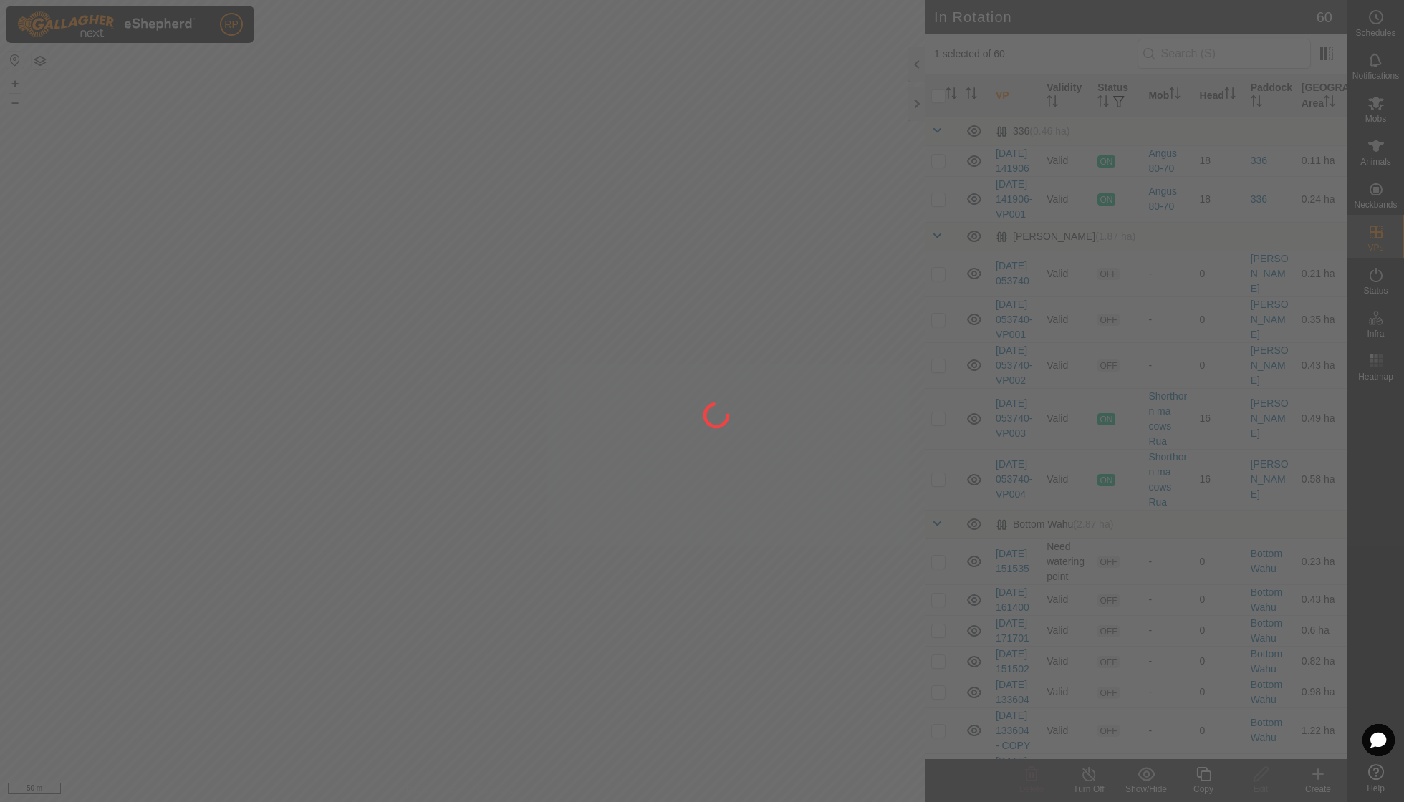
click at [663, 573] on div at bounding box center [702, 401] width 1404 height 802
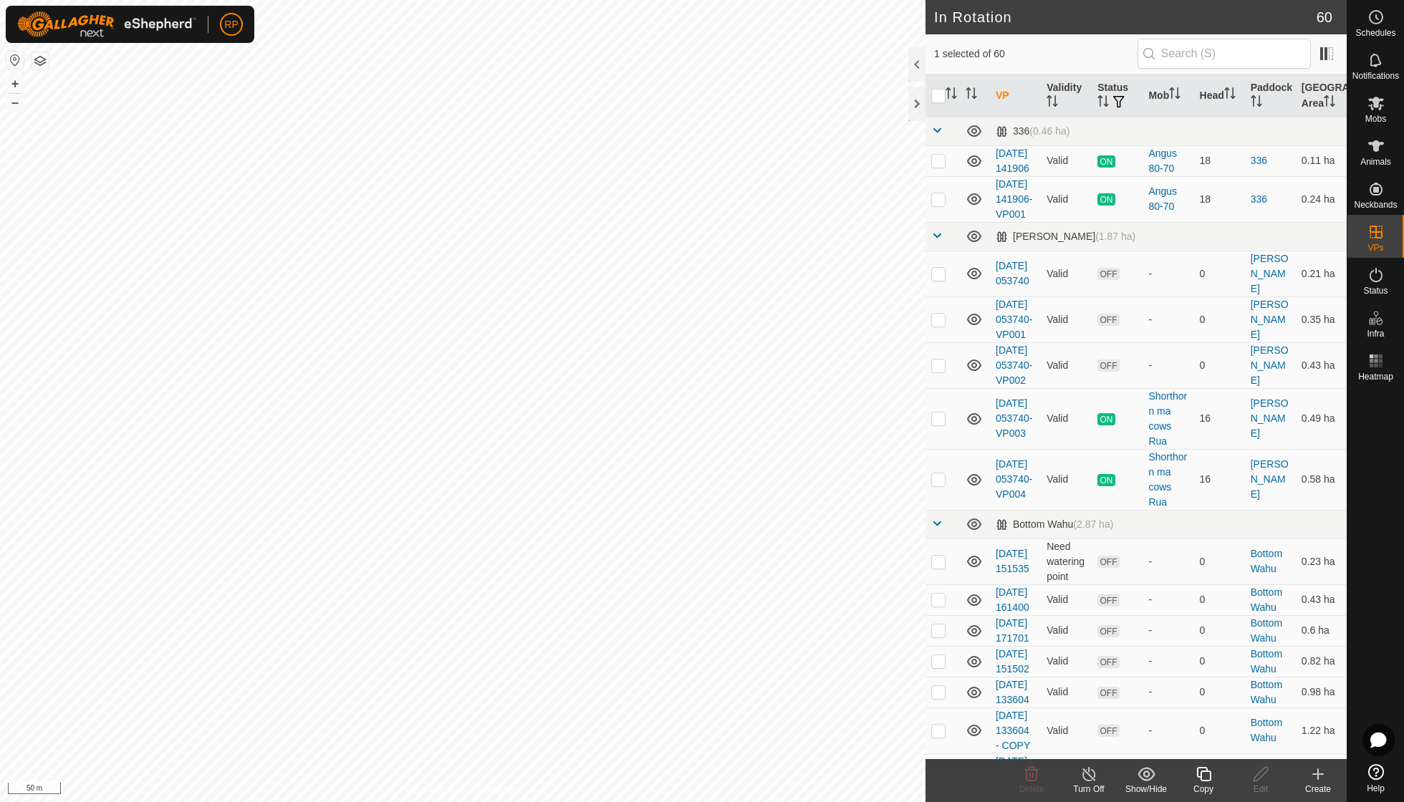
click at [869, 573] on icon at bounding box center [1204, 774] width 18 height 17
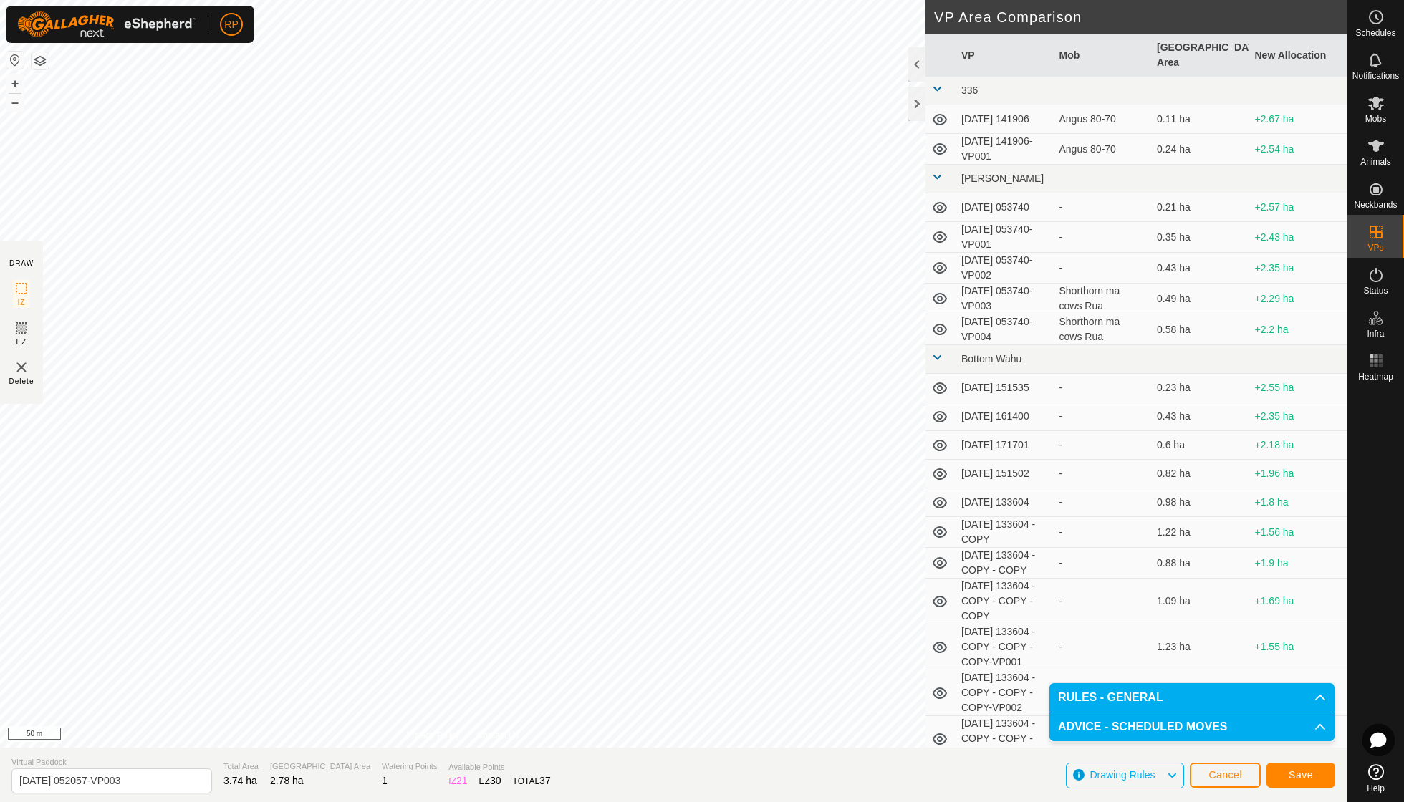
click at [869, 573] on span "Save" at bounding box center [1301, 774] width 24 height 11
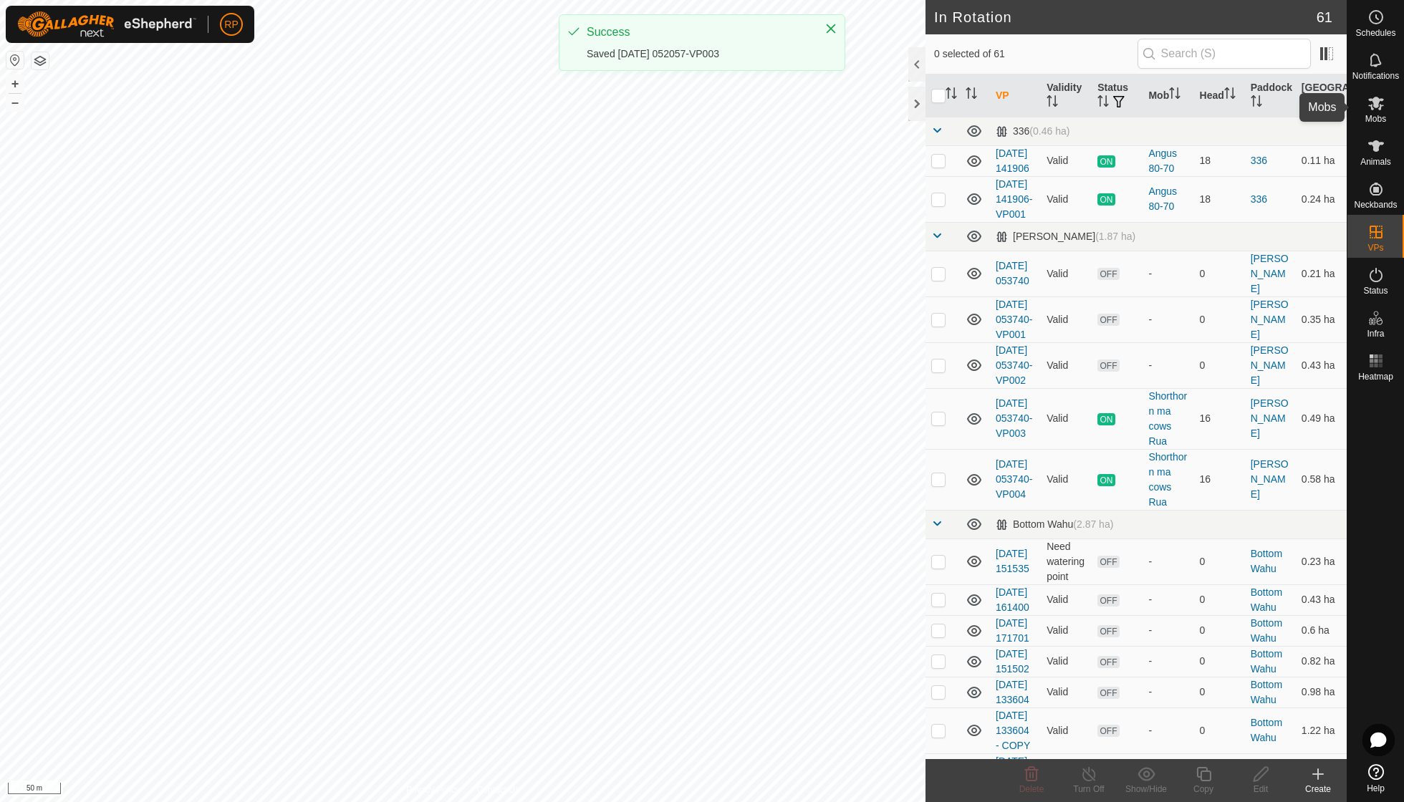
click at [869, 115] on span "Mobs" at bounding box center [1375, 119] width 21 height 9
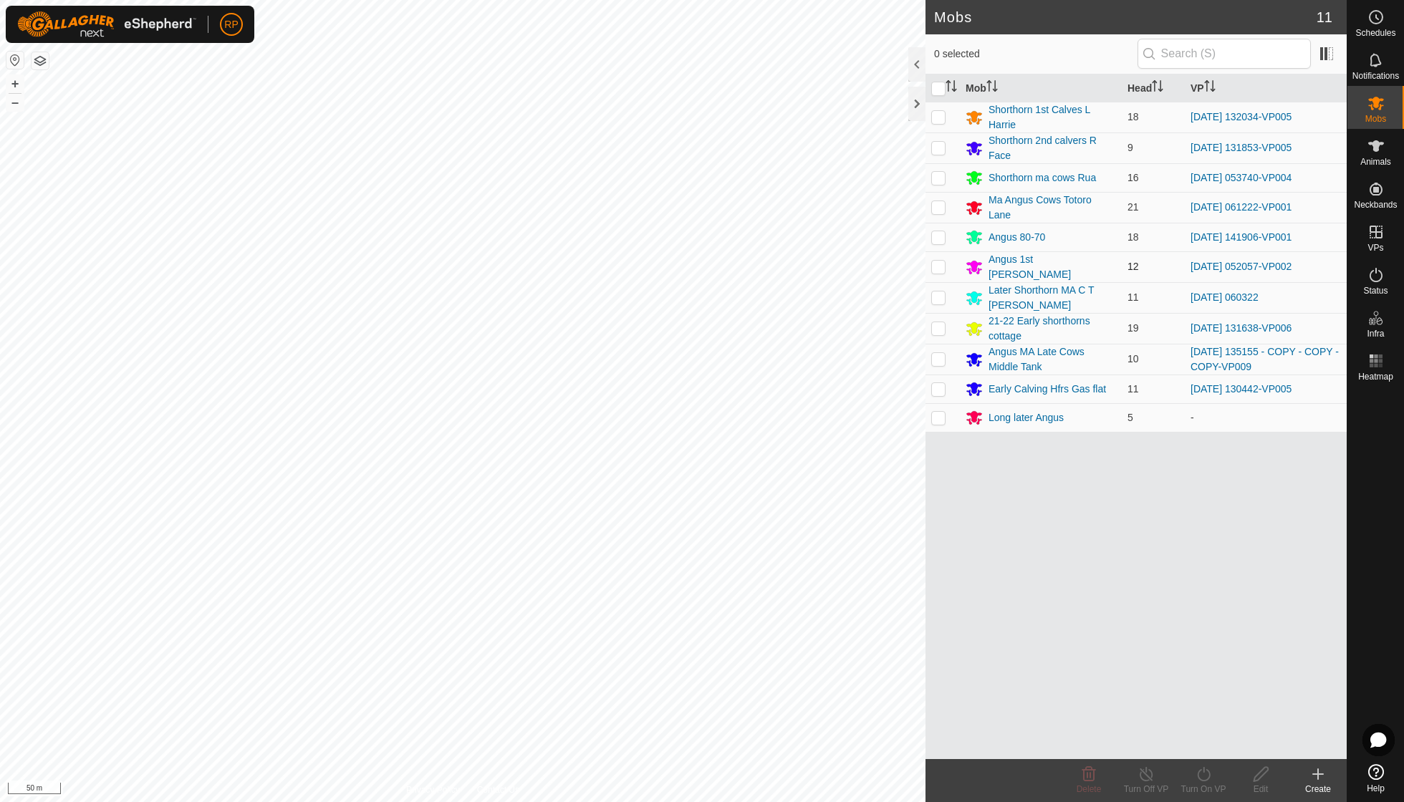
click at [869, 261] on p-checkbox at bounding box center [938, 266] width 14 height 11
checkbox input "true"
click at [869, 573] on icon at bounding box center [1204, 774] width 18 height 17
click at [869, 573] on link "Now" at bounding box center [1246, 742] width 142 height 29
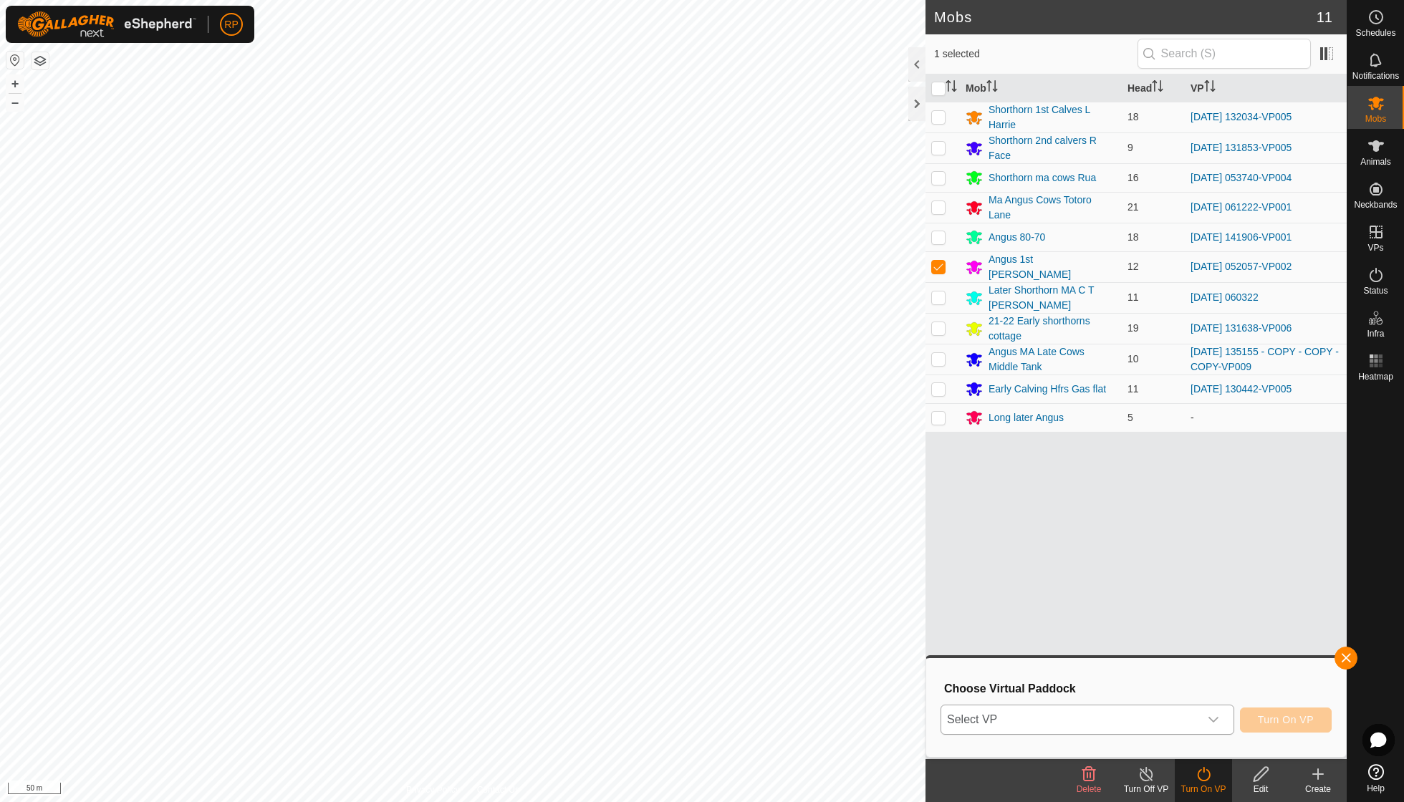
click at [869, 573] on icon "dropdown trigger" at bounding box center [1213, 719] width 11 height 11
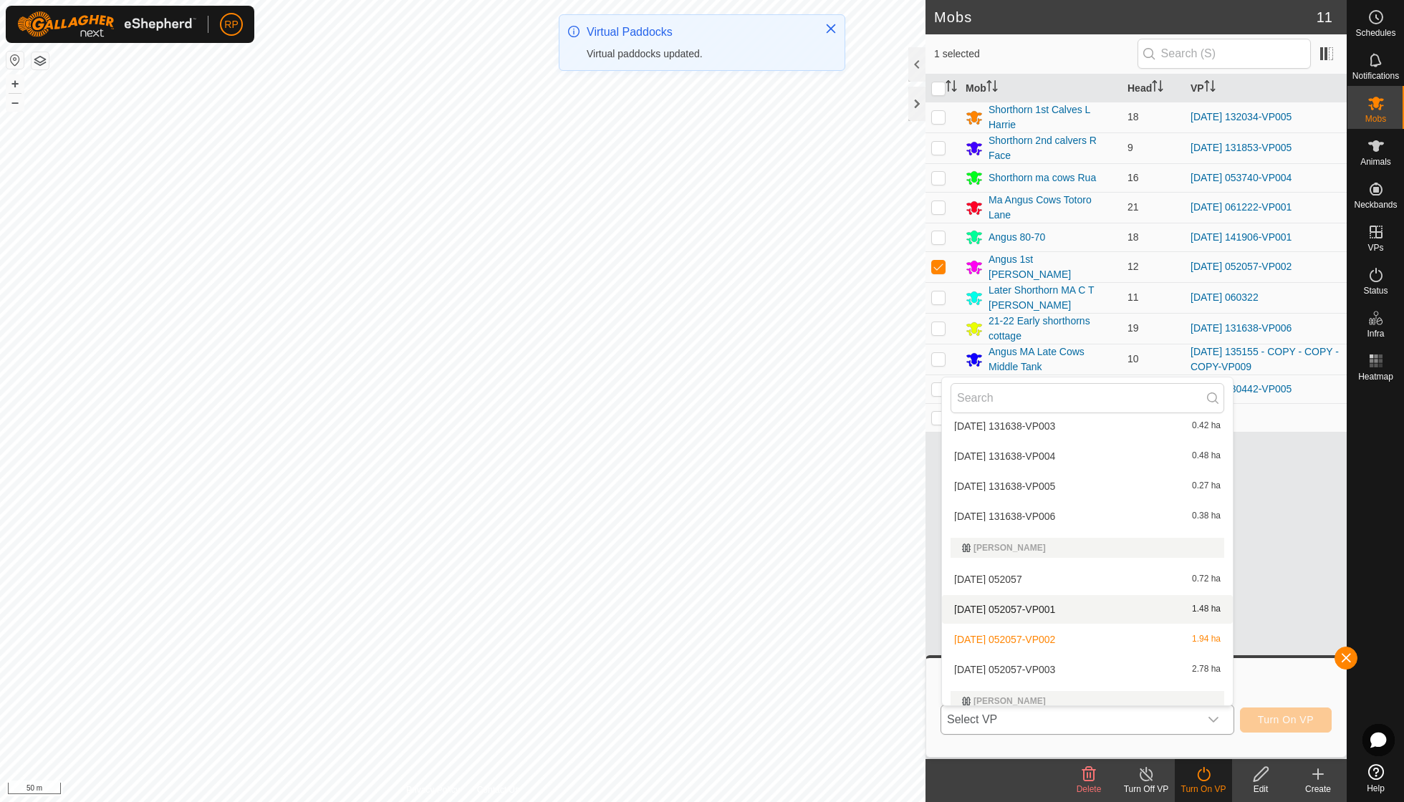
scroll to position [954, 0]
click at [869, 573] on li "[DATE] 052057-VP003 2.78 ha" at bounding box center [1087, 667] width 291 height 29
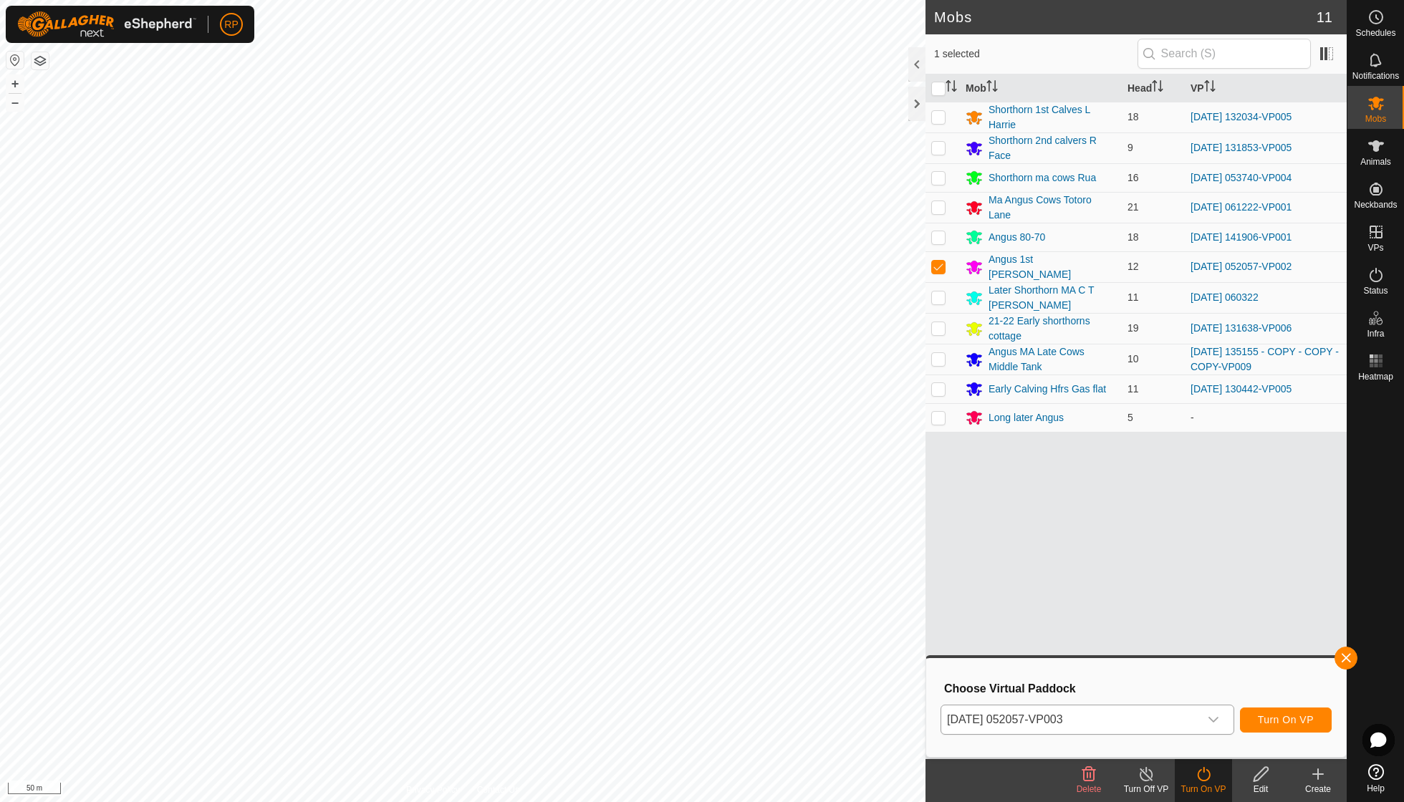
click at [869, 573] on span "Turn On VP" at bounding box center [1286, 719] width 56 height 11
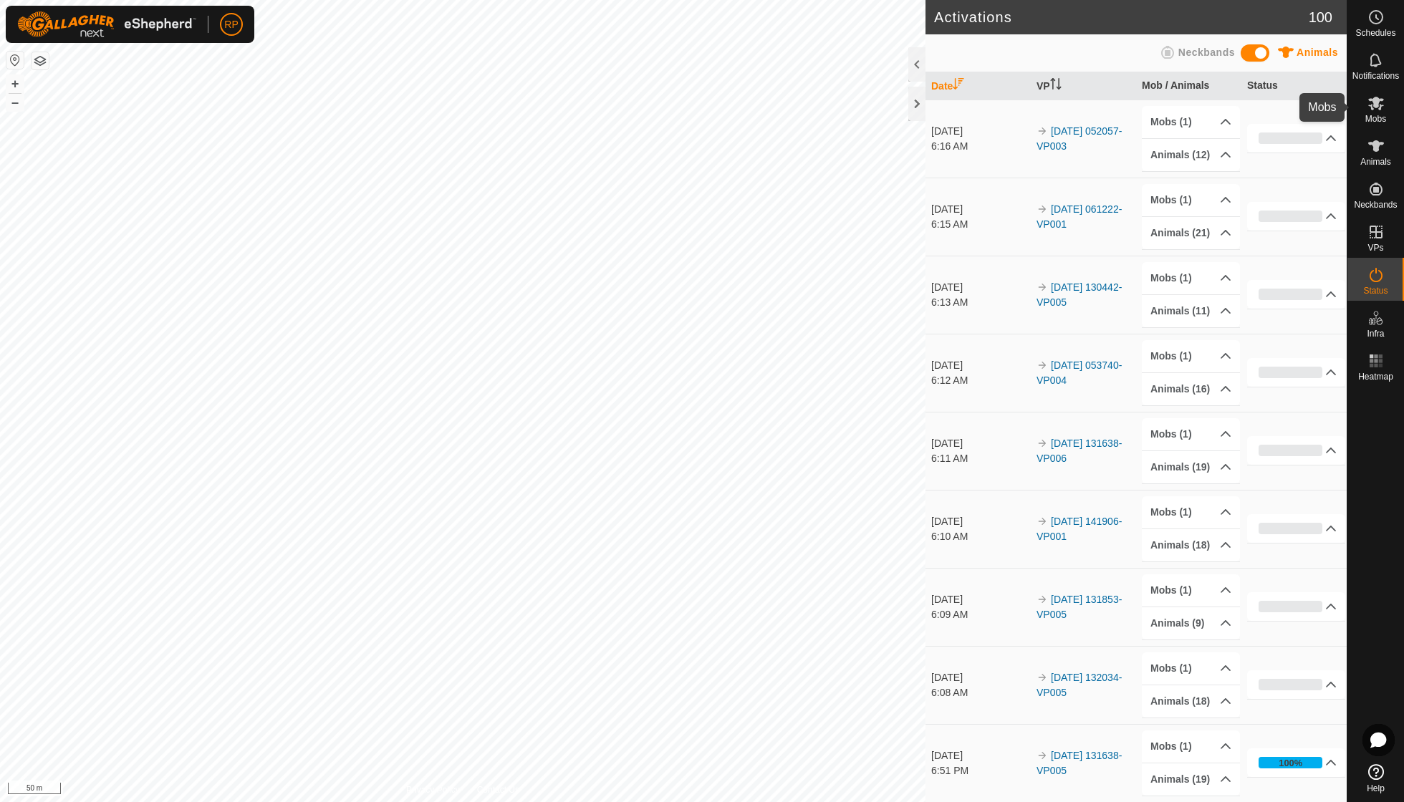
click at [869, 112] on es-mob-svg-icon at bounding box center [1376, 103] width 26 height 23
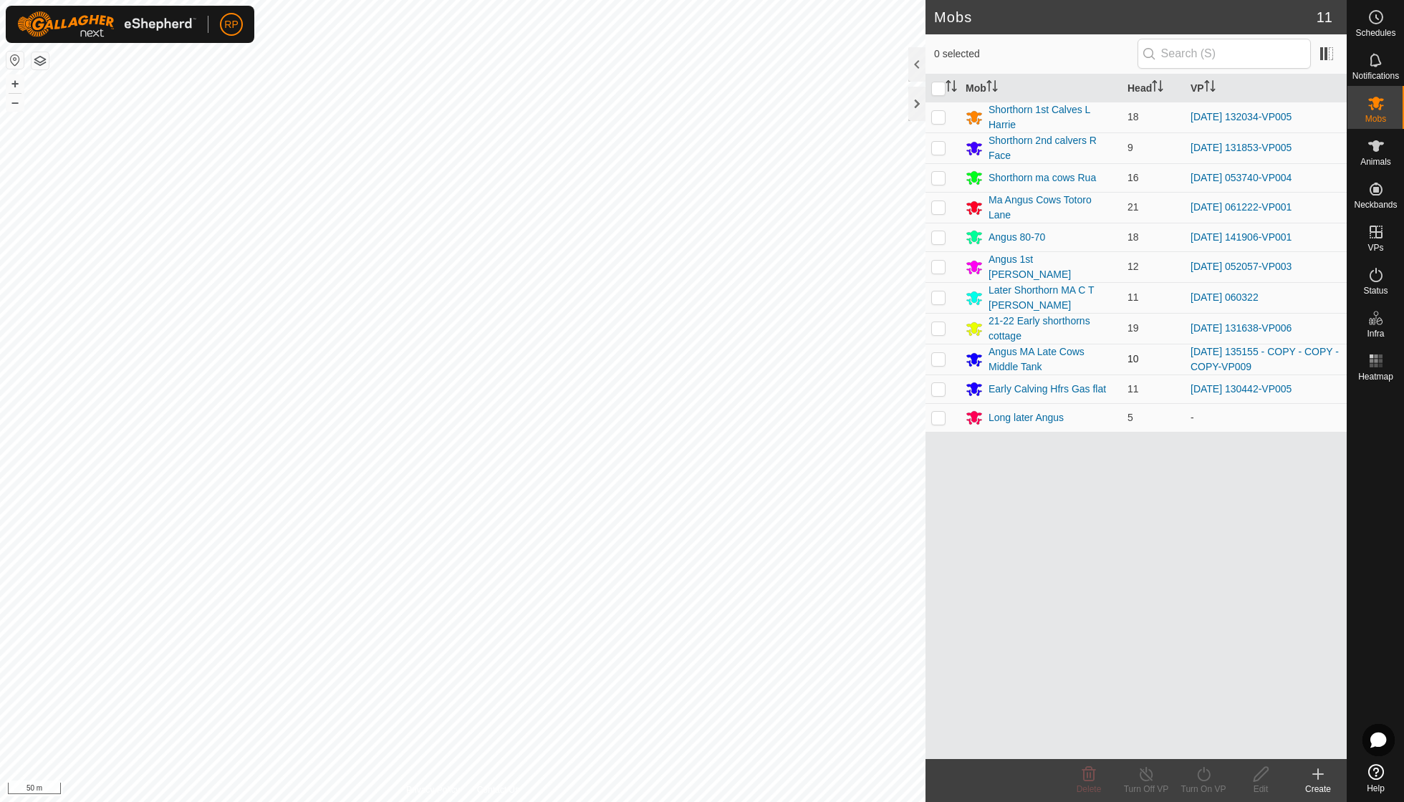
click at [869, 353] on p-checkbox at bounding box center [938, 358] width 14 height 11
checkbox input "true"
click at [869, 573] on icon at bounding box center [1204, 774] width 18 height 17
click at [869, 573] on link "Now" at bounding box center [1246, 742] width 142 height 29
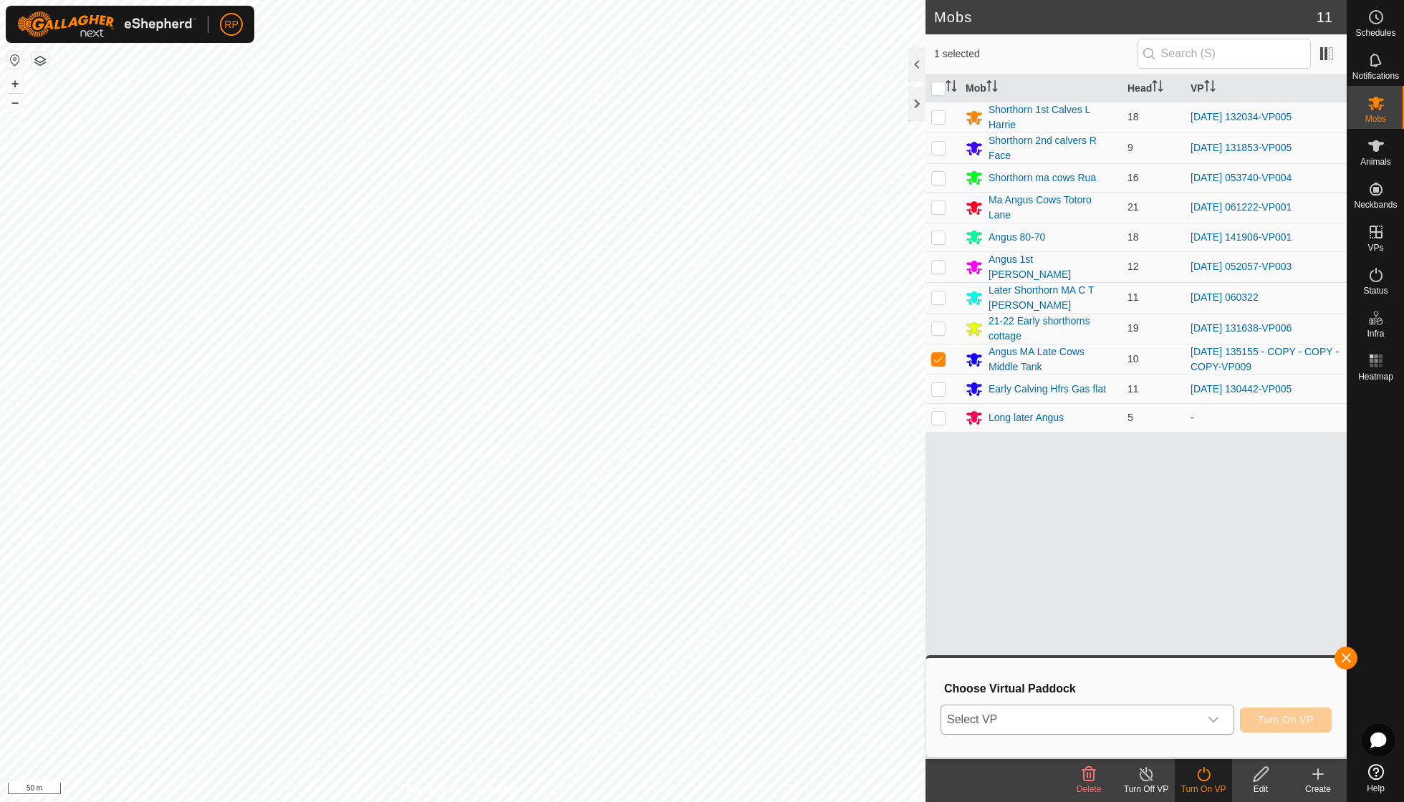
click at [869, 573] on icon "dropdown trigger" at bounding box center [1213, 719] width 11 height 11
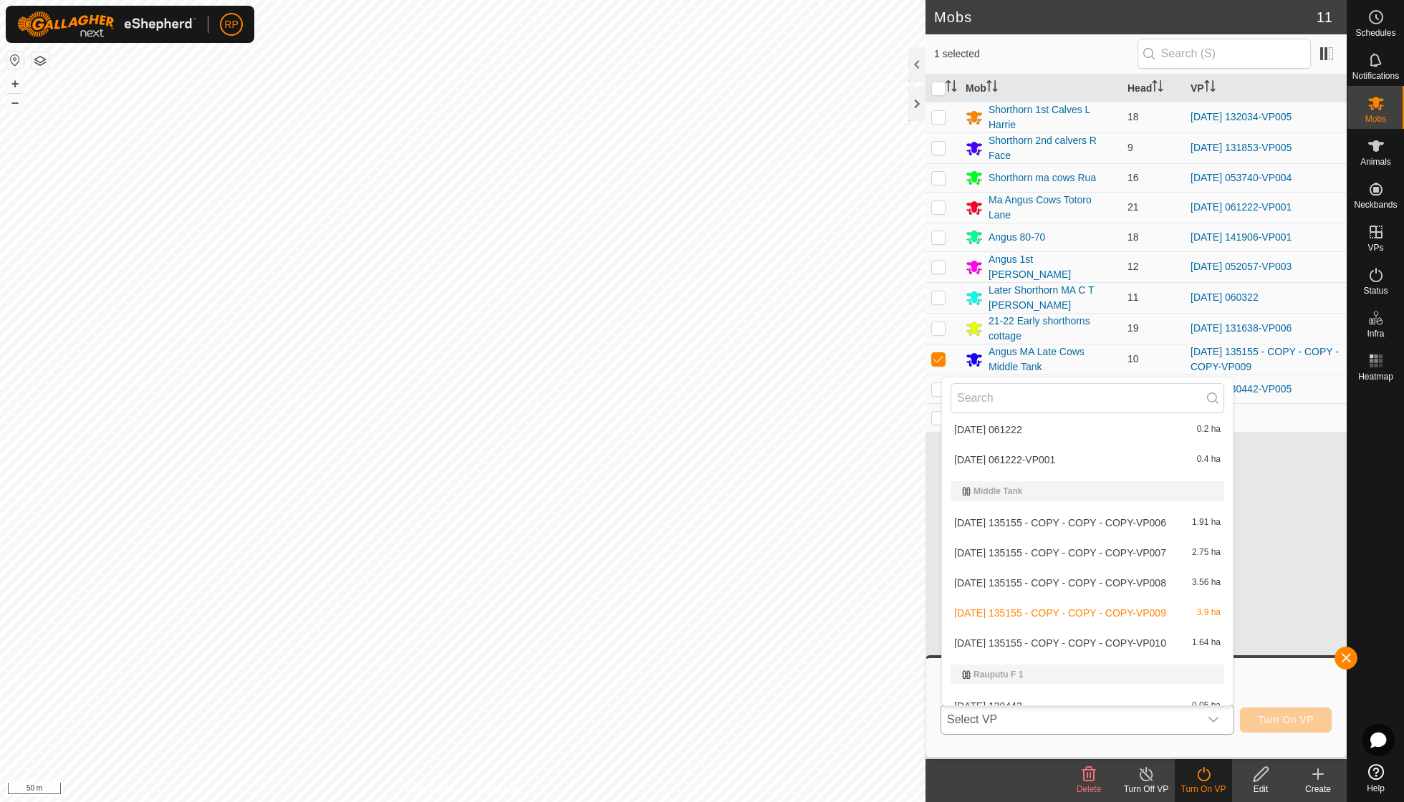
scroll to position [1470, 0]
click at [869, 573] on li "[DATE] 135155 - COPY - COPY - COPY-VP010 1.64 ha" at bounding box center [1087, 641] width 291 height 29
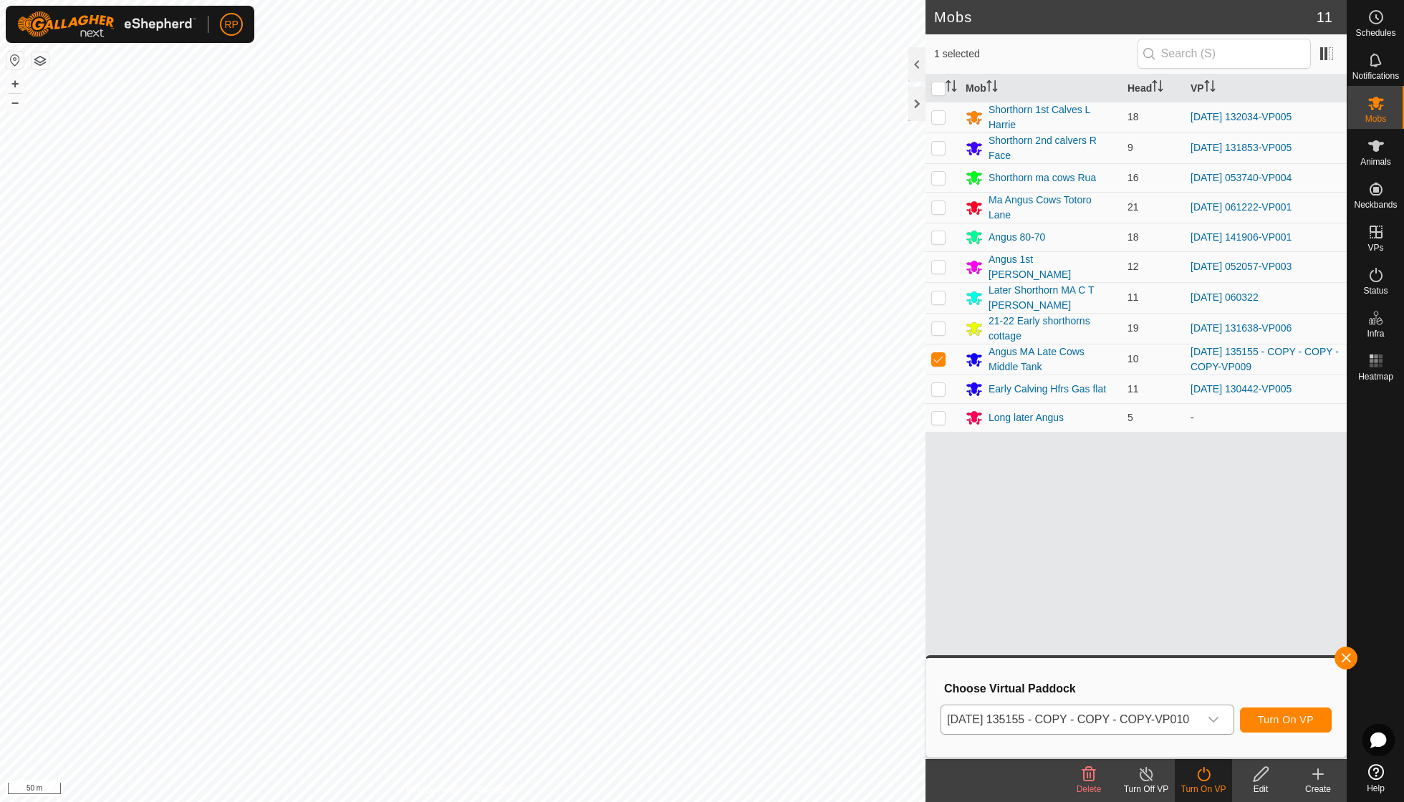
click at [869, 573] on span "Turn On VP" at bounding box center [1286, 719] width 56 height 11
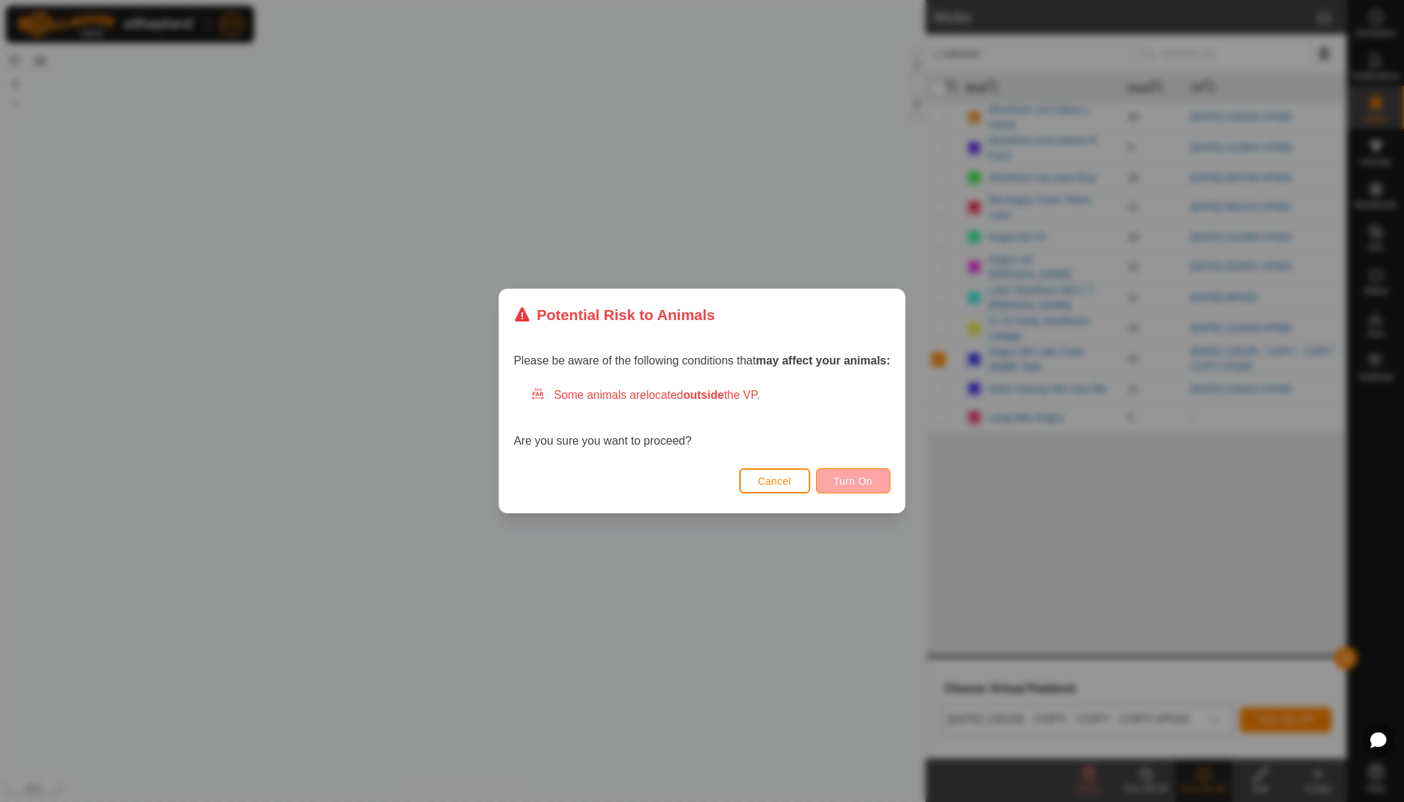
click at [866, 481] on span "Turn On" at bounding box center [853, 481] width 39 height 11
